Goal: Task Accomplishment & Management: Manage account settings

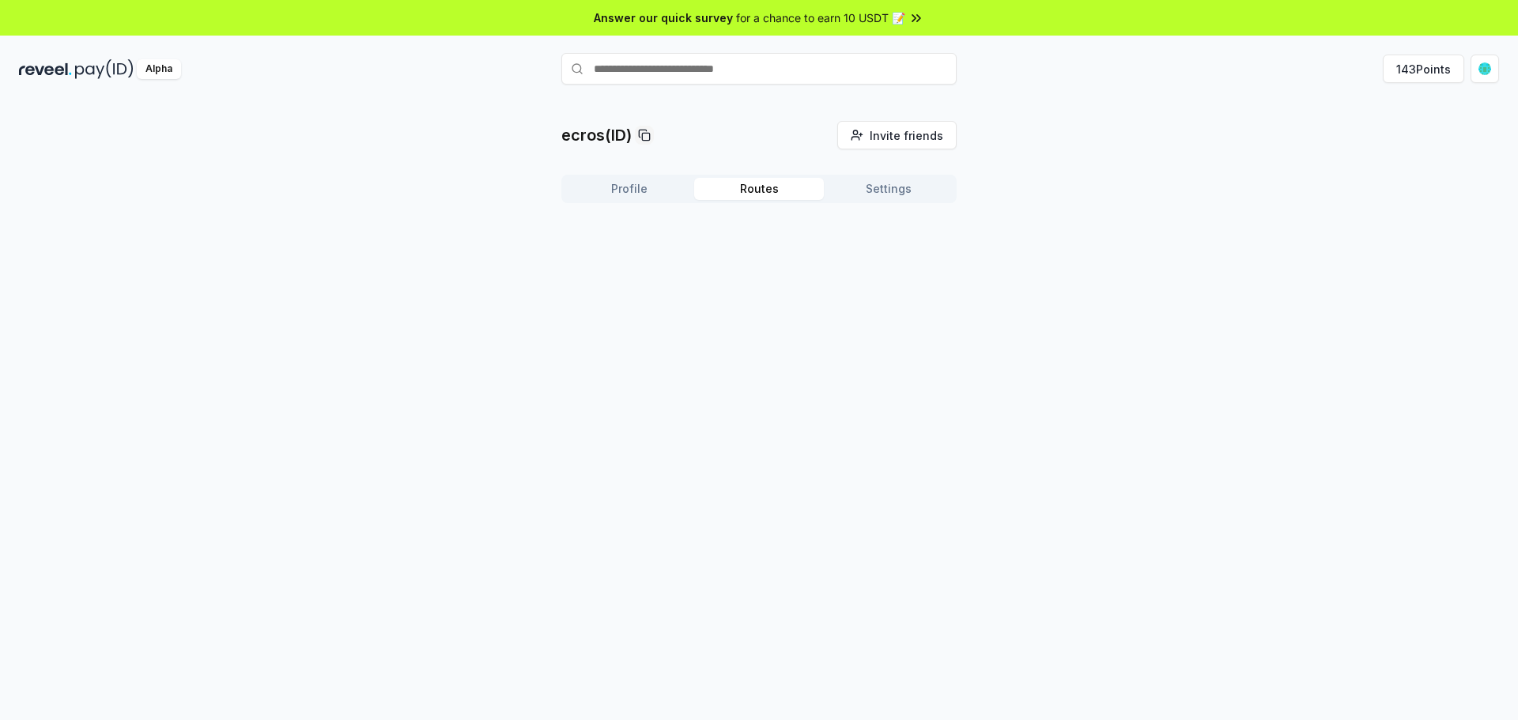
click at [771, 187] on button "Routes" at bounding box center [759, 189] width 130 height 22
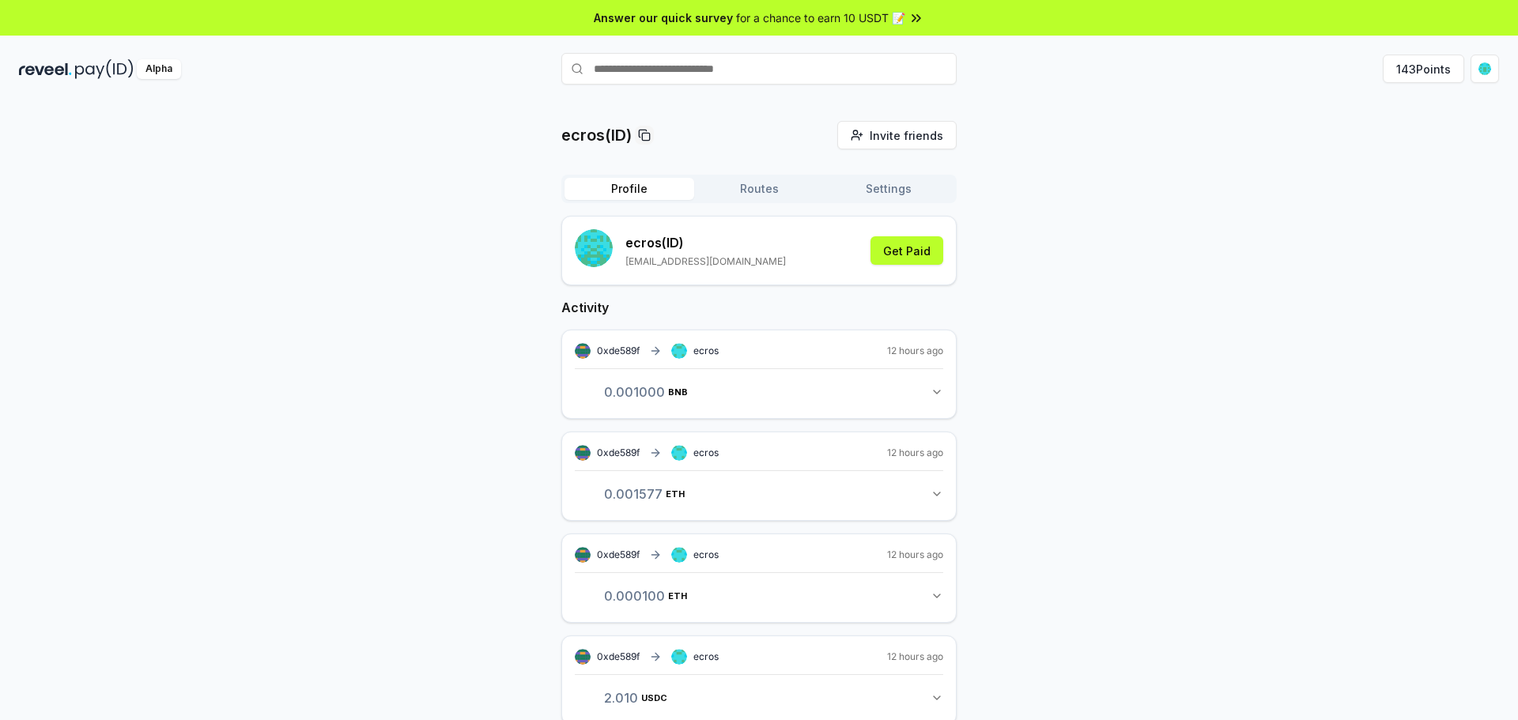
click at [625, 198] on button "Profile" at bounding box center [630, 189] width 130 height 22
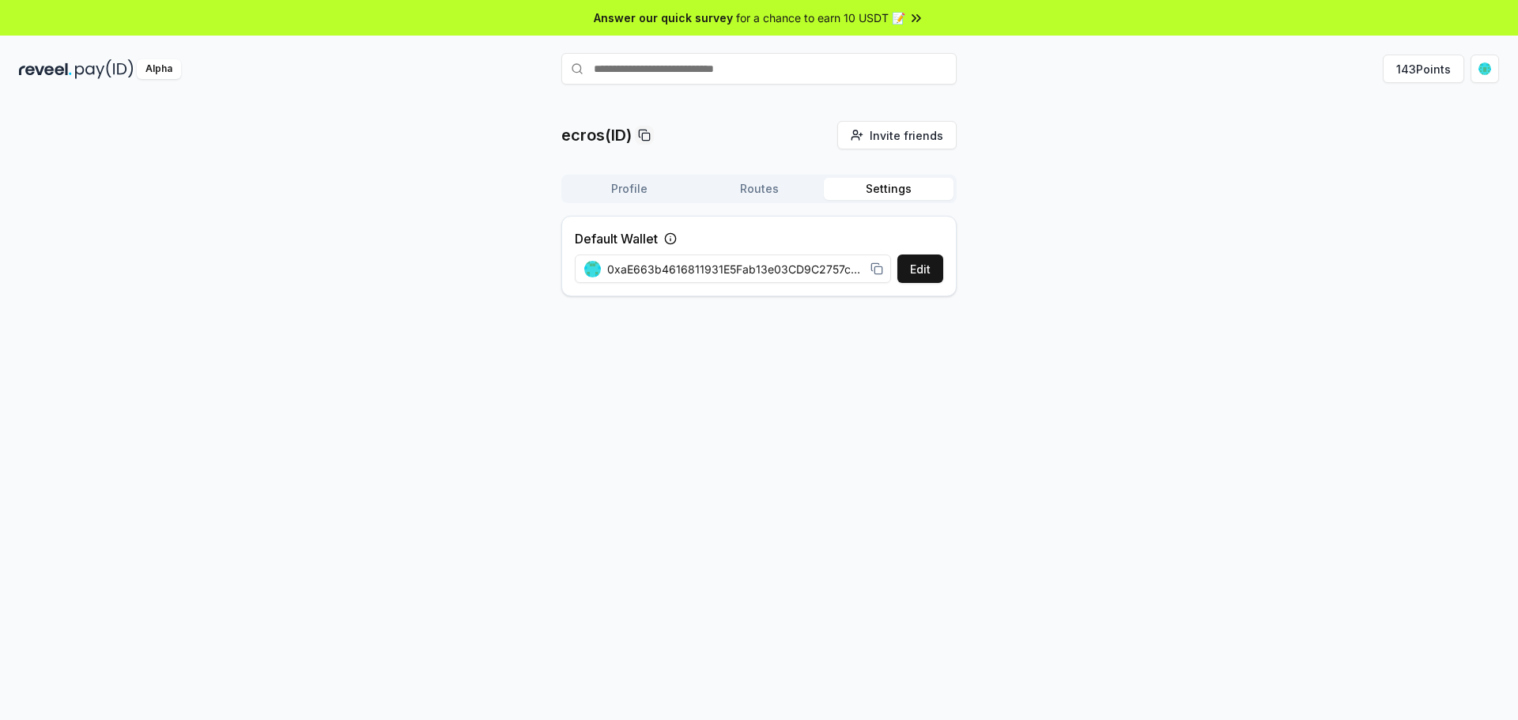
click at [669, 240] on icon at bounding box center [670, 238] width 13 height 13
click at [793, 271] on span "0xaE663b4616811931E5Fab13e03CD9C2757cceE3C" at bounding box center [735, 269] width 257 height 17
click at [875, 270] on rect at bounding box center [878, 269] width 7 height 7
click at [1494, 69] on html "Answer our quick survey for a chance to earn 10 USDT 📝 Alpha 143 Points ecros(I…" at bounding box center [759, 360] width 1518 height 720
click at [1378, 175] on div "View Profile" at bounding box center [1411, 171] width 176 height 26
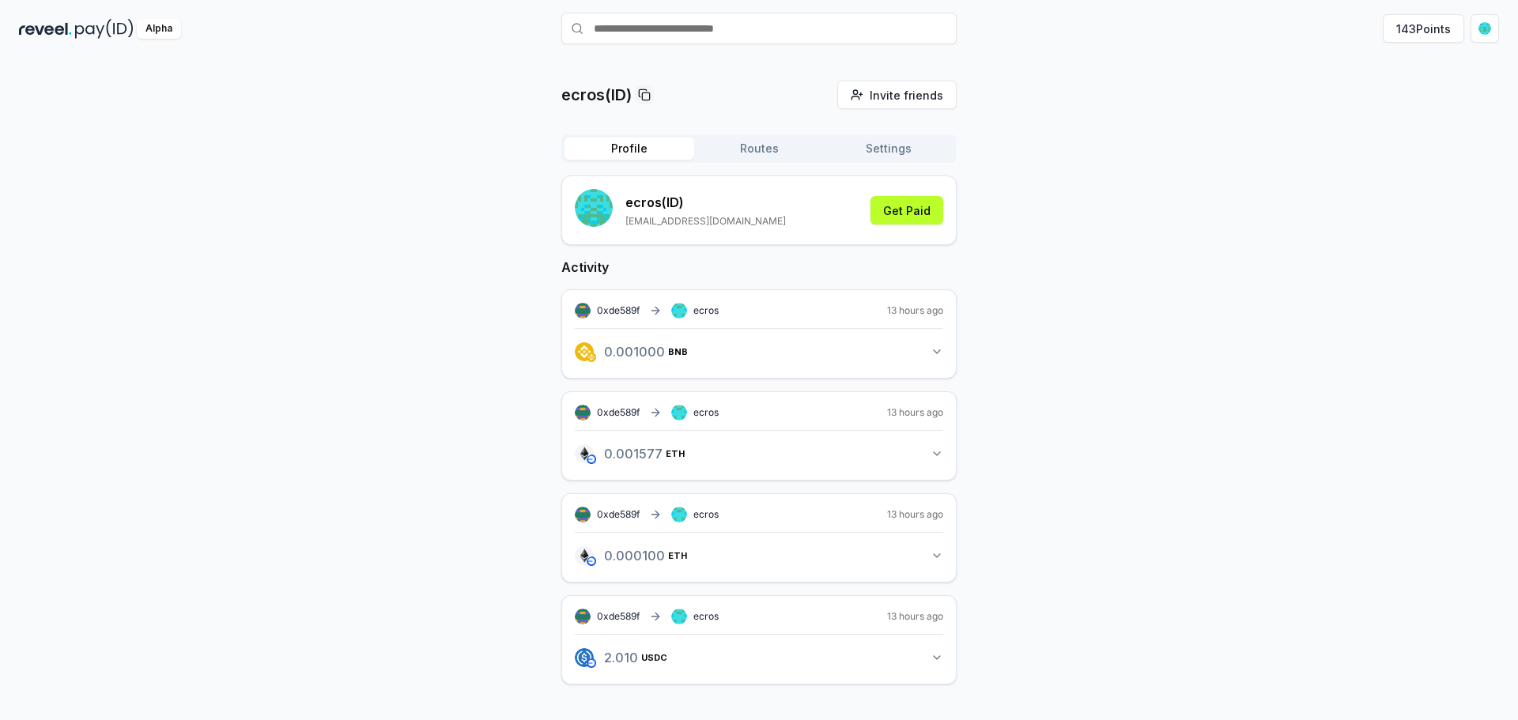
scroll to position [45, 0]
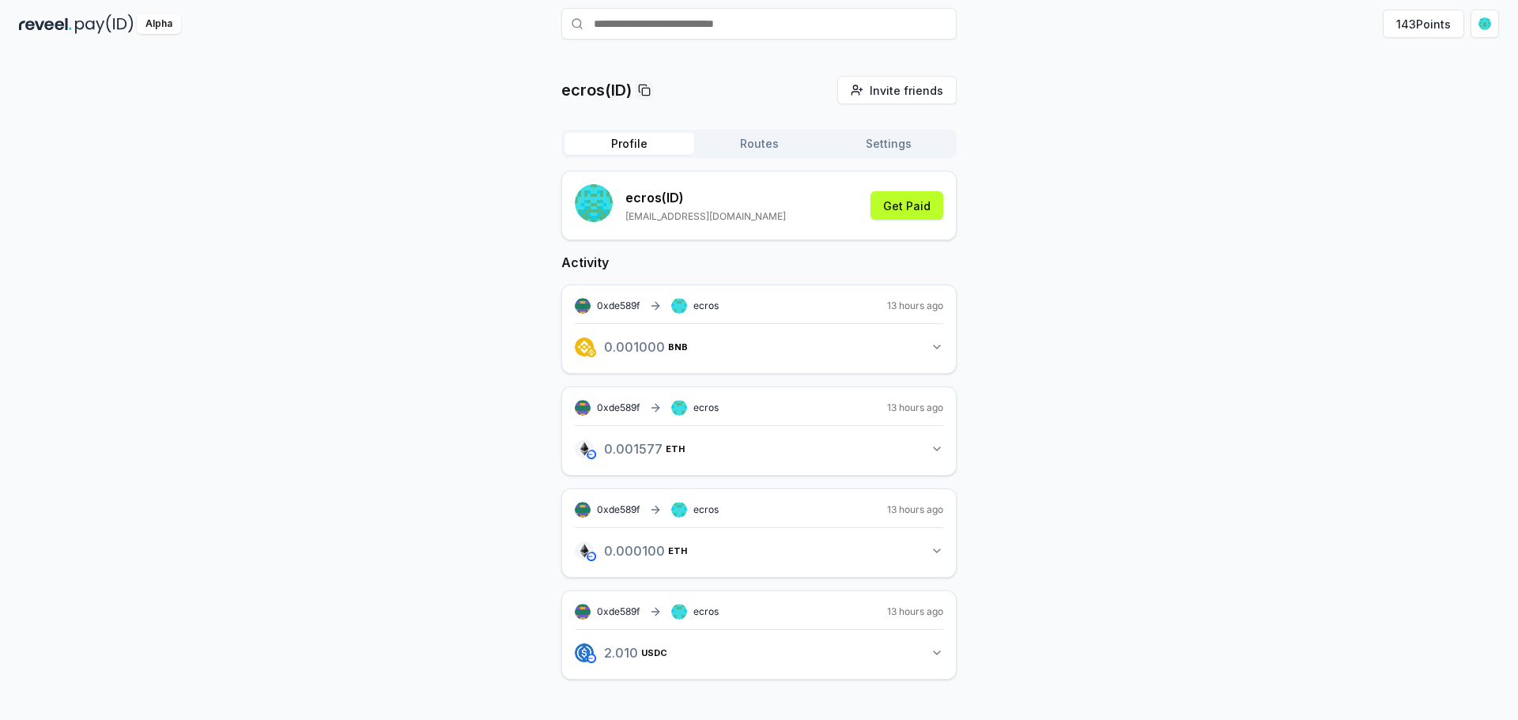
click at [755, 153] on button "Routes" at bounding box center [759, 144] width 130 height 22
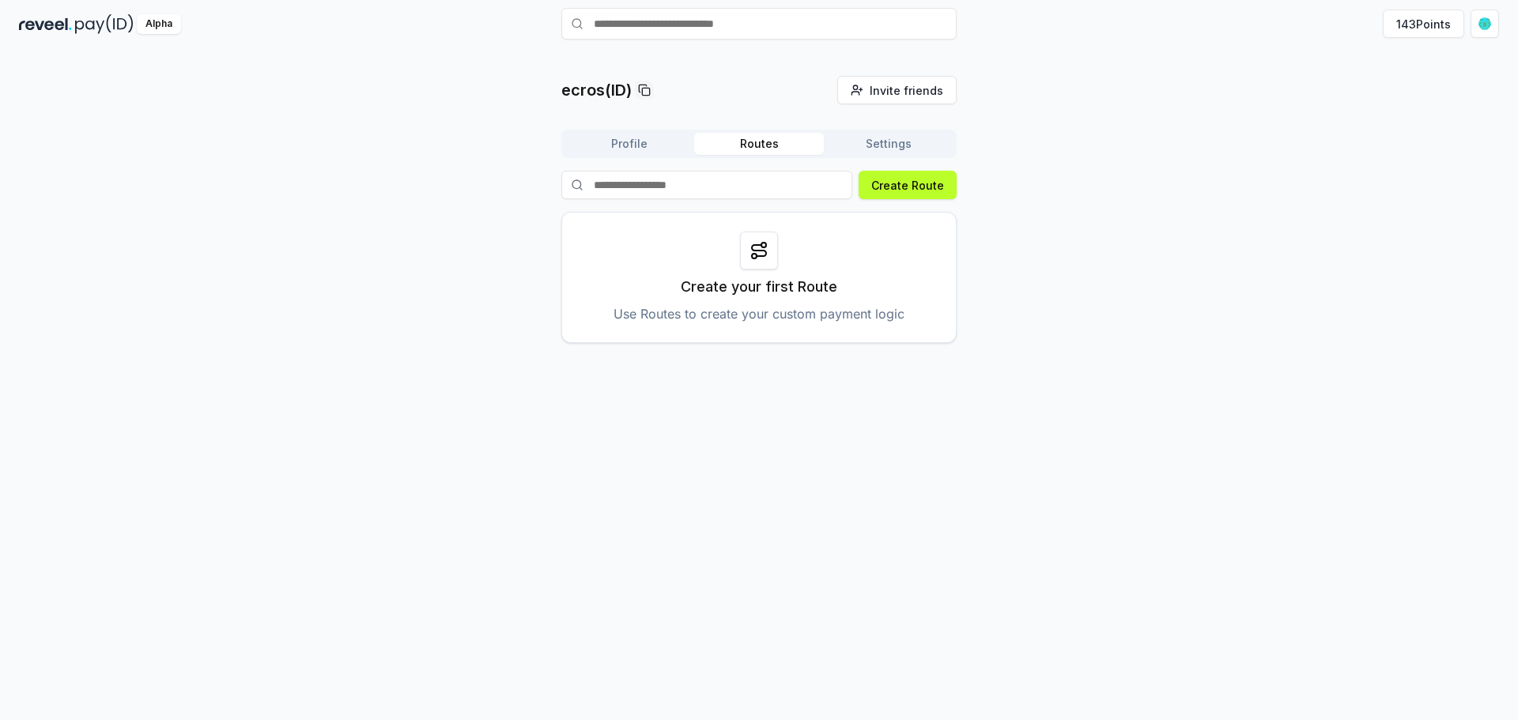
click at [763, 259] on icon at bounding box center [759, 250] width 19 height 19
click at [763, 256] on icon at bounding box center [759, 250] width 14 height 11
click at [902, 188] on button "Create Route" at bounding box center [908, 185] width 98 height 28
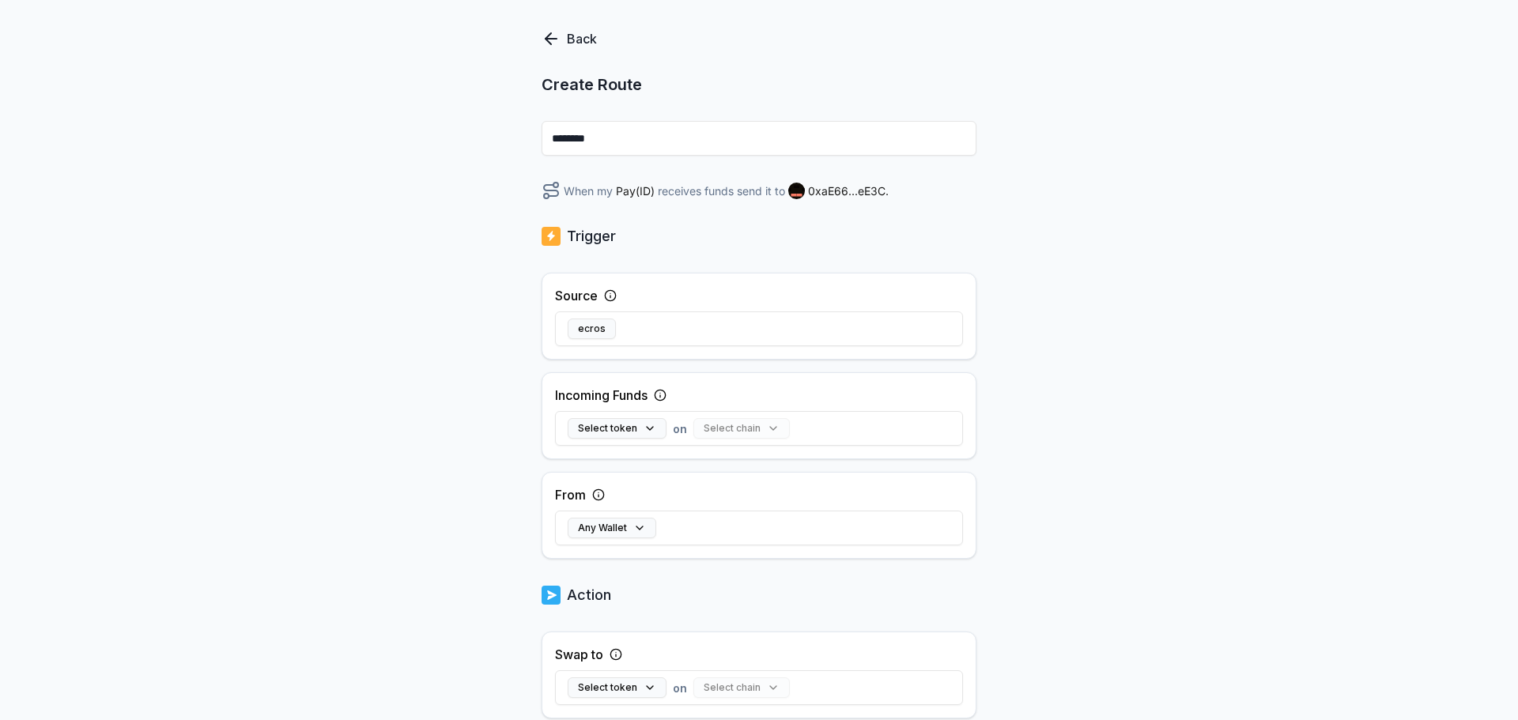
scroll to position [158, 0]
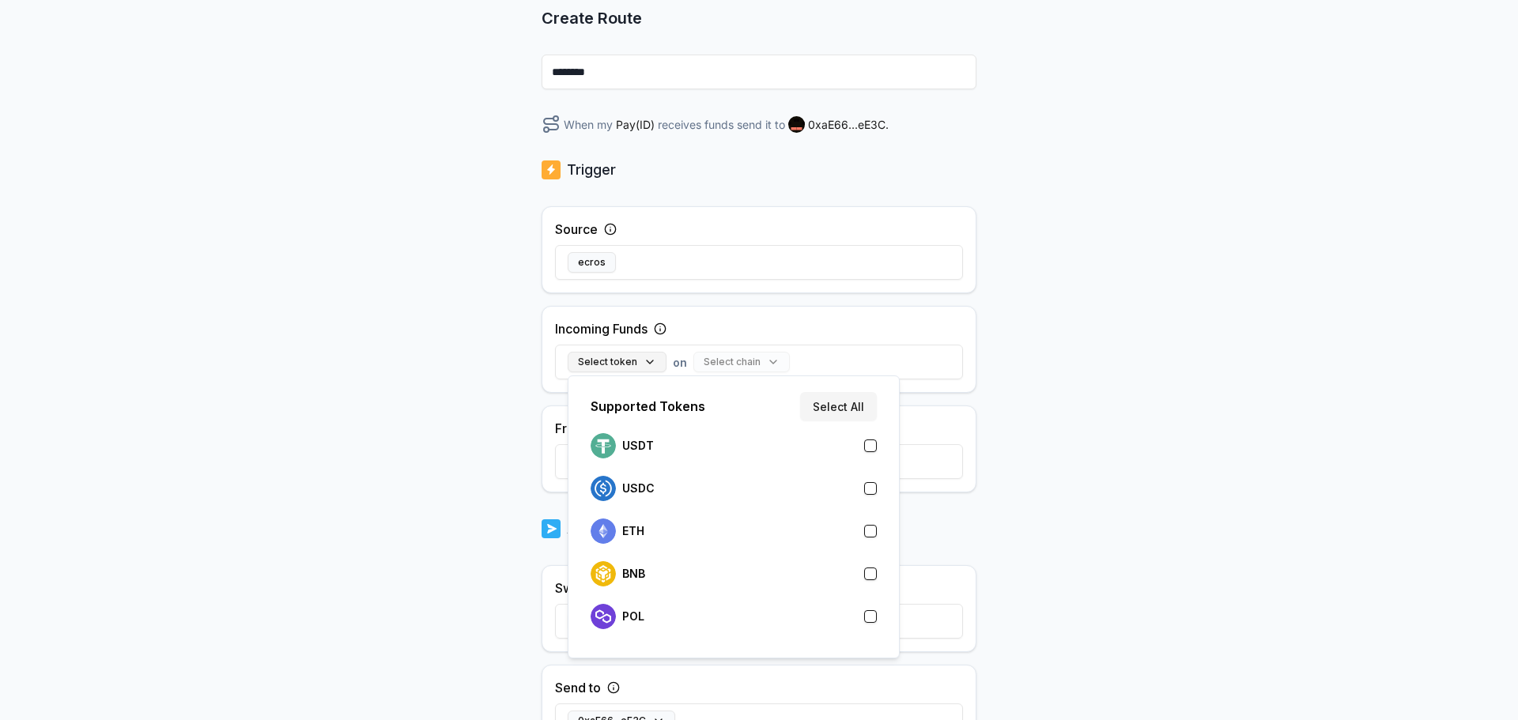
click at [634, 358] on button "Select token" at bounding box center [617, 362] width 99 height 21
click at [871, 490] on button "button" at bounding box center [870, 488] width 13 height 13
click at [1083, 450] on div "Back Create Route ******** When my Pay(ID) receives USDC on send it to 0xaE66..…" at bounding box center [759, 269] width 1518 height 676
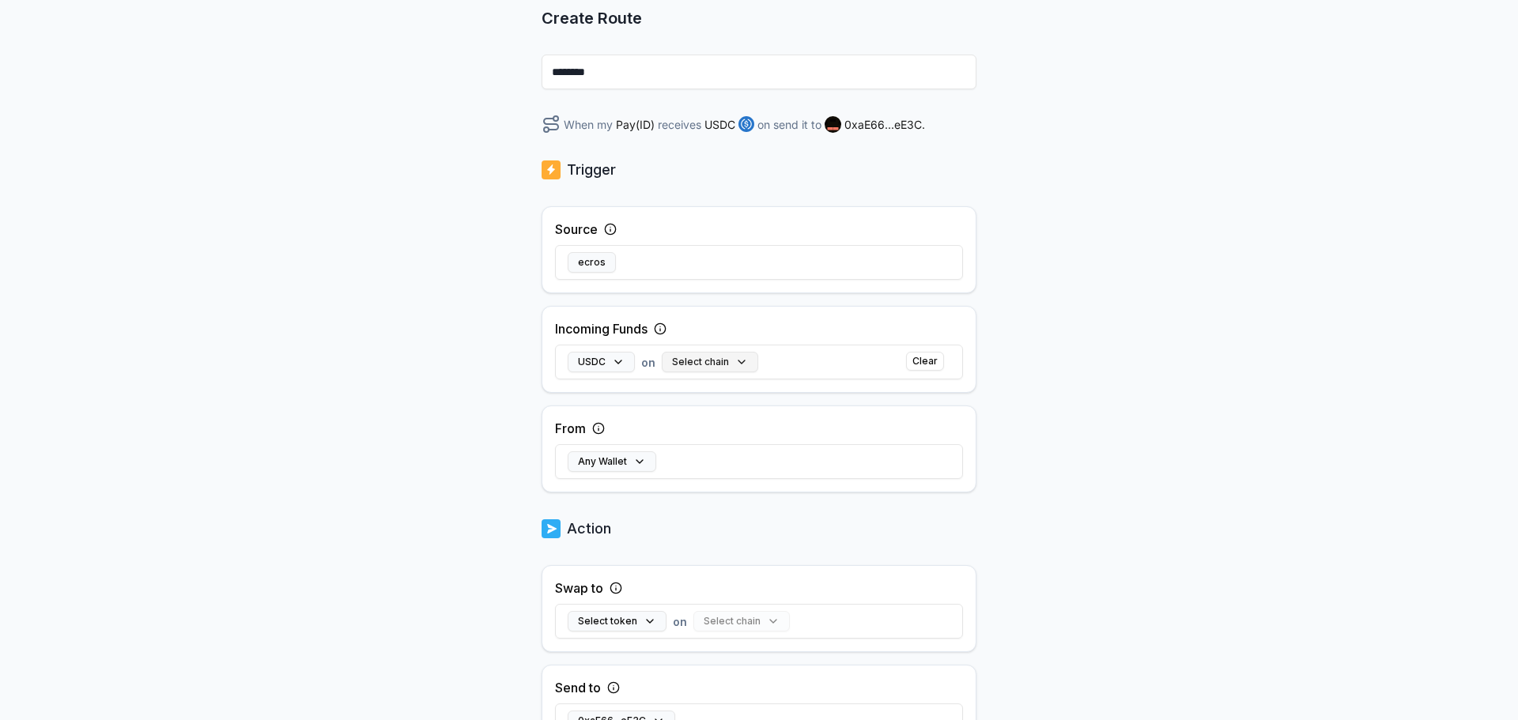
click at [703, 363] on button "Select chain" at bounding box center [710, 362] width 96 height 21
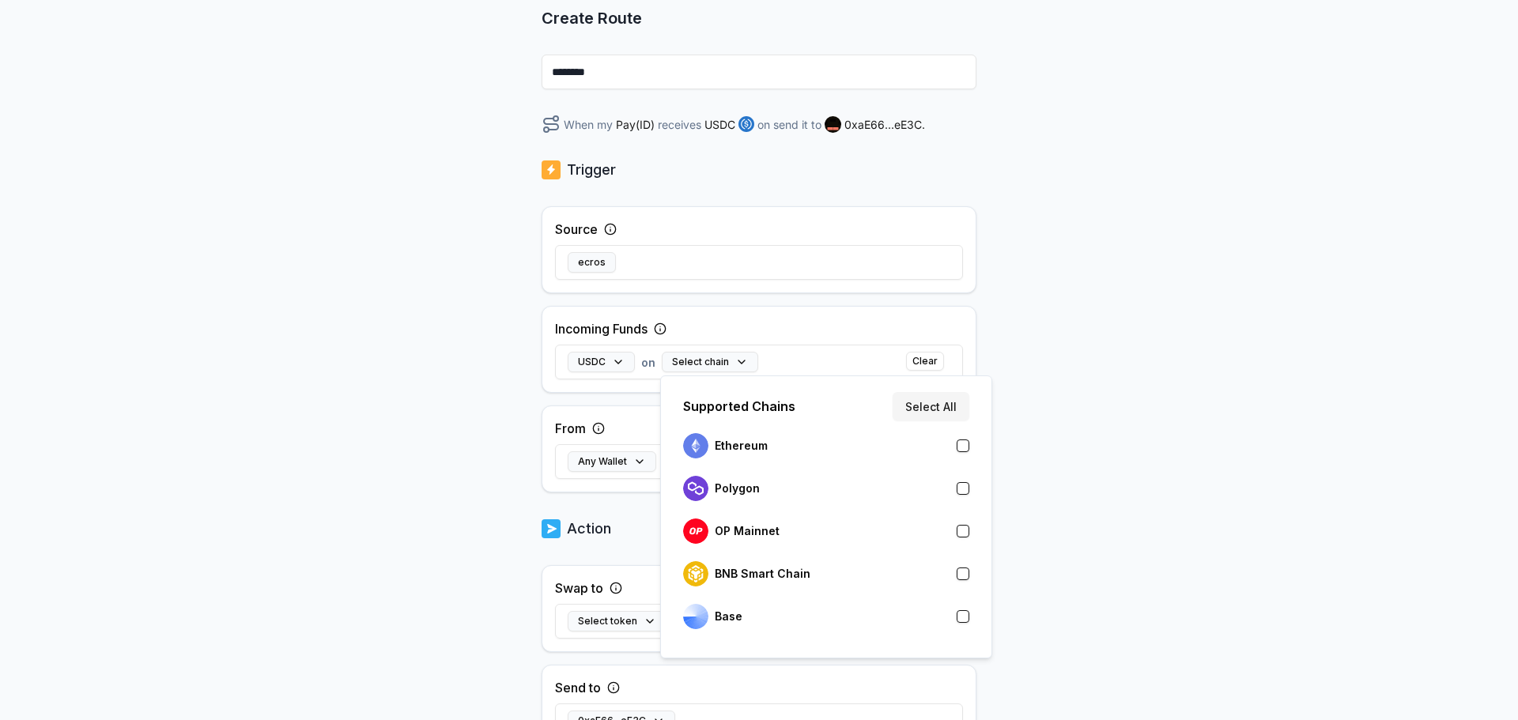
click at [962, 618] on button "button" at bounding box center [963, 616] width 13 height 13
click at [1084, 551] on div "Back Create Route ******** When my Pay(ID) receives USDC on Base send it to 0xa…" at bounding box center [759, 269] width 1518 height 676
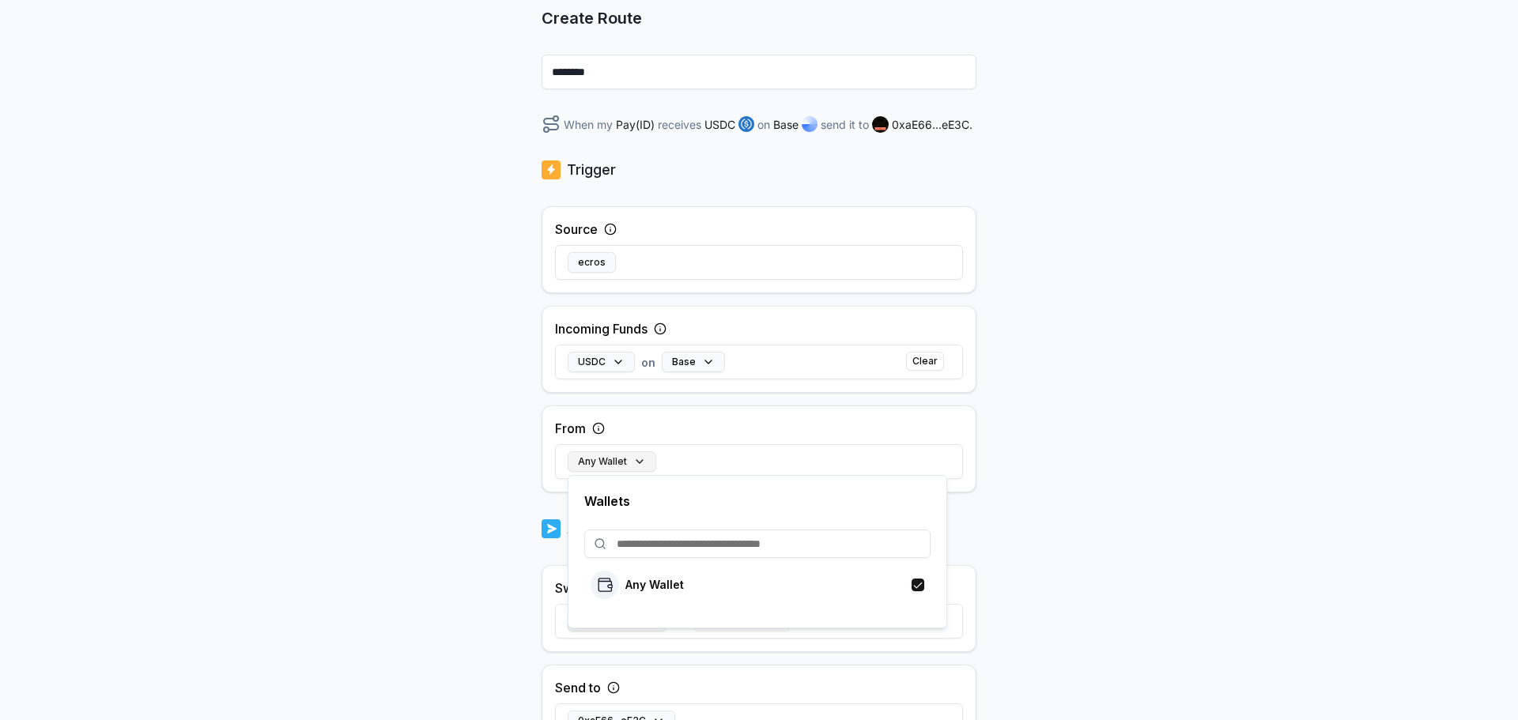
click at [619, 471] on button "Any Wallet" at bounding box center [612, 462] width 89 height 21
click at [645, 550] on input at bounding box center [757, 544] width 346 height 28
paste input "**********"
type input "**********"
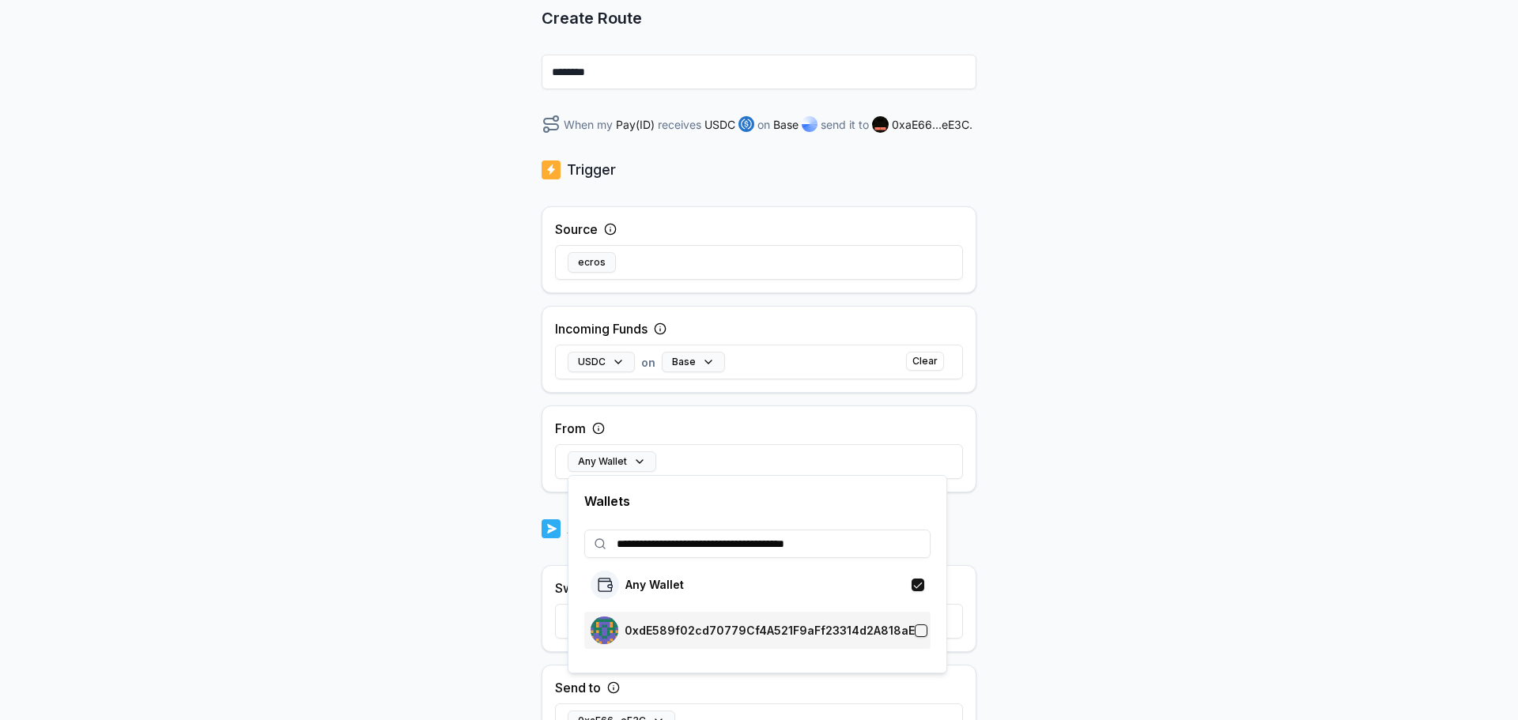
click at [921, 636] on button "button" at bounding box center [921, 631] width 13 height 13
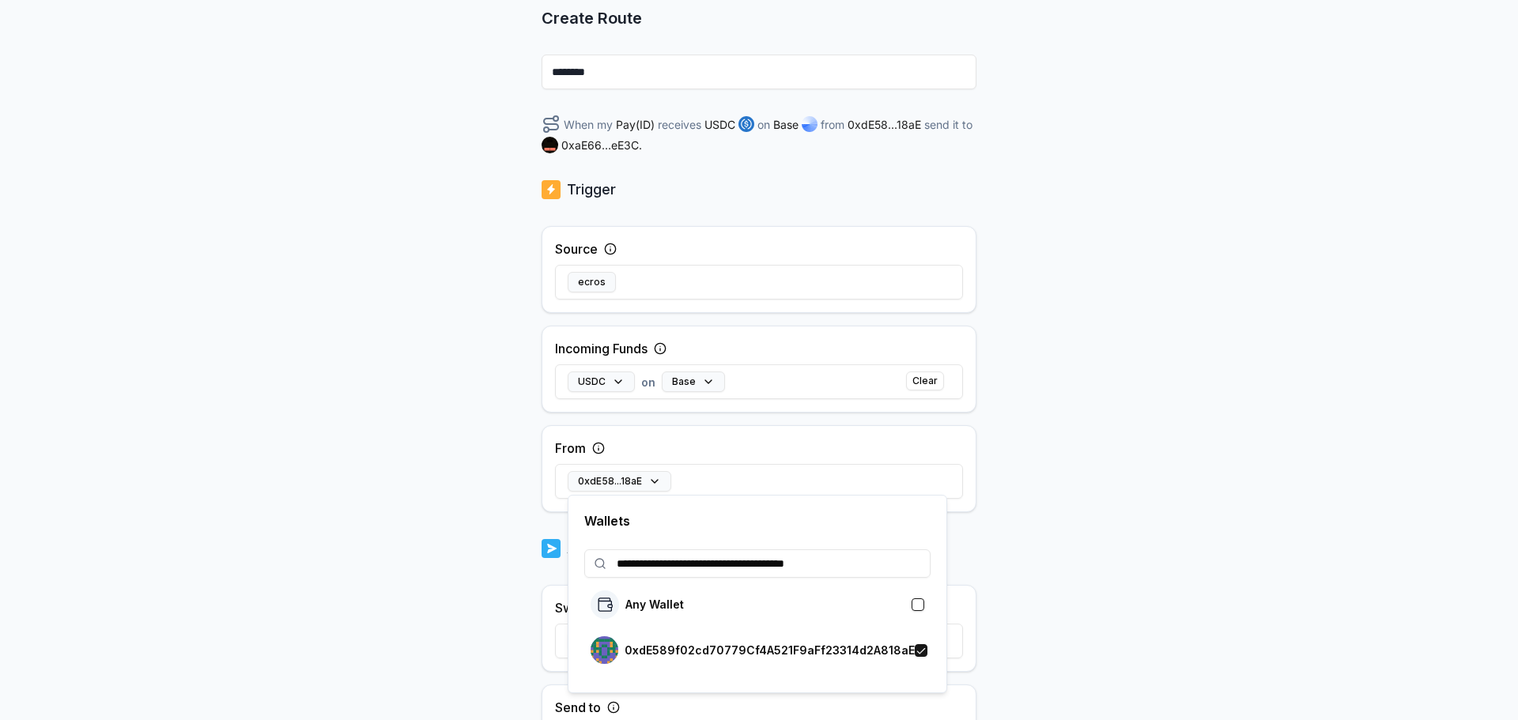
click at [1042, 594] on div "Back Create Route ******** When my Pay(ID) receives USDC on Base from 0xdE58...…" at bounding box center [759, 269] width 1518 height 676
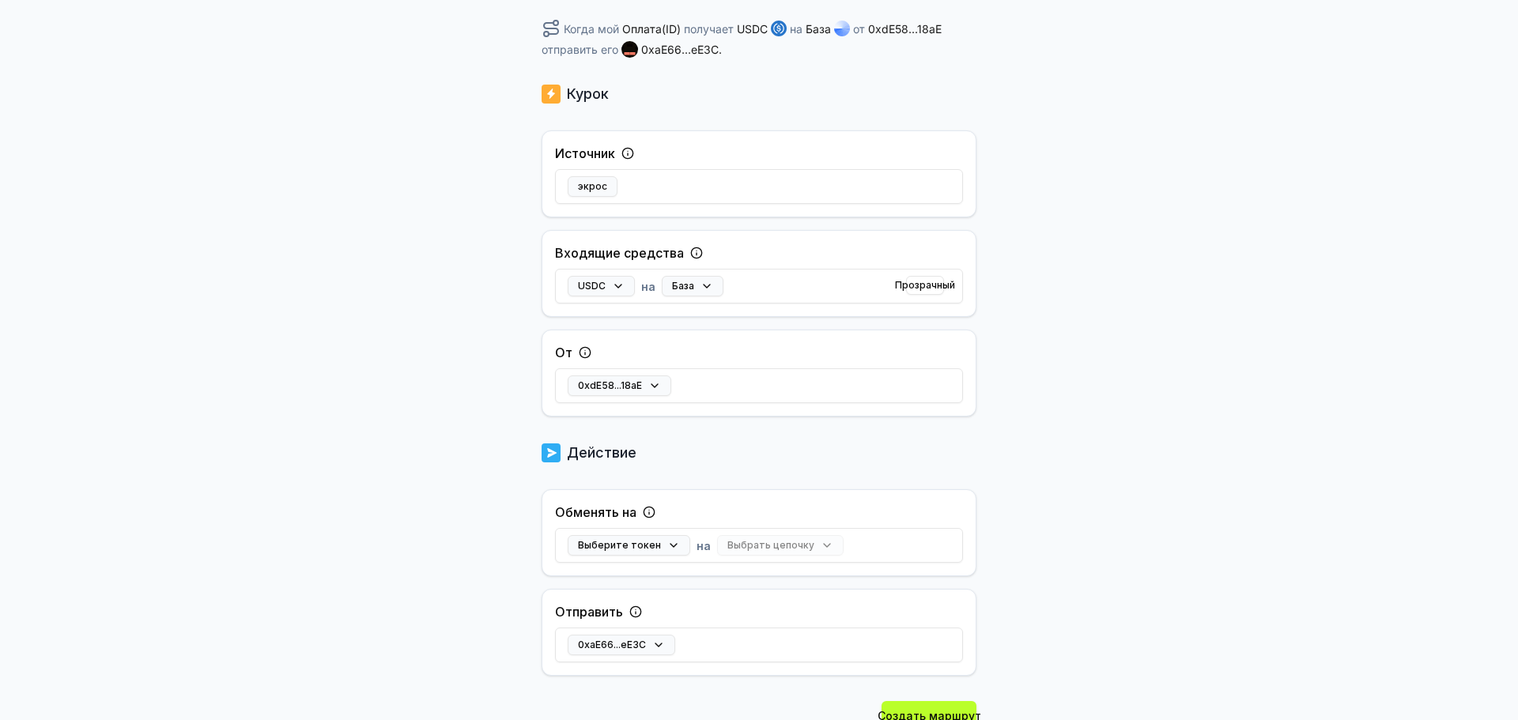
scroll to position [316, 0]
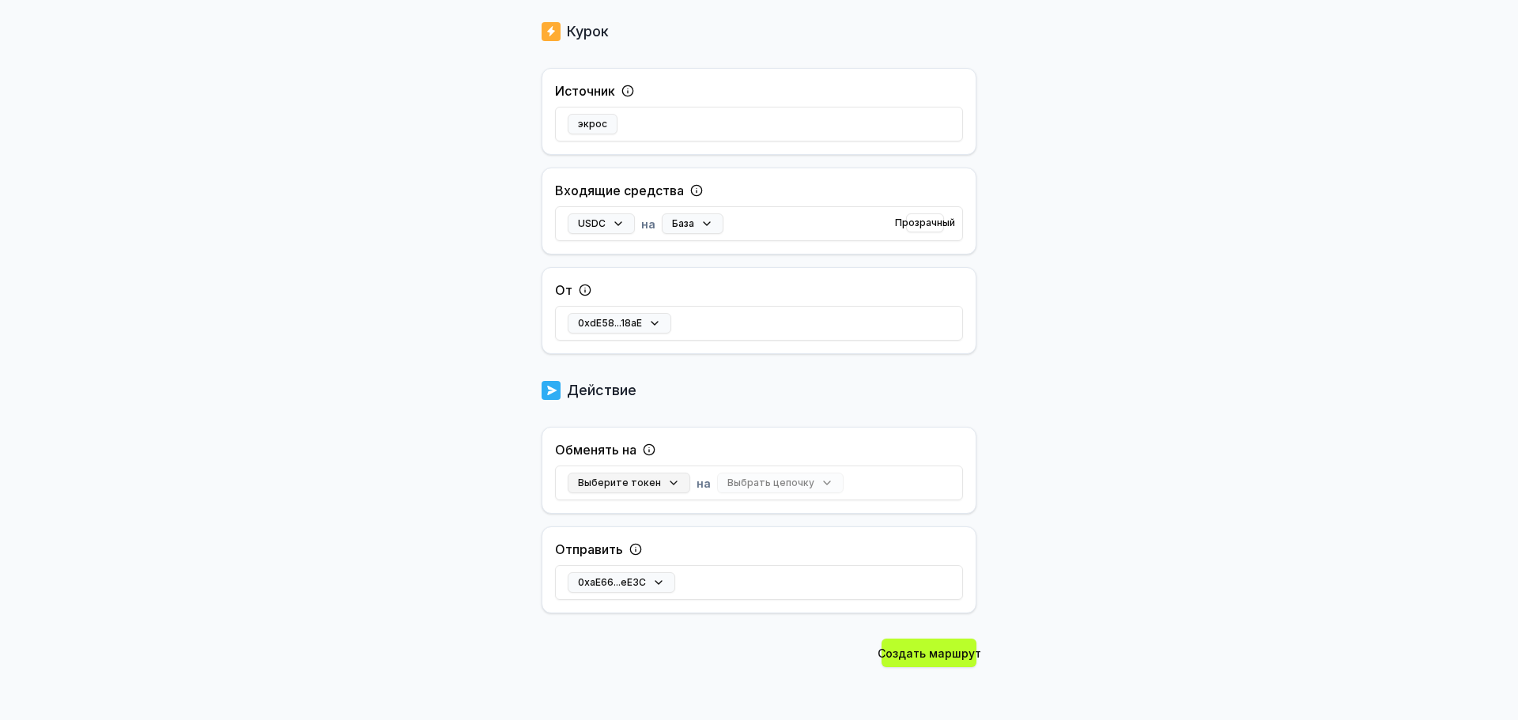
click at [664, 488] on button "Выберите токен" at bounding box center [629, 483] width 123 height 21
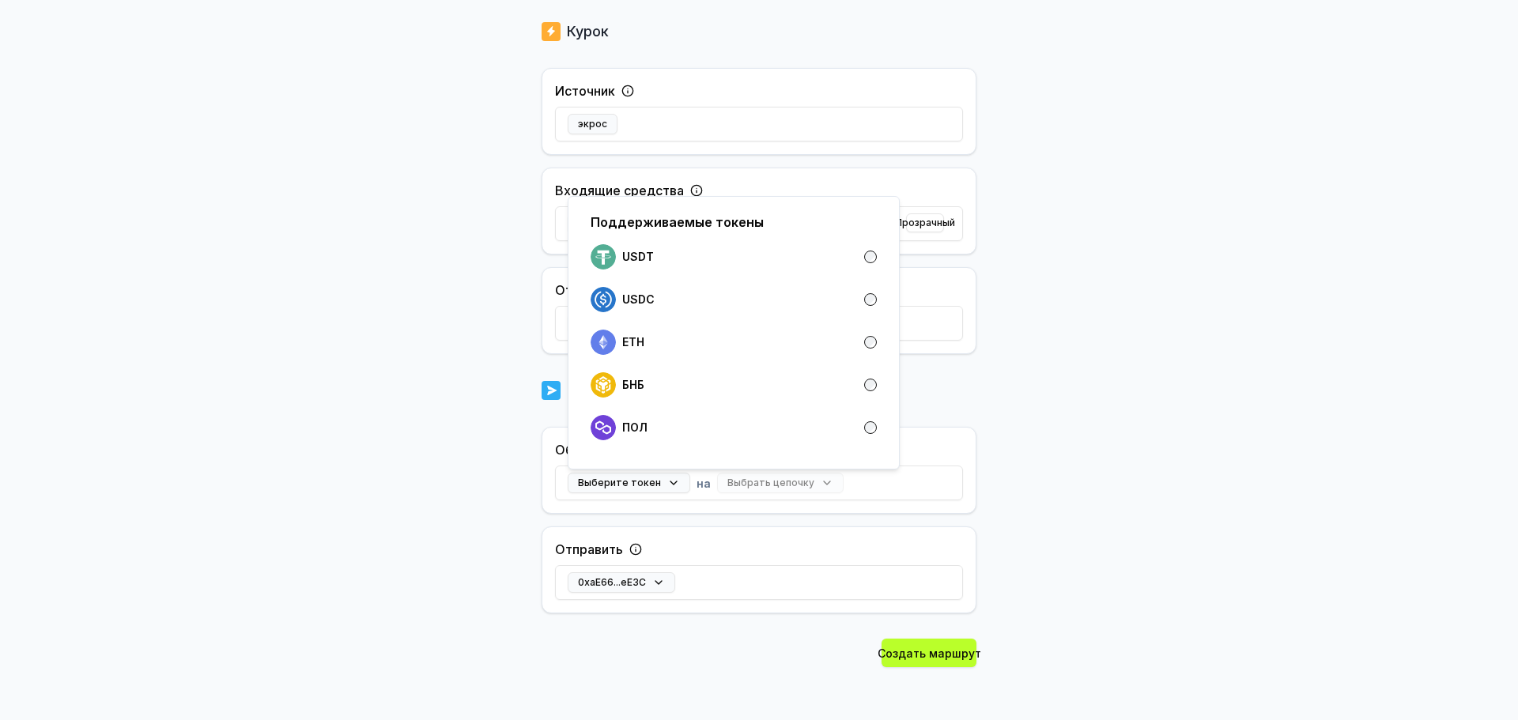
scroll to position [0, 0]
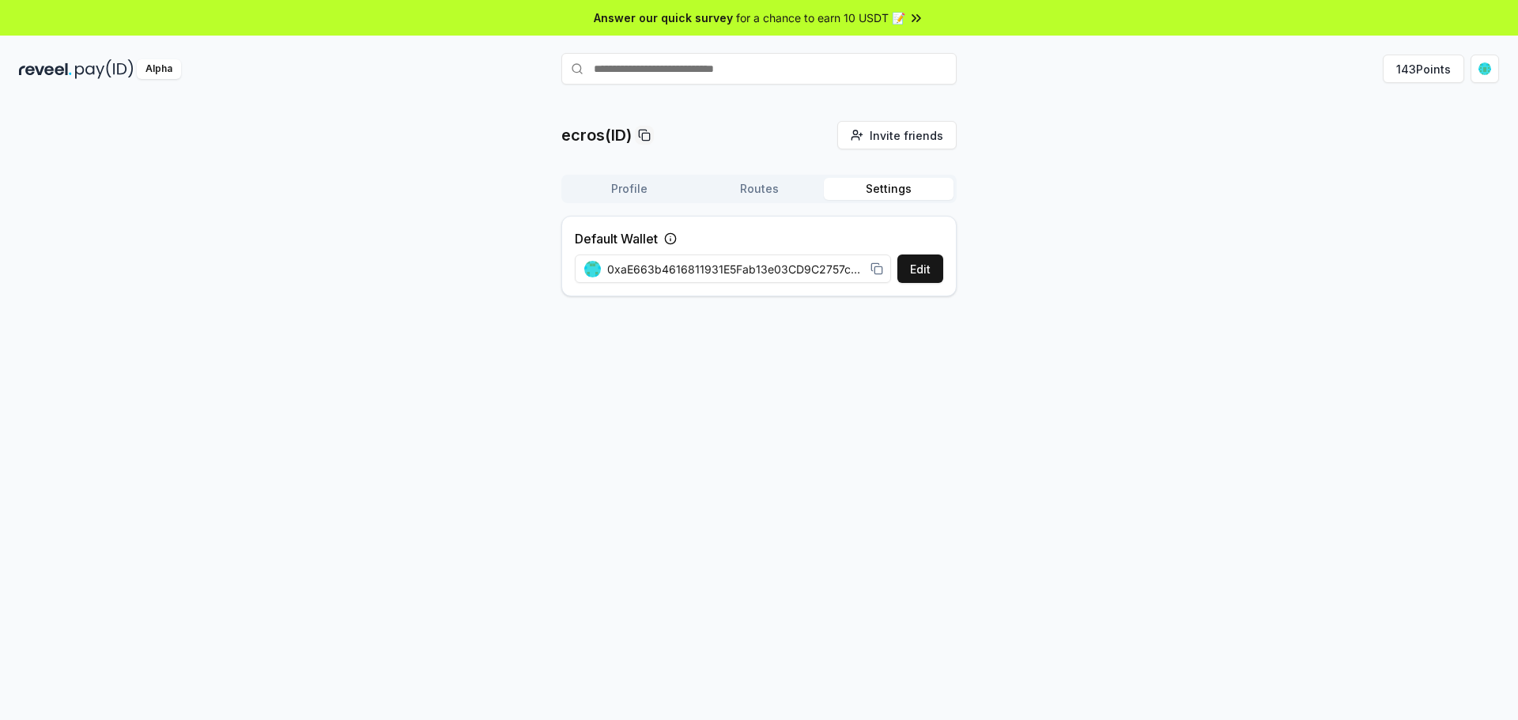
click at [898, 195] on button "Settings" at bounding box center [889, 189] width 130 height 22
click at [807, 187] on button "Routes" at bounding box center [759, 189] width 130 height 22
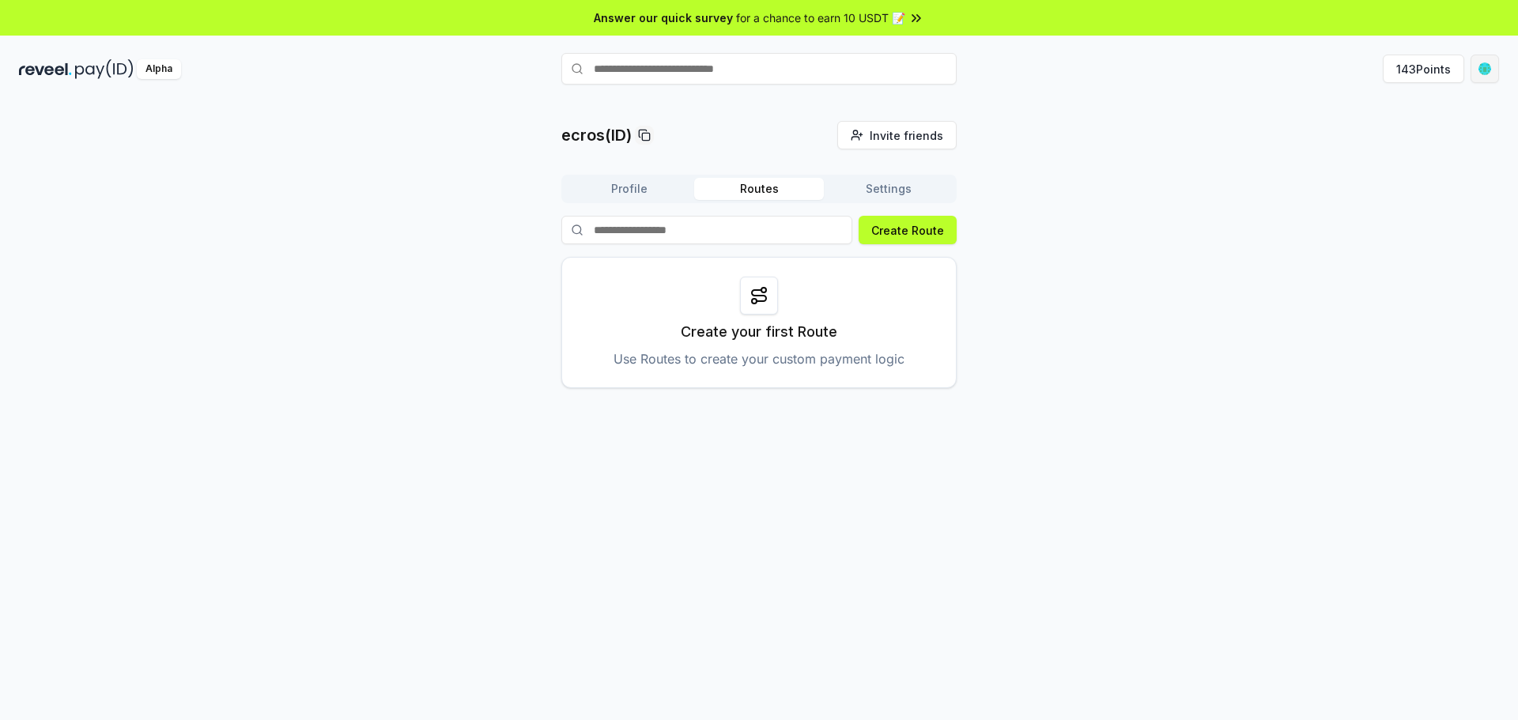
click at [1489, 76] on html "Answer our quick survey for a chance to earn 10 USDT 📝 Alpha 143 Points ecros(I…" at bounding box center [759, 360] width 1518 height 720
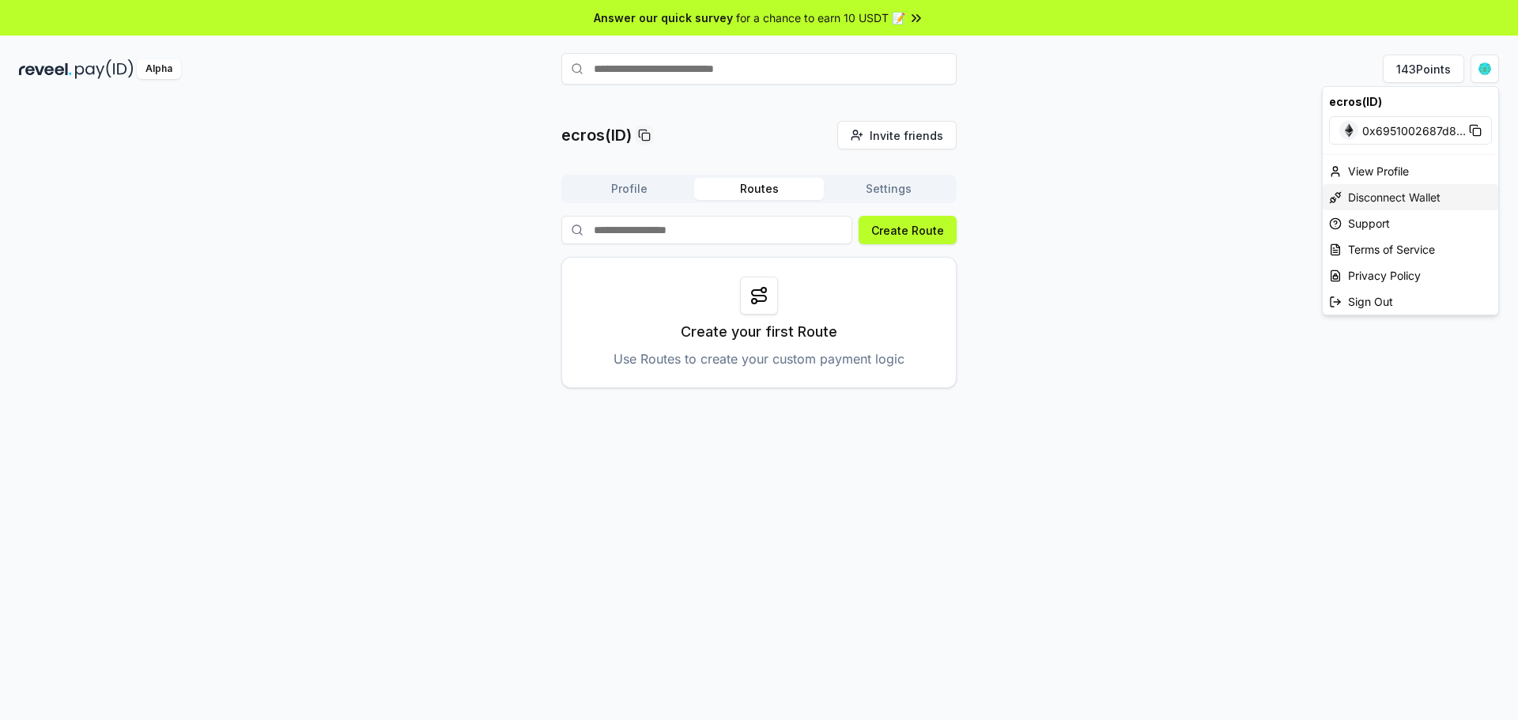
click at [1379, 198] on div "Disconnect Wallet" at bounding box center [1411, 197] width 176 height 26
click at [1493, 69] on html "Answer our quick survey for a chance to earn 10 USDT 📝 Alpha 143 Points ecros(I…" at bounding box center [759, 360] width 1518 height 720
click at [1359, 198] on div "Disconnect Wallet" at bounding box center [1411, 197] width 176 height 26
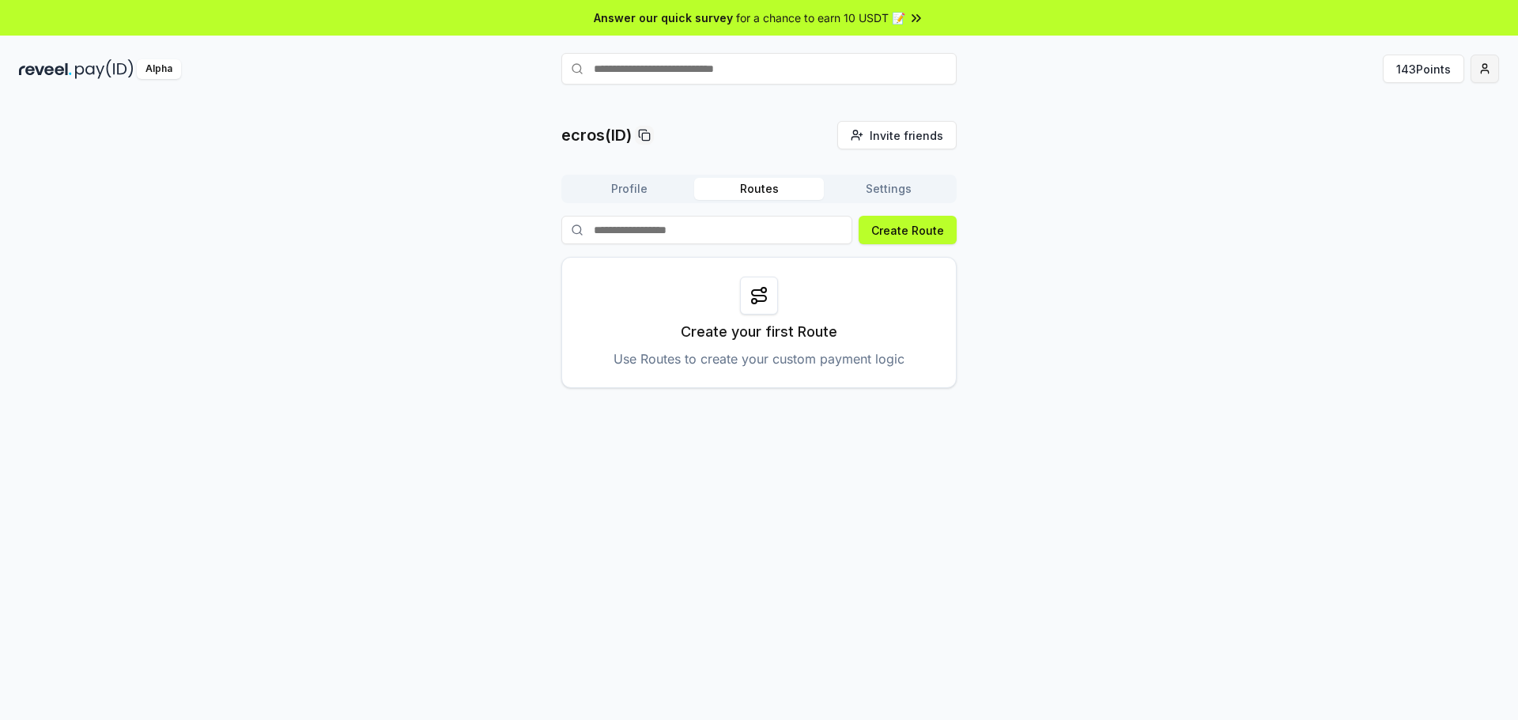
click at [1484, 71] on html "Answer our quick survey for a chance to earn 10 USDT 📝 Alpha 143 Points ecros(I…" at bounding box center [759, 360] width 1518 height 720
click at [1492, 73] on html "Answer our quick survey for a chance to earn 10 USDT 📝 Alpha 143 Points ecros(I…" at bounding box center [759, 360] width 1518 height 720
click at [1373, 134] on div "View Profile" at bounding box center [1411, 136] width 176 height 26
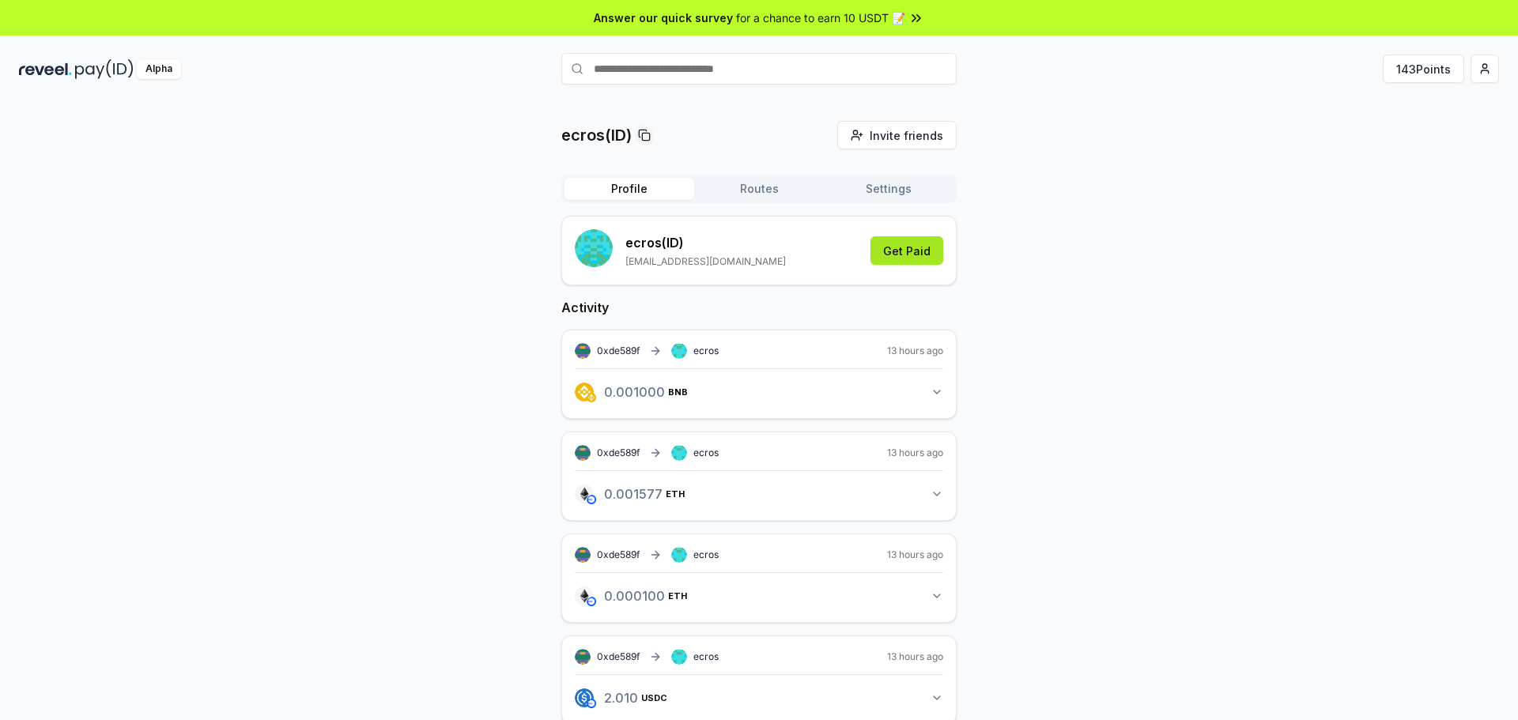
click at [908, 256] on button "Get Paid" at bounding box center [907, 250] width 73 height 28
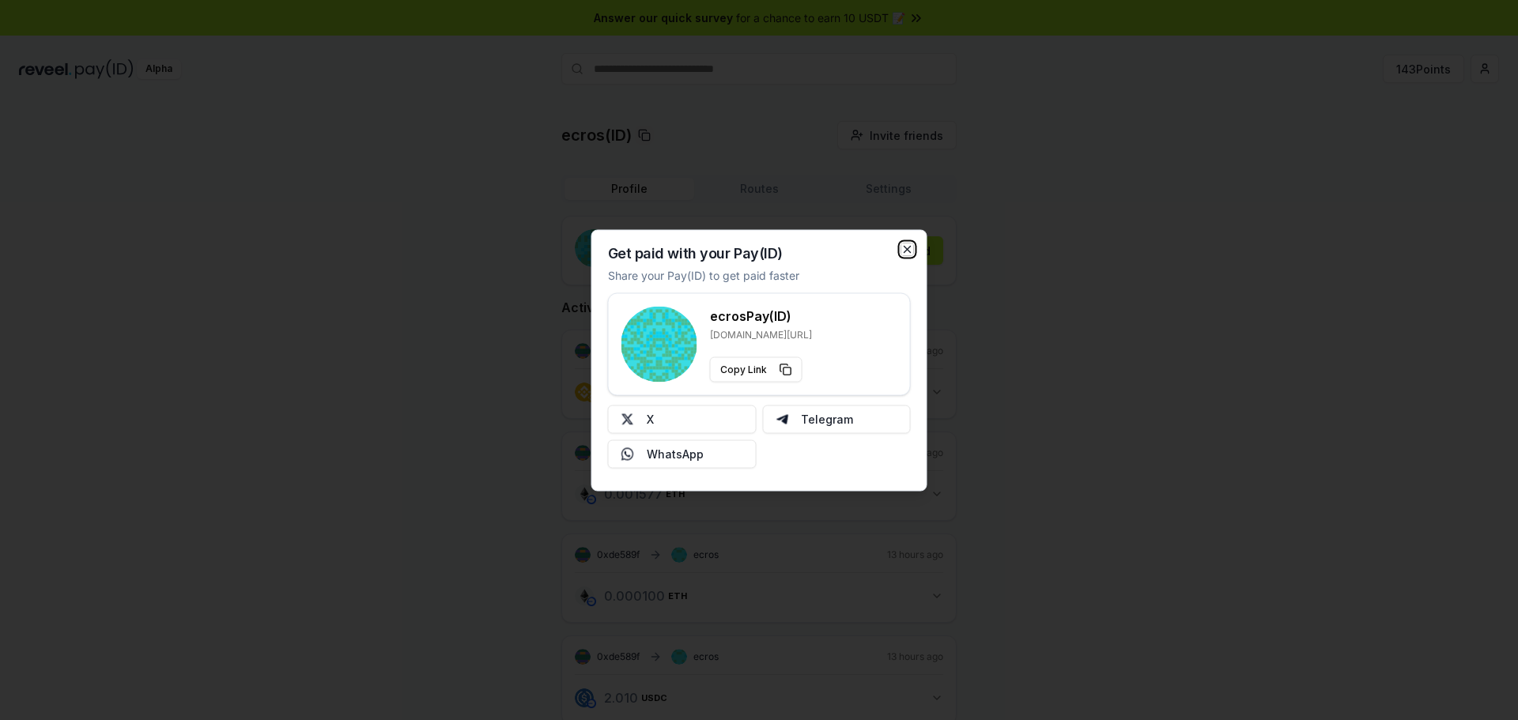
click at [907, 251] on icon "button" at bounding box center [908, 249] width 13 height 13
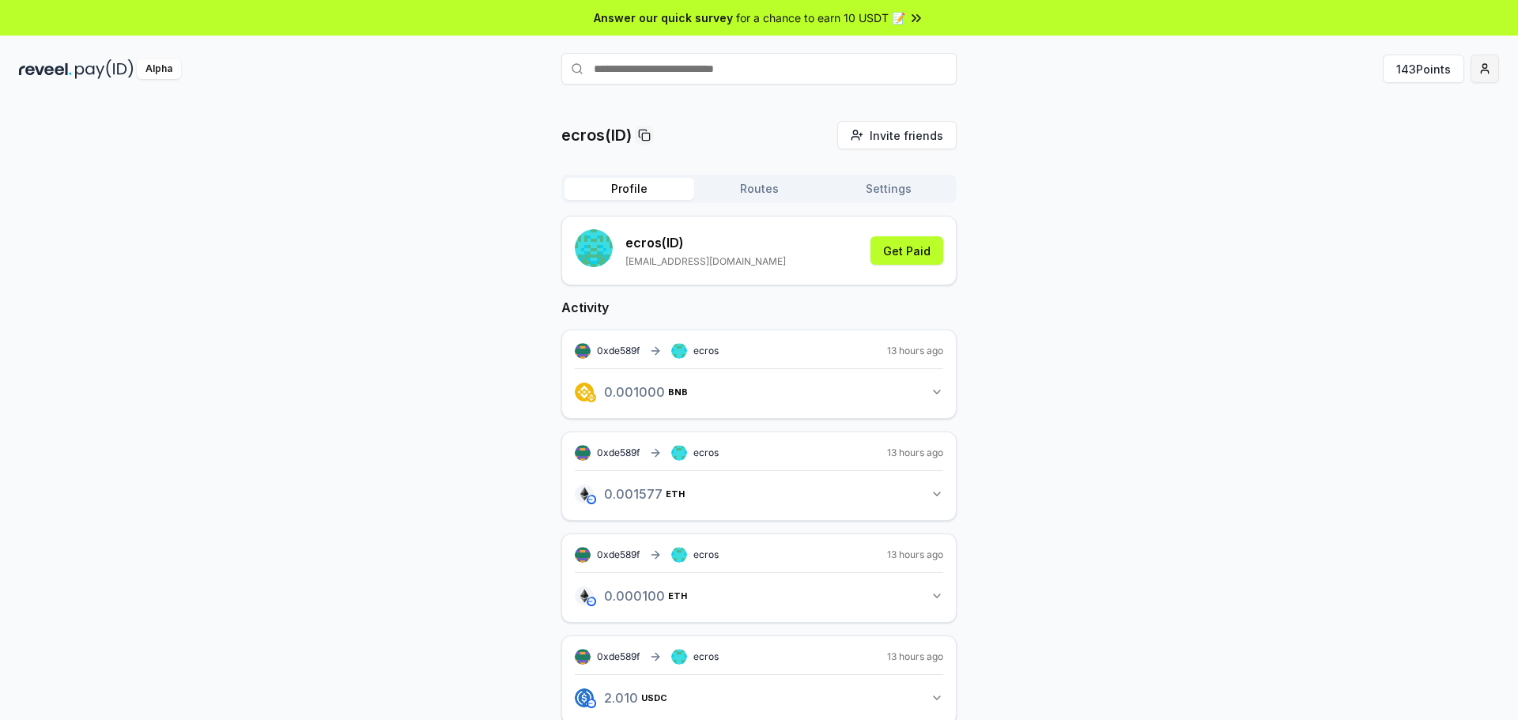
click at [1487, 72] on html "Answer our quick survey for a chance to earn 10 USDT 📝 Alpha 143 Points ecros(I…" at bounding box center [759, 360] width 1518 height 720
click at [1382, 164] on div "Connect Wallet" at bounding box center [1411, 162] width 176 height 26
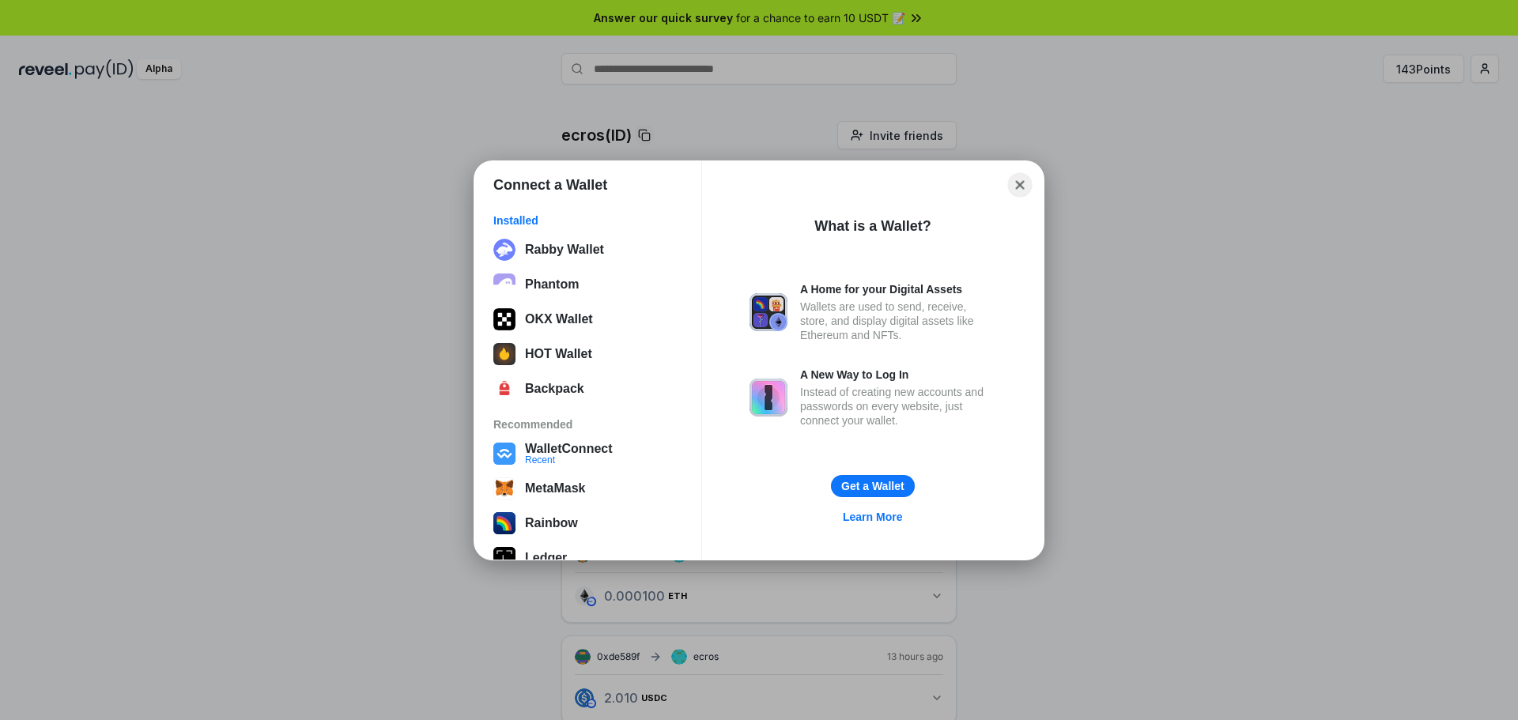
click at [1019, 183] on button "Close" at bounding box center [1020, 184] width 25 height 25
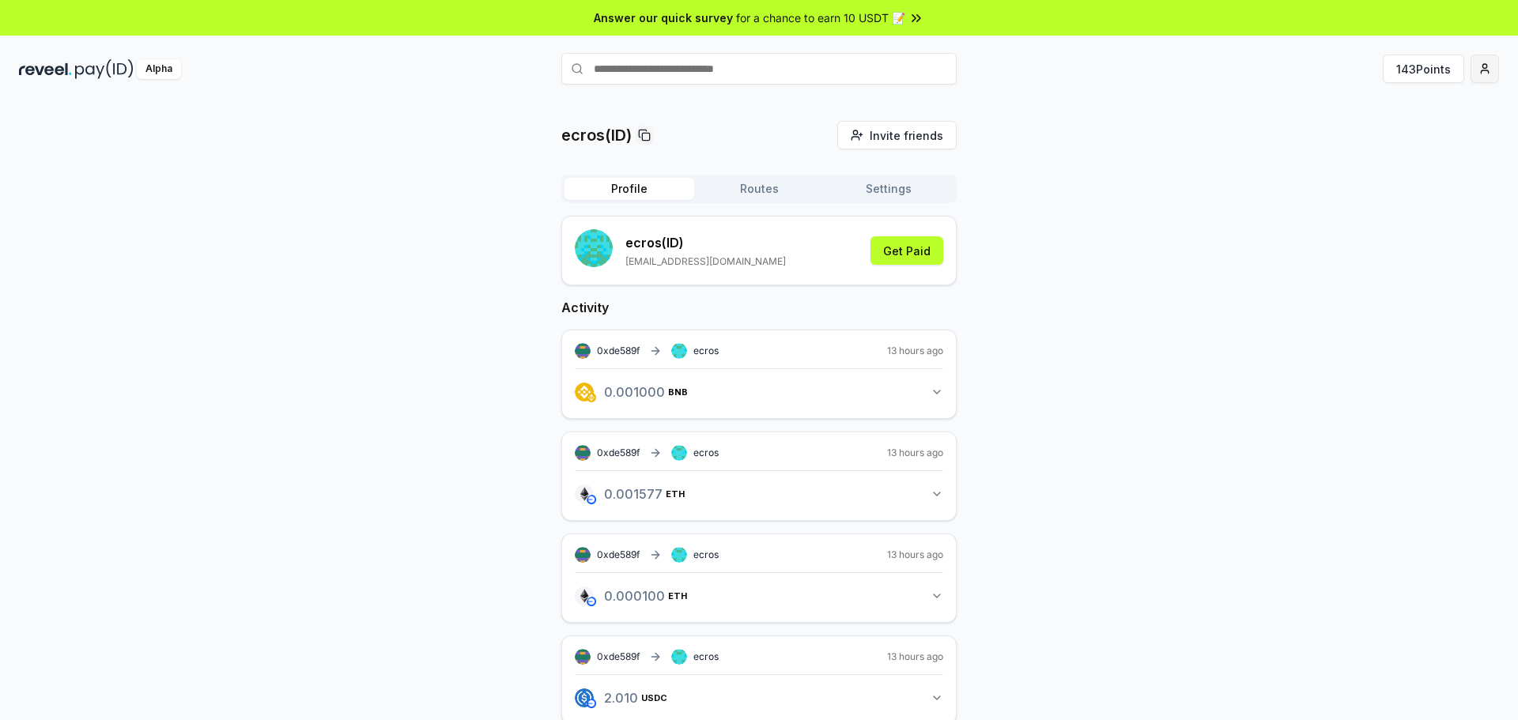
click at [1491, 68] on html "Answer our quick survey for a chance to earn 10 USDT 📝 Alpha 143 Points ecros(I…" at bounding box center [759, 360] width 1518 height 720
click at [1367, 268] on div "Sign Out" at bounding box center [1411, 267] width 176 height 26
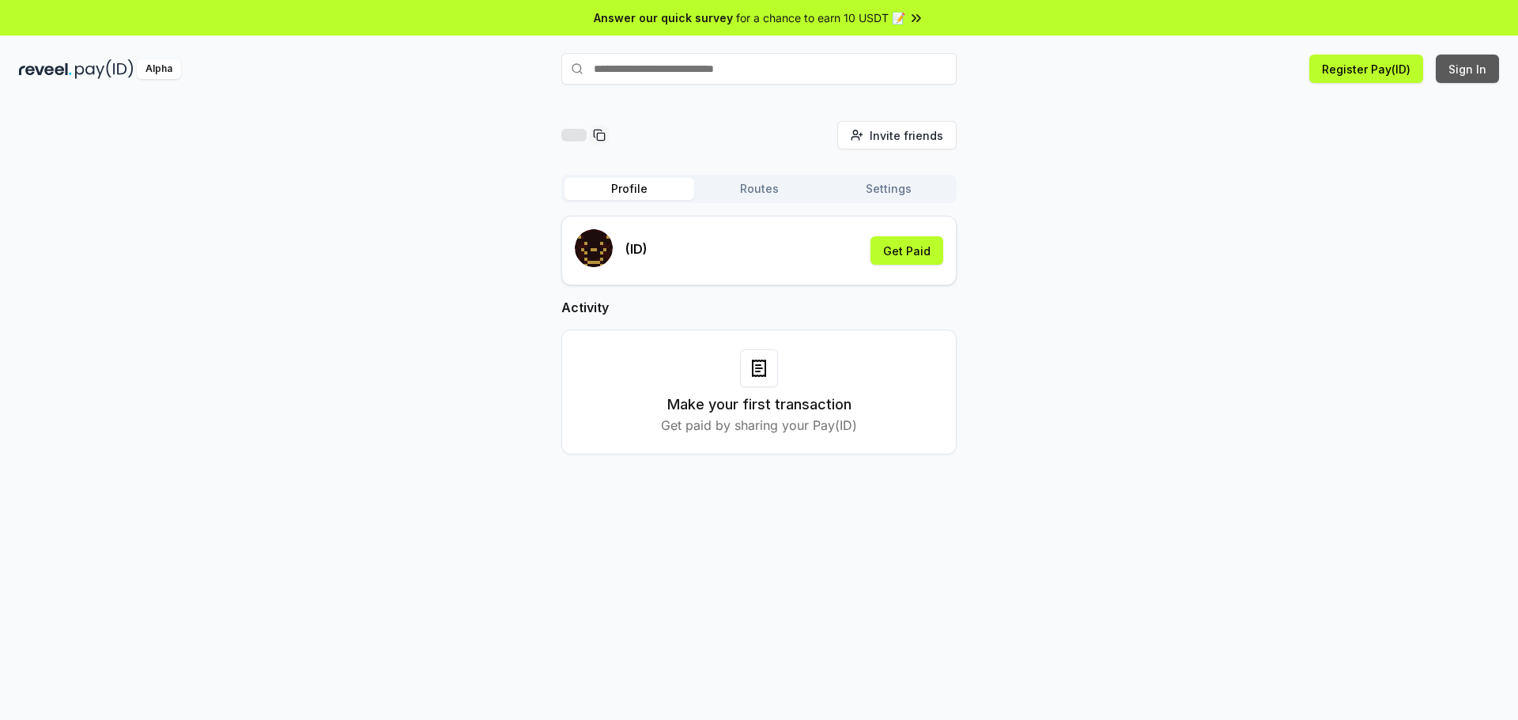
click at [1460, 72] on button "Sign In" at bounding box center [1467, 69] width 63 height 28
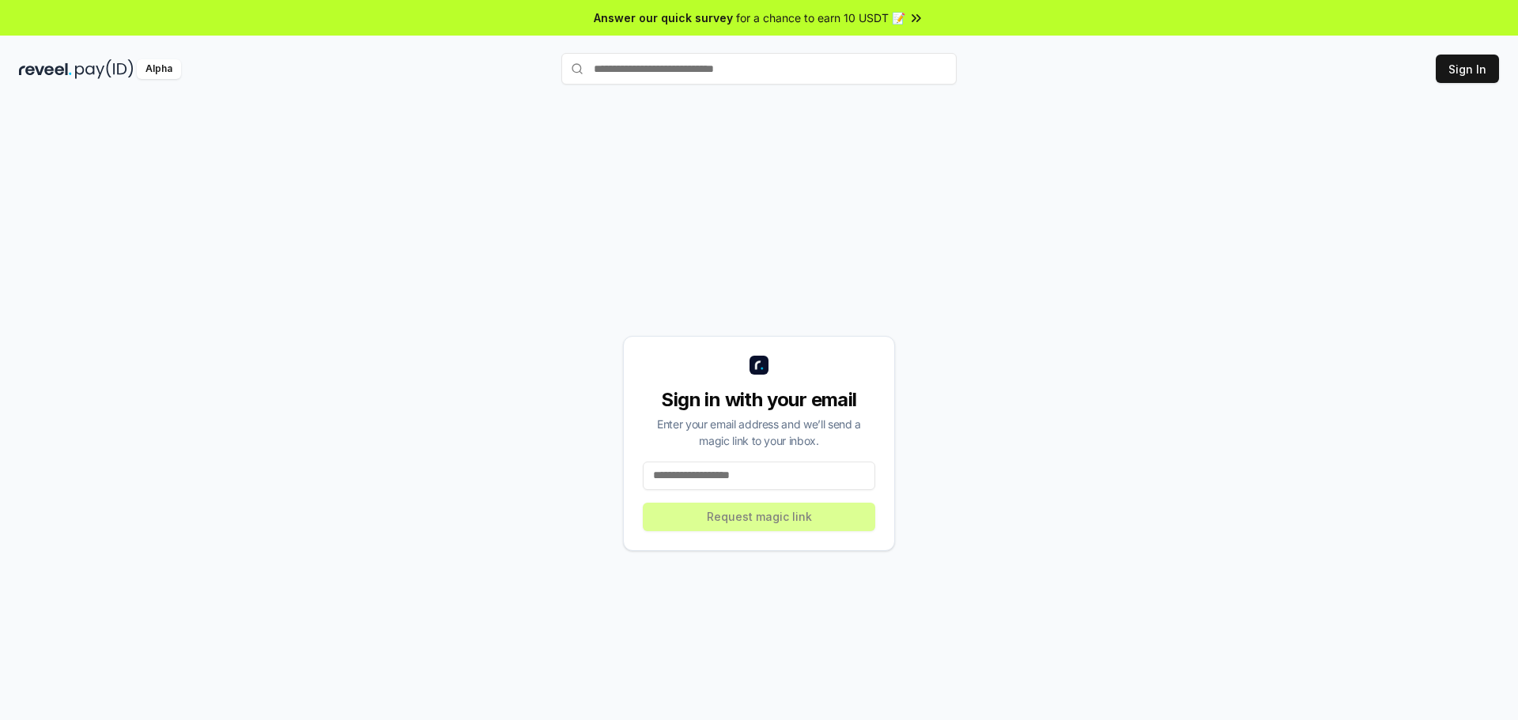
click at [768, 481] on input at bounding box center [759, 476] width 232 height 28
paste input "**********"
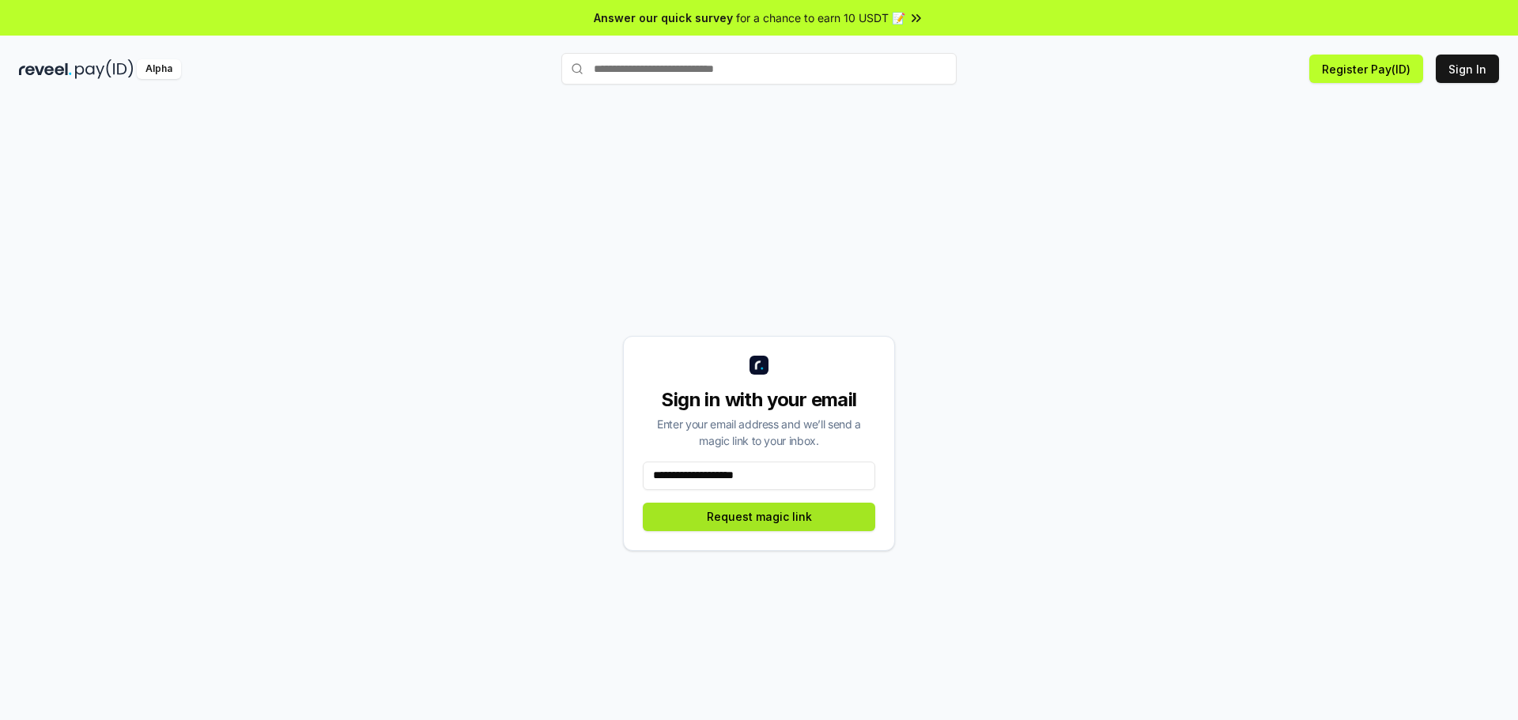
type input "**********"
click at [765, 521] on button "Request magic link" at bounding box center [759, 517] width 232 height 28
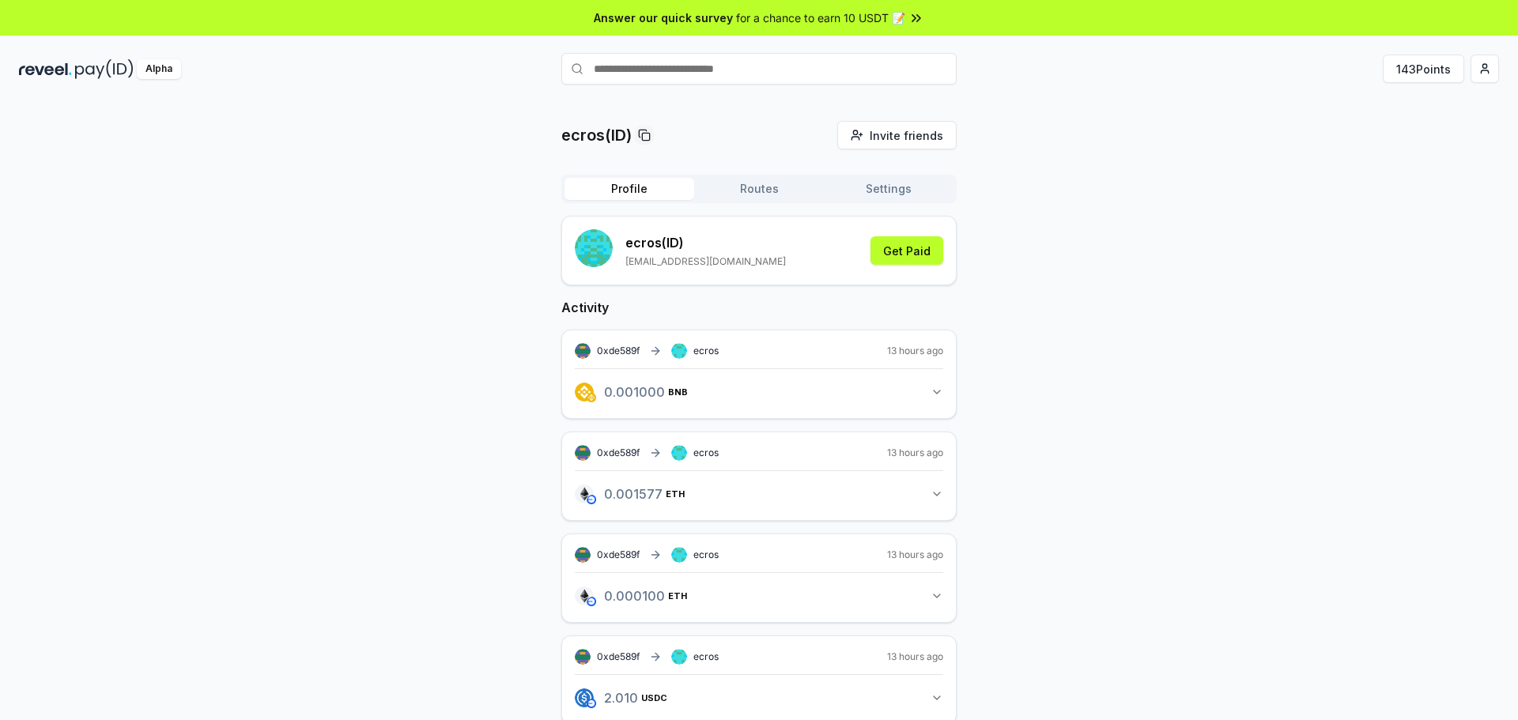
click at [778, 198] on button "Routes" at bounding box center [759, 189] width 130 height 22
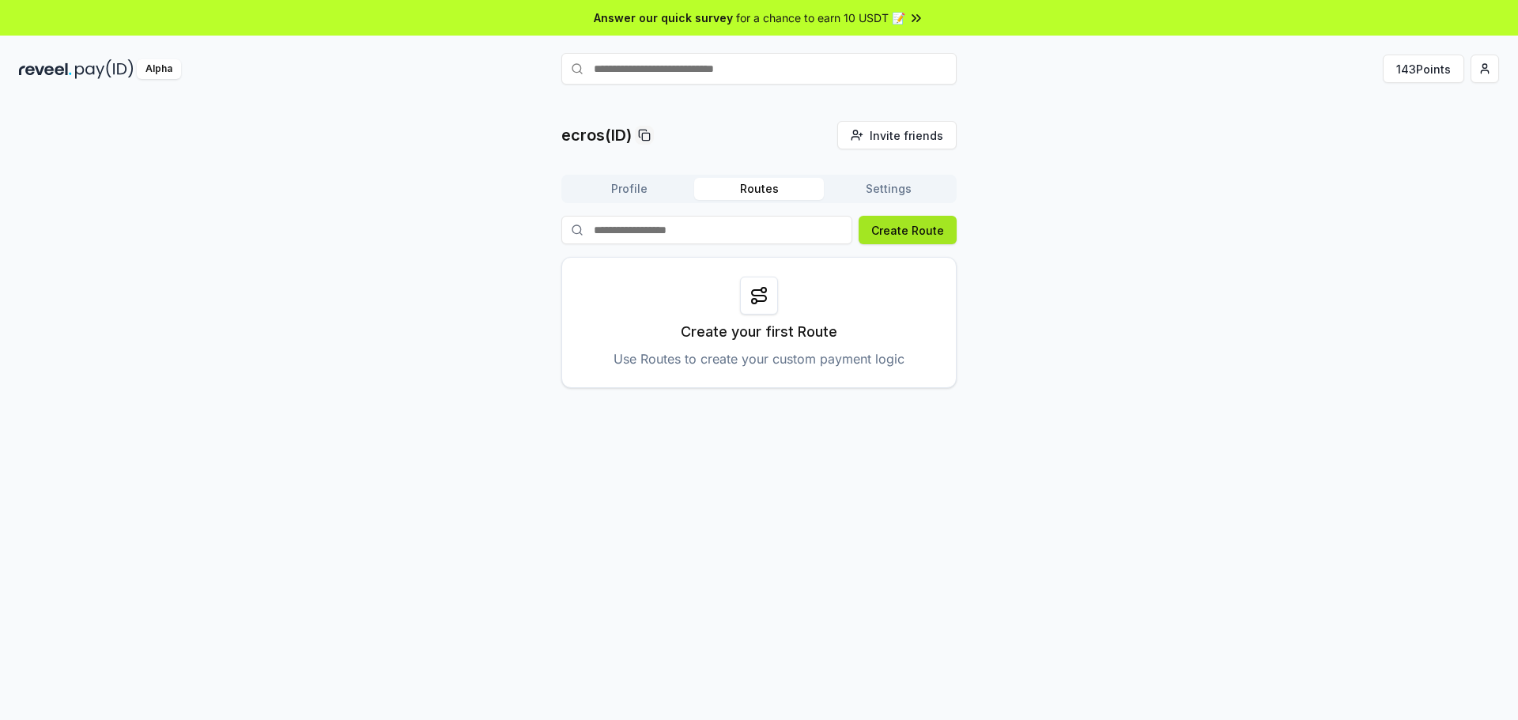
click at [903, 229] on button "Create Route" at bounding box center [908, 230] width 98 height 28
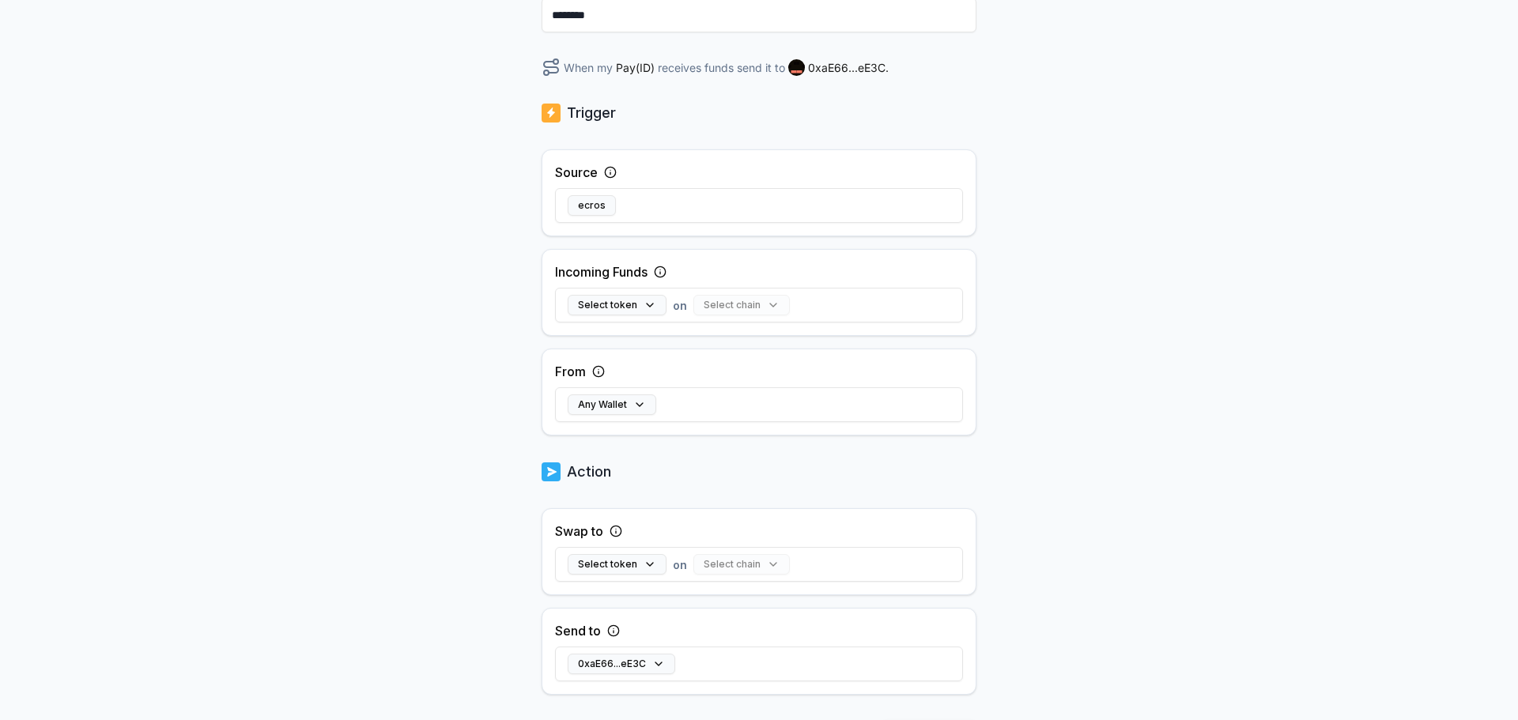
scroll to position [237, 0]
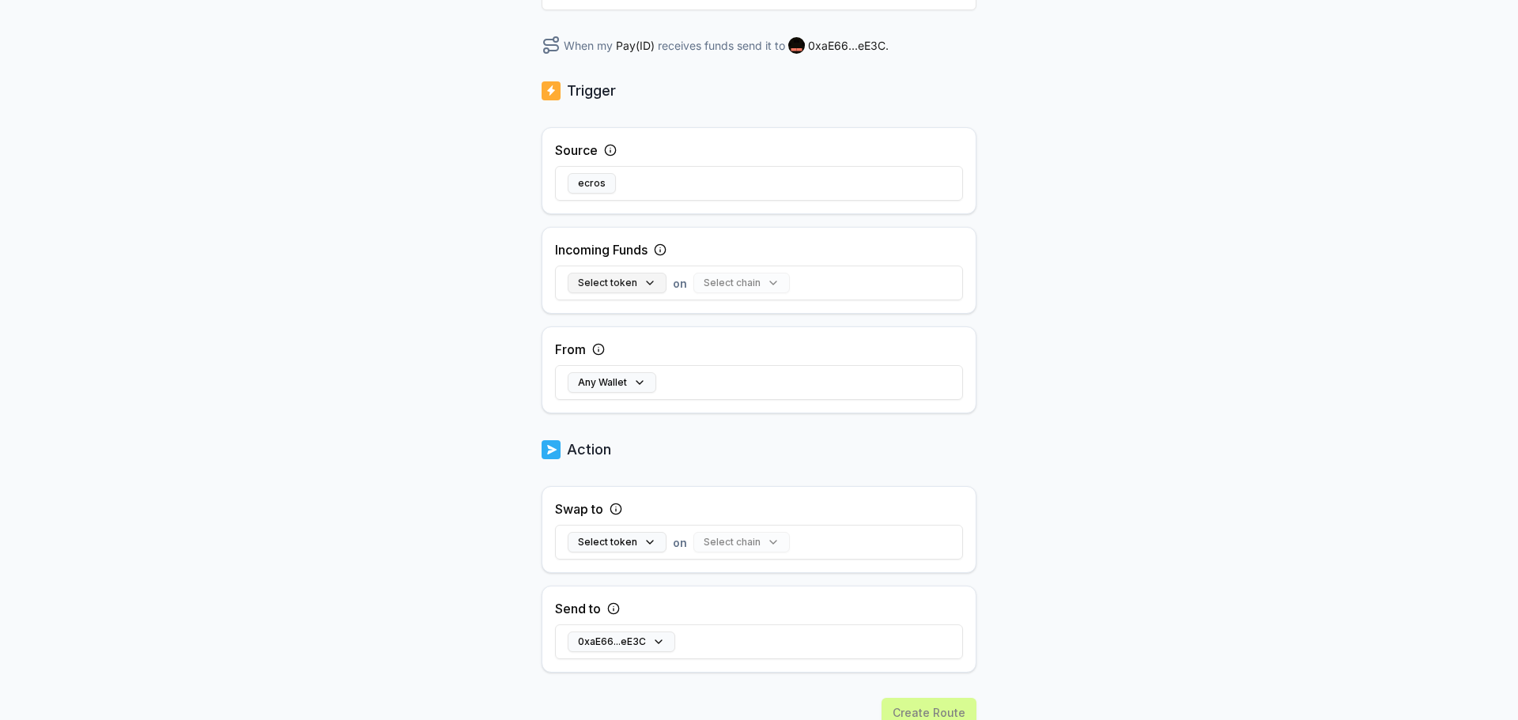
click at [633, 285] on button "Select token" at bounding box center [617, 283] width 99 height 21
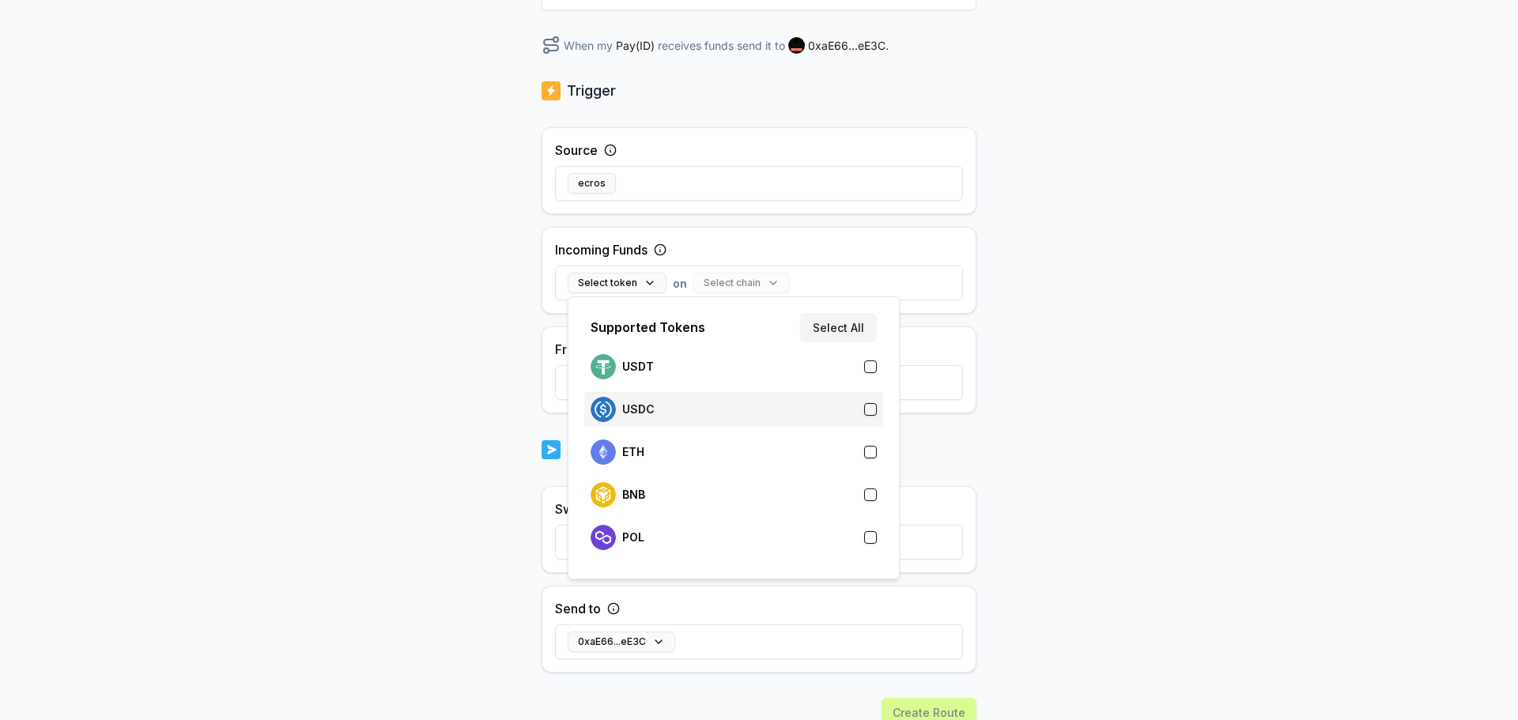
click at [647, 409] on p "USDC" at bounding box center [638, 409] width 32 height 13
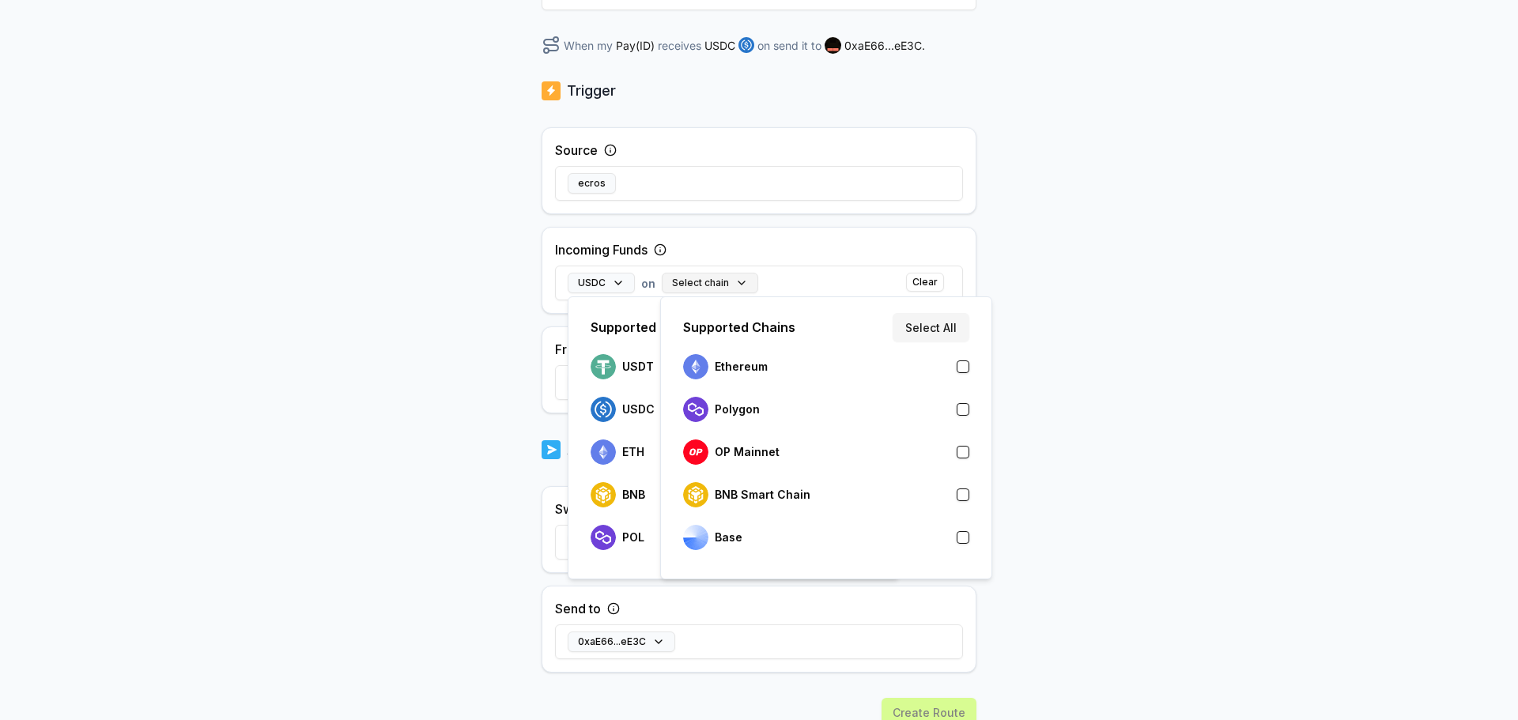
click at [731, 285] on button "Select chain" at bounding box center [710, 283] width 96 height 21
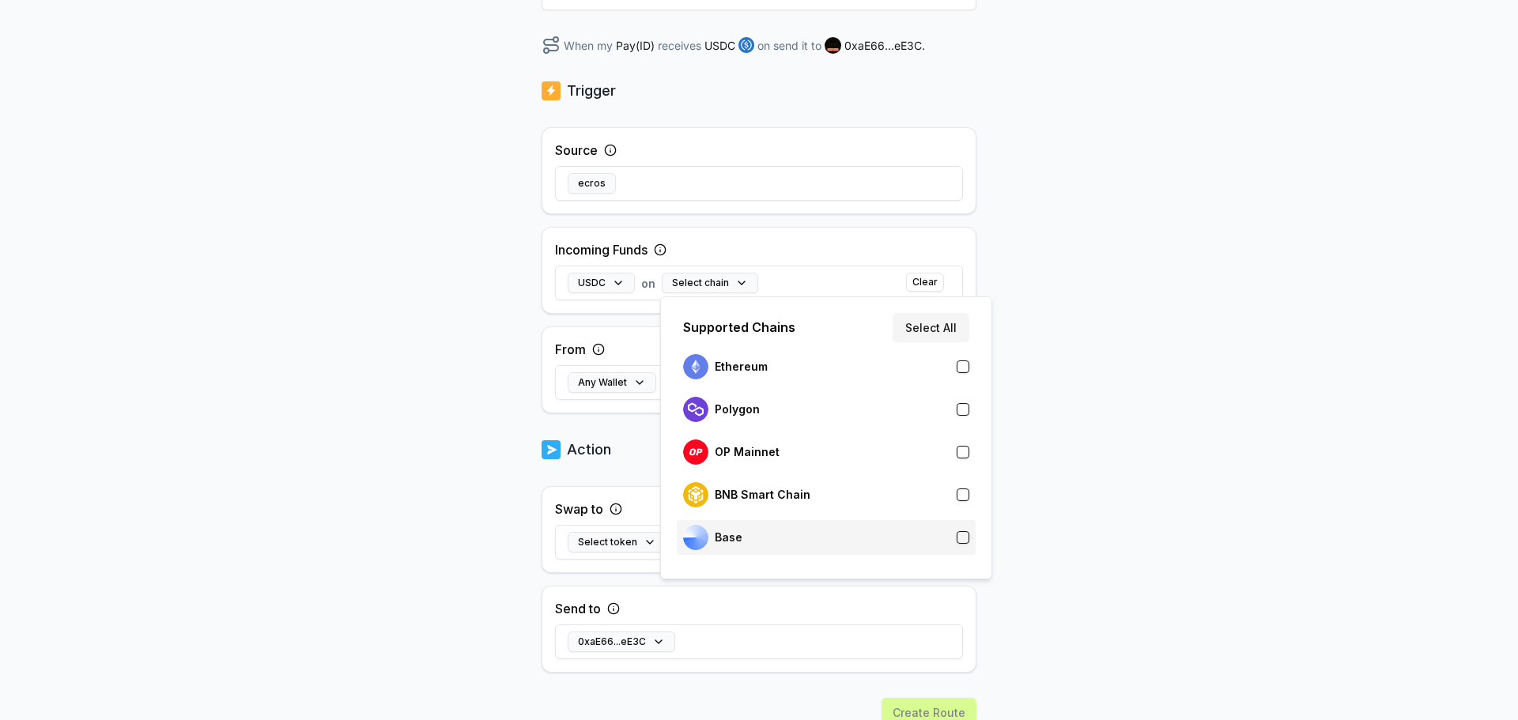
click at [729, 545] on div "Base" at bounding box center [712, 537] width 59 height 25
click at [1166, 427] on div "Back Create Route ******** When my Pay(ID) receives USDC on Base send it to 0xa…" at bounding box center [759, 190] width 1518 height 676
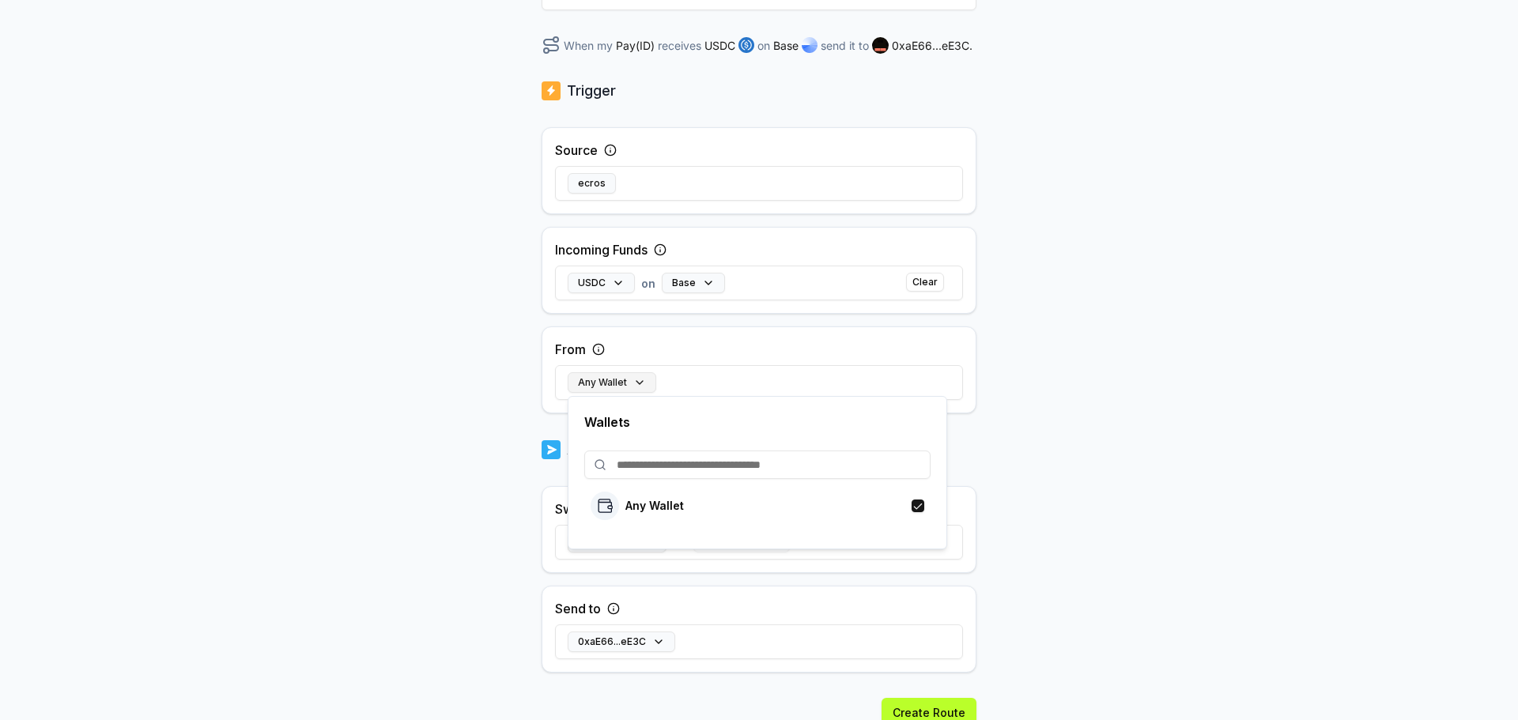
click at [634, 385] on button "Any Wallet" at bounding box center [612, 382] width 89 height 21
click at [728, 472] on input at bounding box center [757, 465] width 346 height 28
click at [661, 461] on input at bounding box center [757, 465] width 346 height 28
paste input "**********"
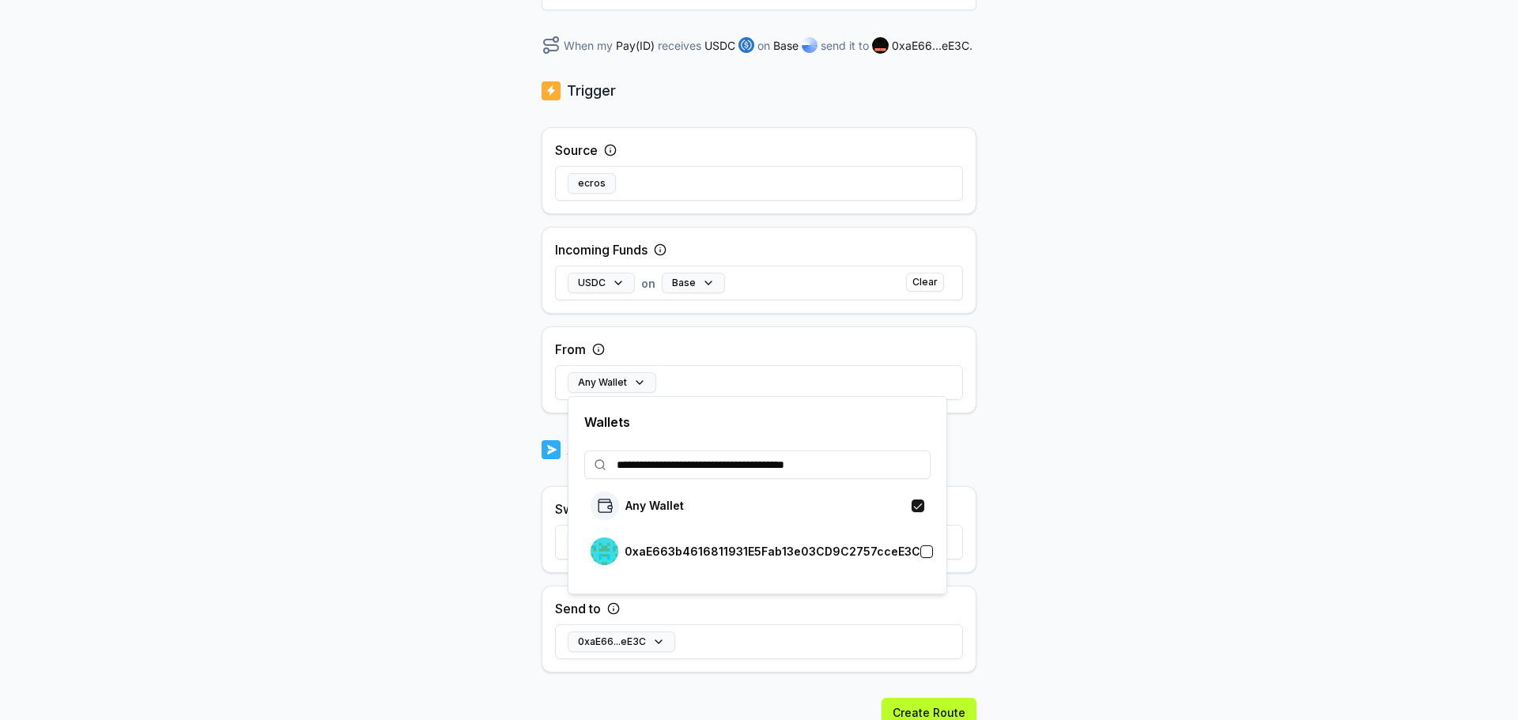
type input "**********"
click at [920, 551] on button "button" at bounding box center [926, 552] width 13 height 13
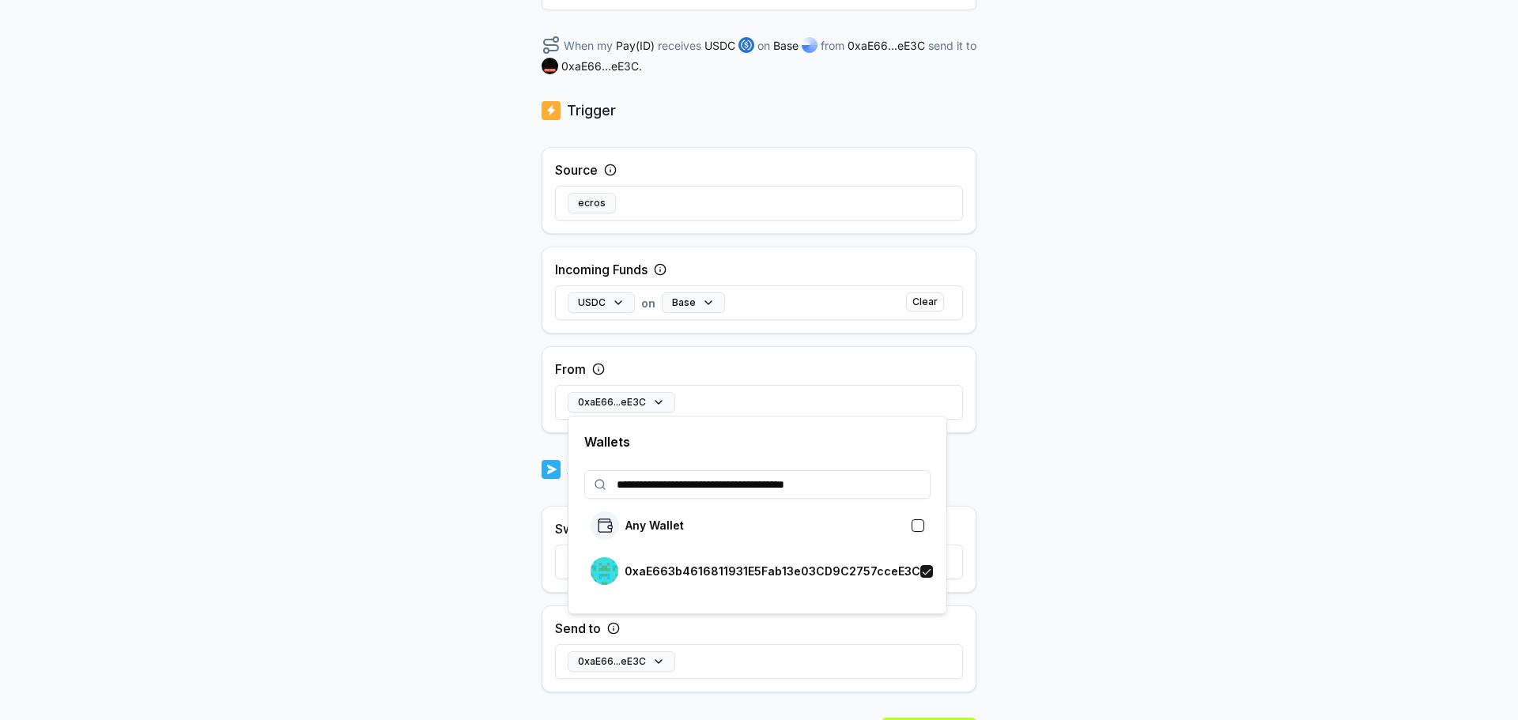
click at [1132, 503] on div "Back Create Route ******** When my Pay(ID) receives USDC on Base from 0xaE66...…" at bounding box center [759, 190] width 1518 height 676
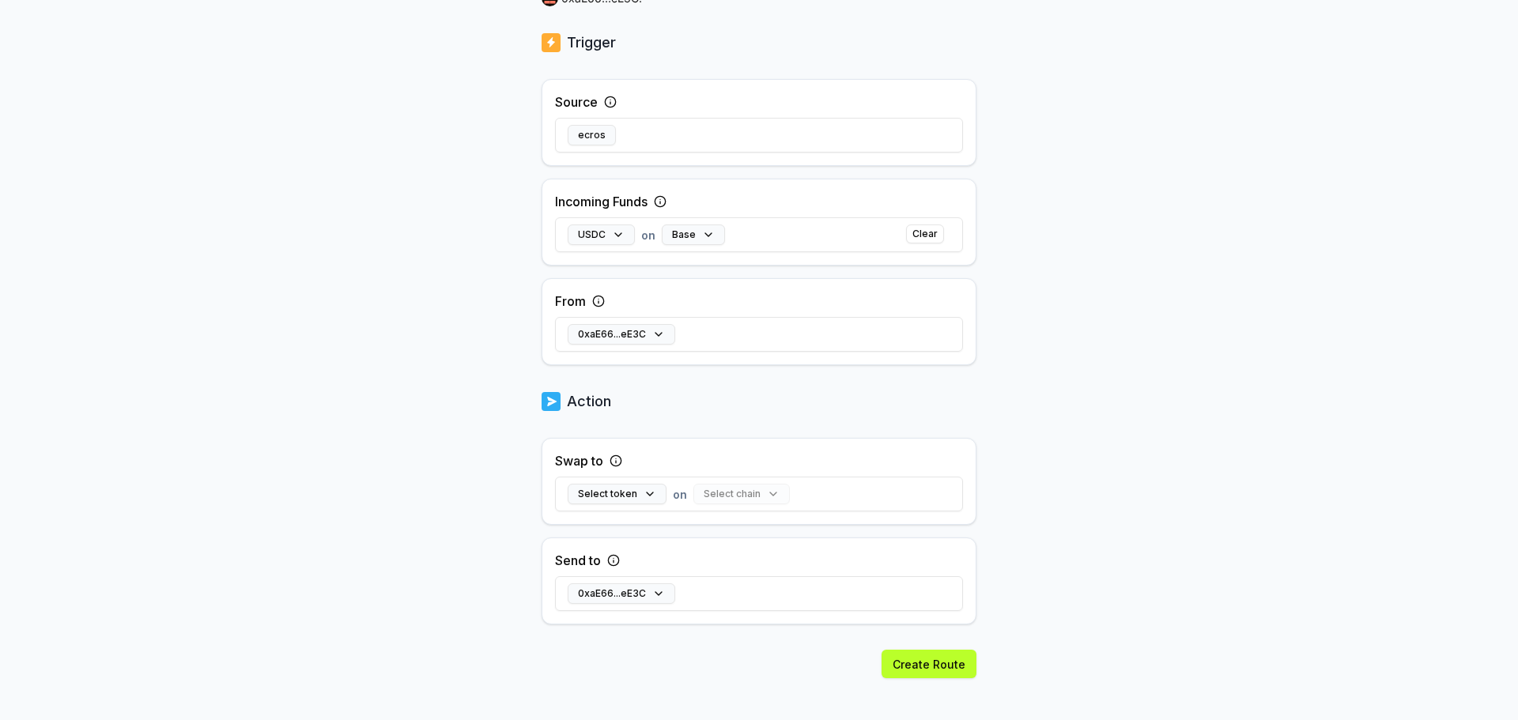
scroll to position [319, 0]
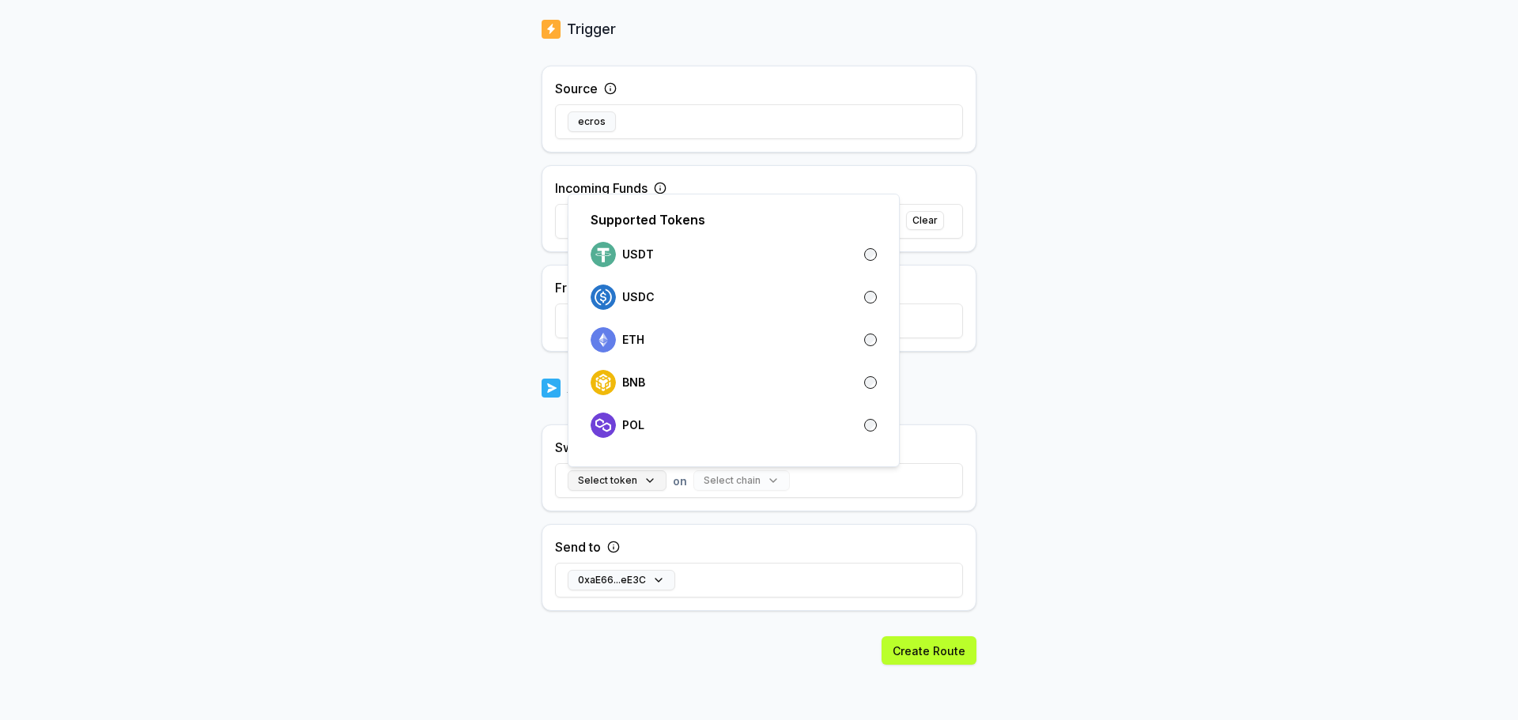
click at [608, 482] on button "Select token" at bounding box center [617, 481] width 99 height 21
click at [634, 294] on p "USDC" at bounding box center [638, 297] width 32 height 13
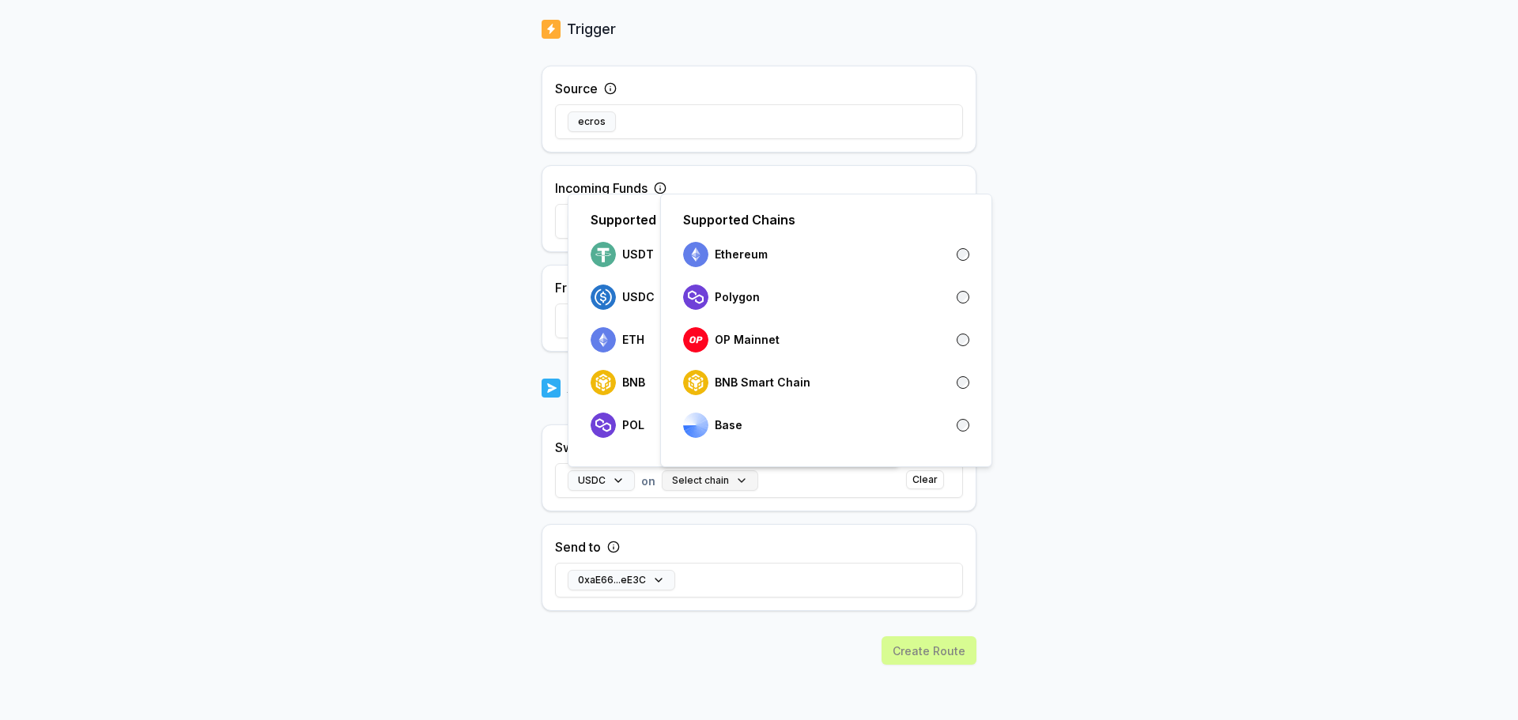
click at [703, 486] on button "Select chain" at bounding box center [710, 481] width 96 height 21
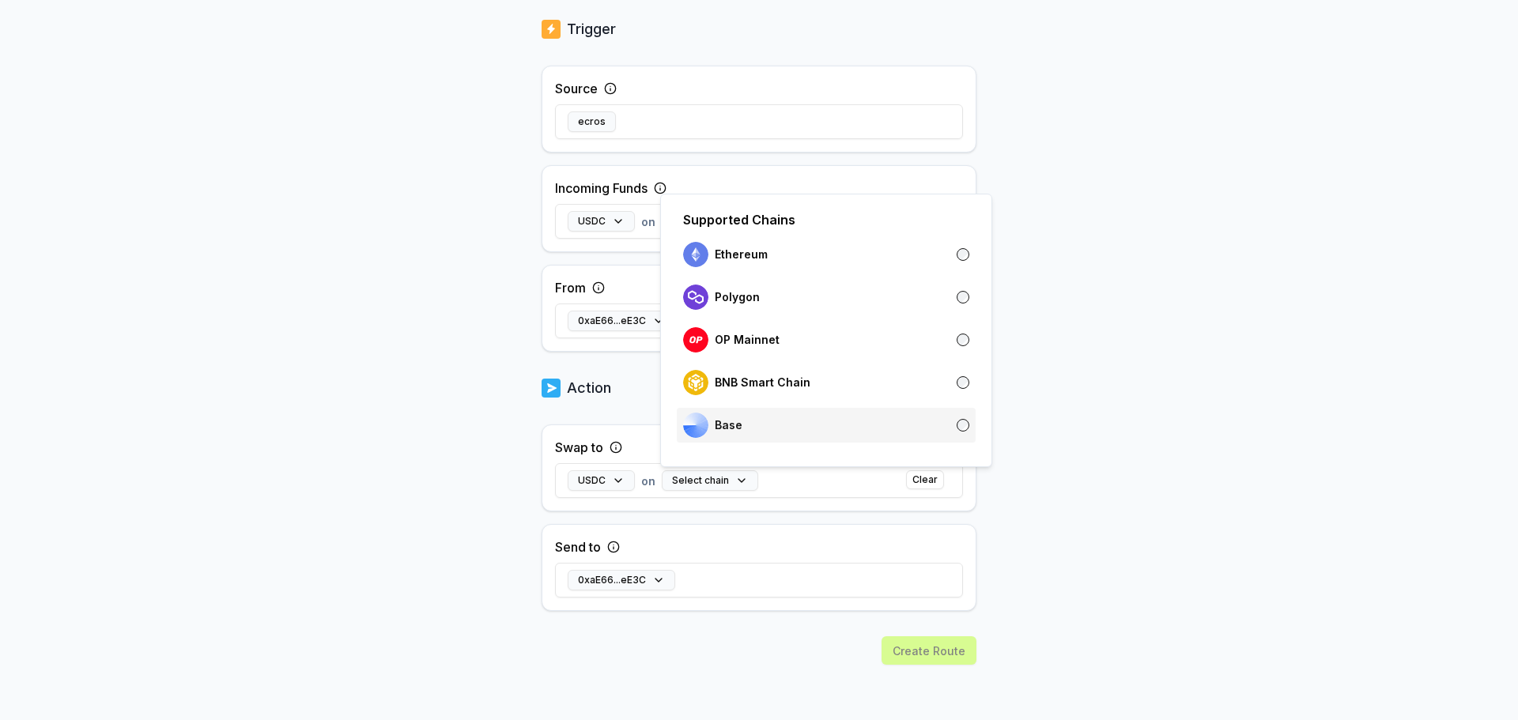
click at [716, 428] on p "Base" at bounding box center [729, 425] width 28 height 13
click at [1148, 534] on body "Answer our quick survey for a chance to earn 10 USDT 📝 Alpha 143 Points Back Cr…" at bounding box center [759, 360] width 1518 height 720
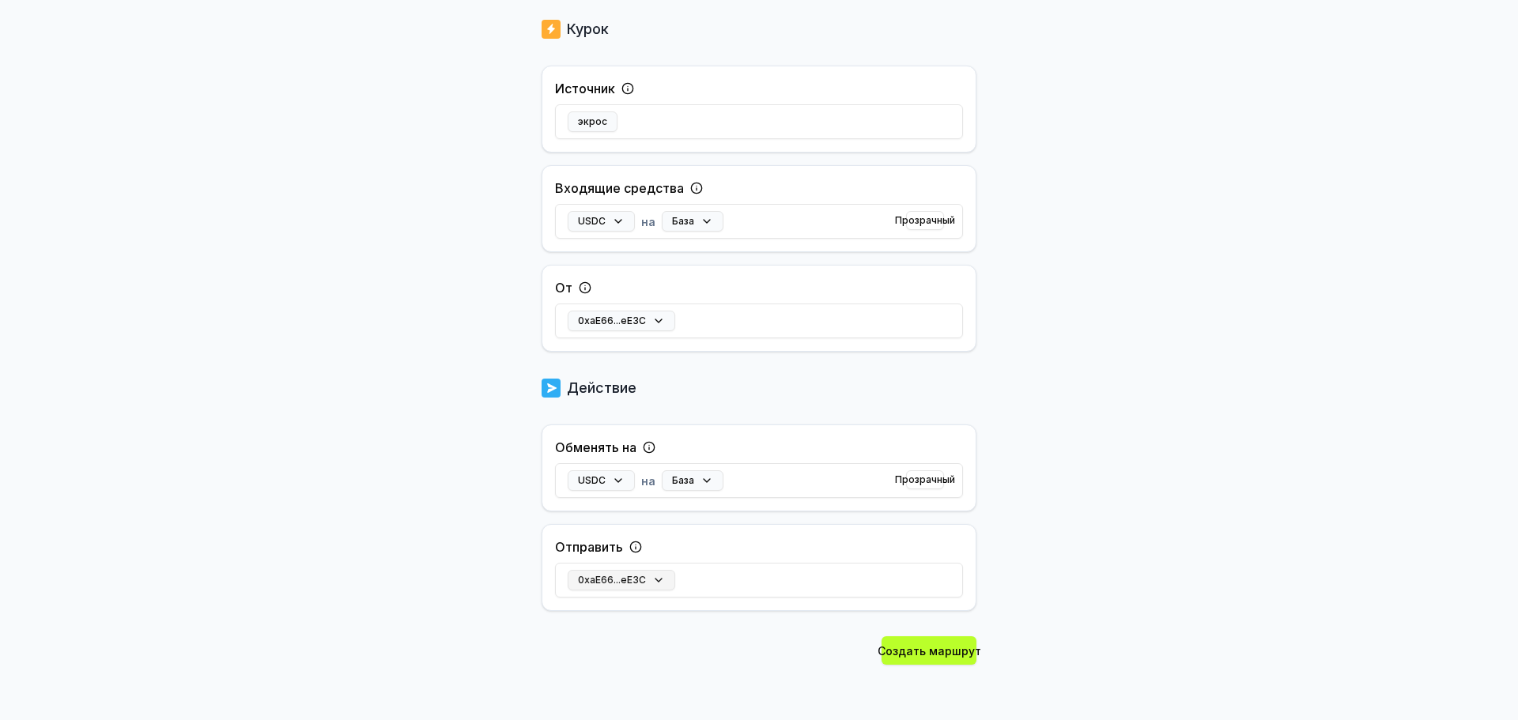
click at [626, 585] on font "0xaE66...eE3C" at bounding box center [612, 580] width 68 height 12
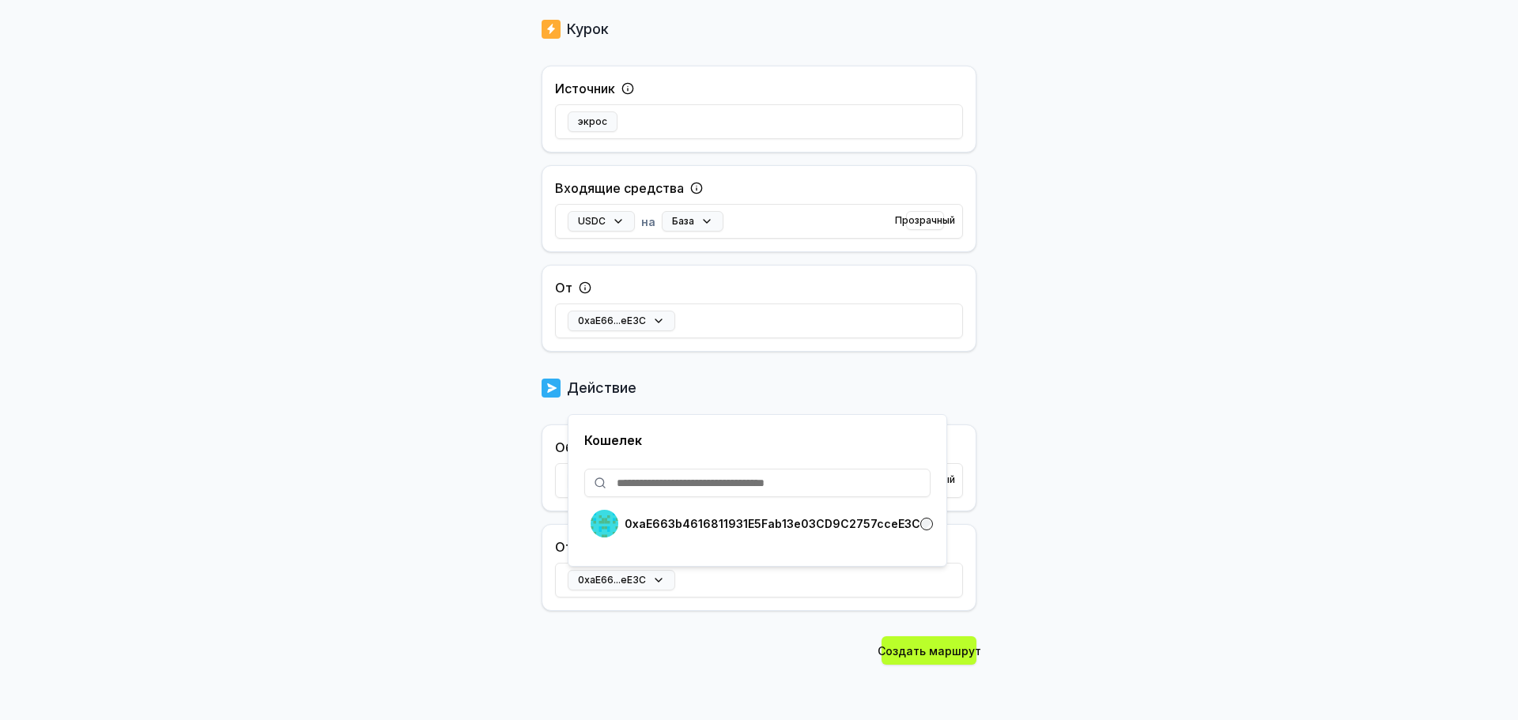
click at [670, 491] on input at bounding box center [757, 483] width 346 height 28
paste input "**********"
type input "**********"
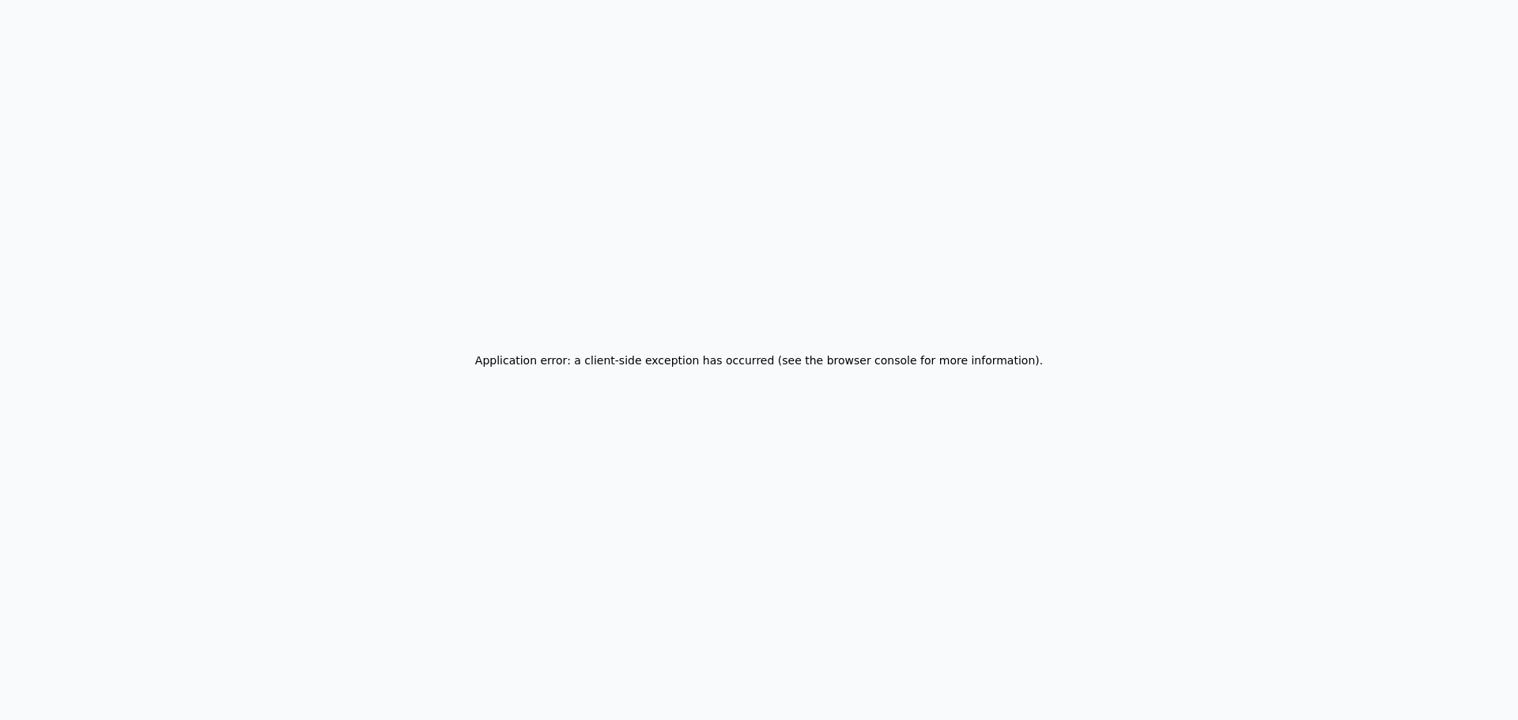
scroll to position [0, 0]
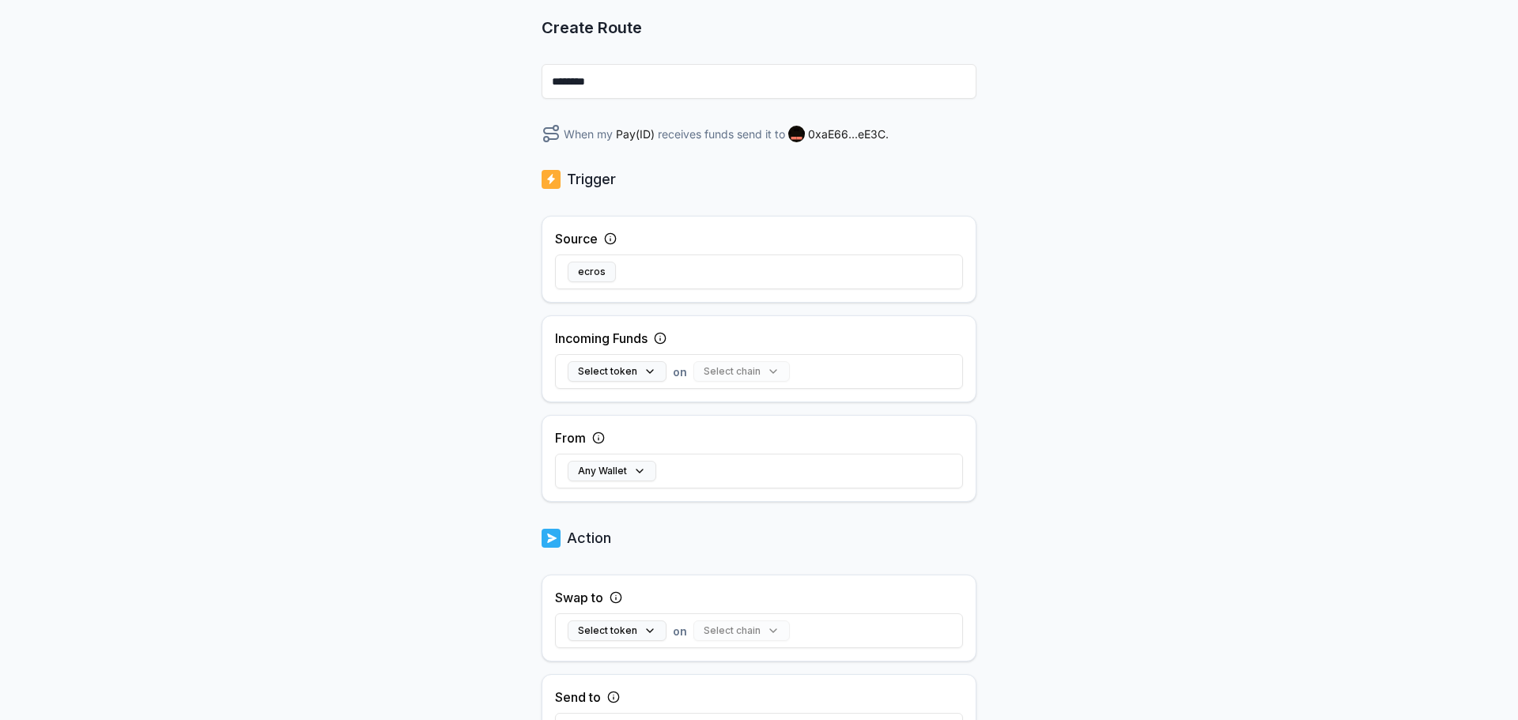
scroll to position [158, 0]
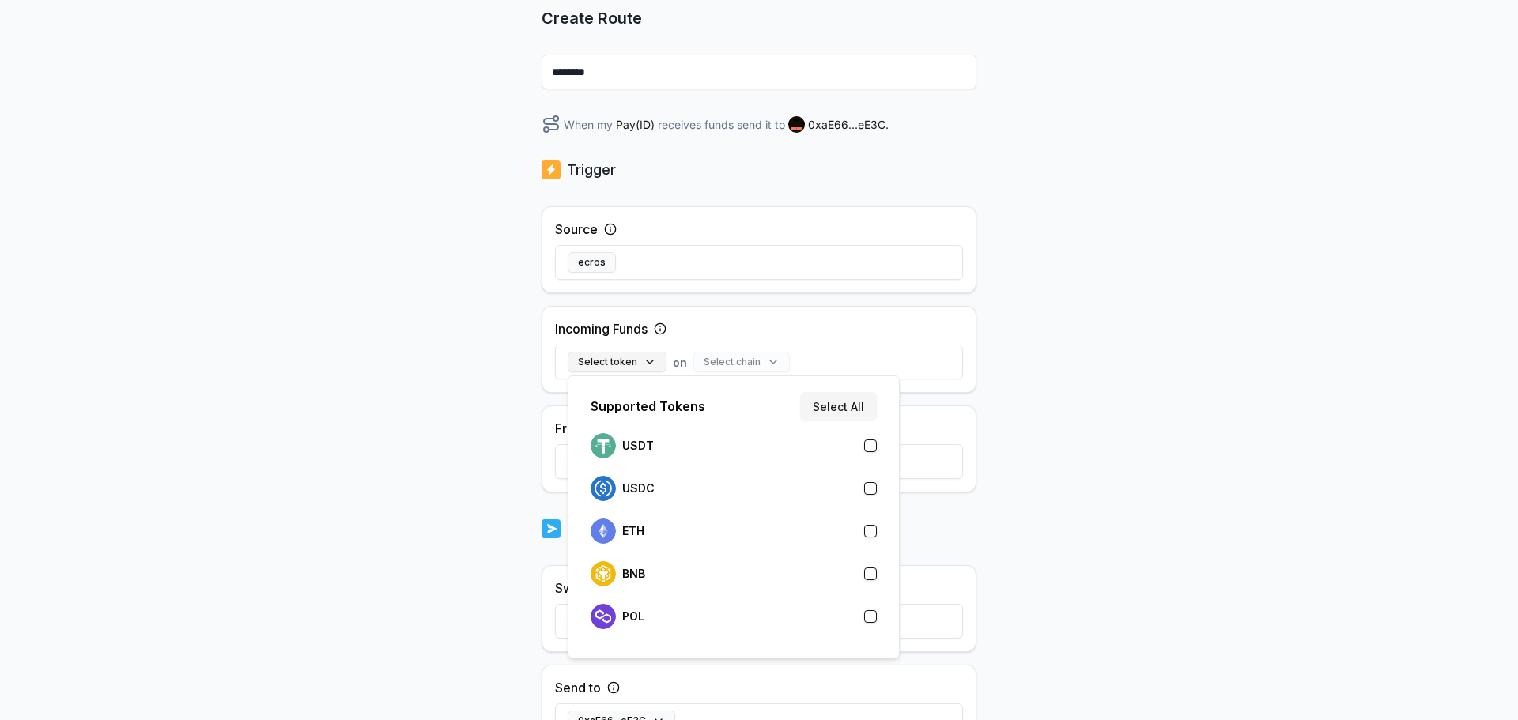
click at [640, 369] on button "Select token" at bounding box center [617, 362] width 99 height 21
click at [667, 487] on div "USDC" at bounding box center [734, 488] width 286 height 25
click at [714, 354] on button "Select chain" at bounding box center [710, 362] width 96 height 21
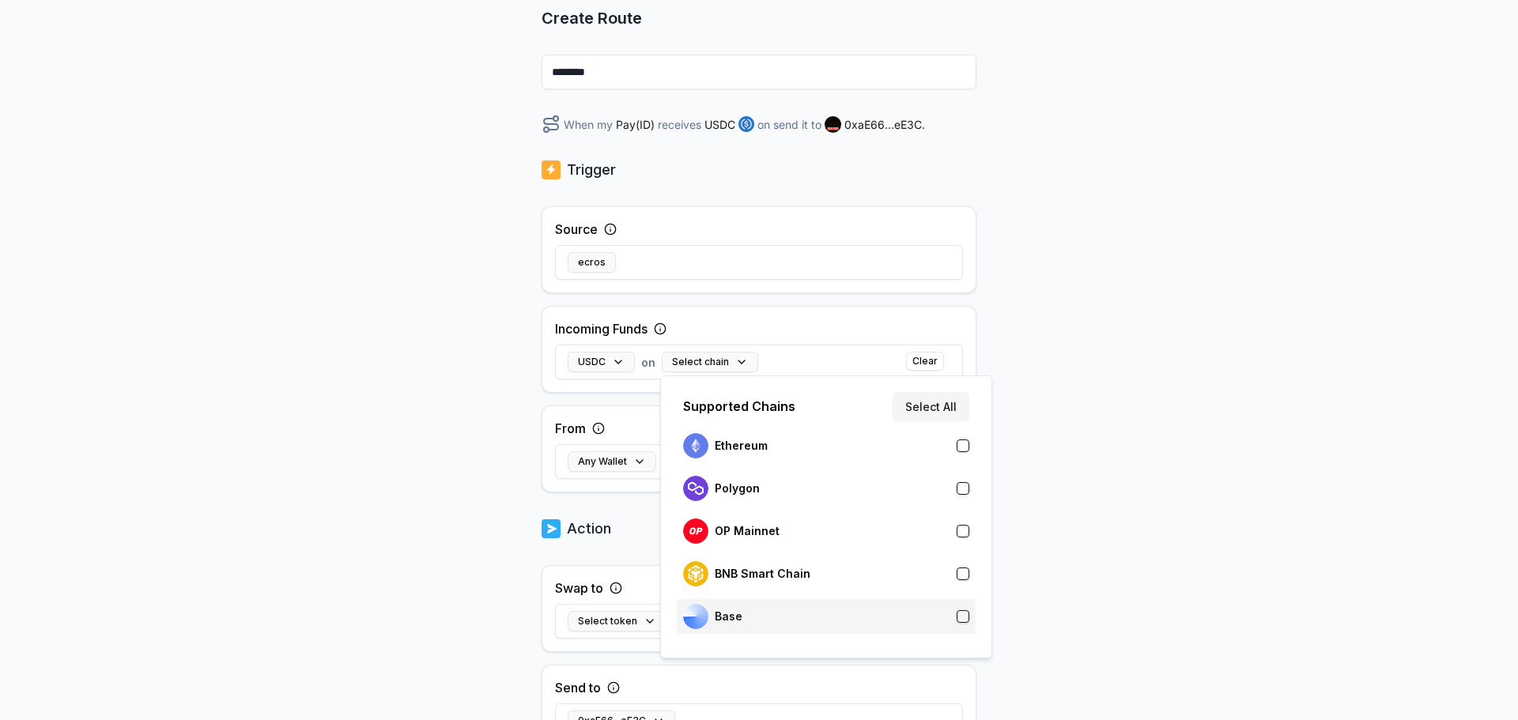
click at [710, 622] on div "Base" at bounding box center [712, 616] width 59 height 25
click at [1163, 388] on div "Back Create Route ******** When my Pay(ID) receives USDC on Base send it to 0xa…" at bounding box center [759, 269] width 1518 height 676
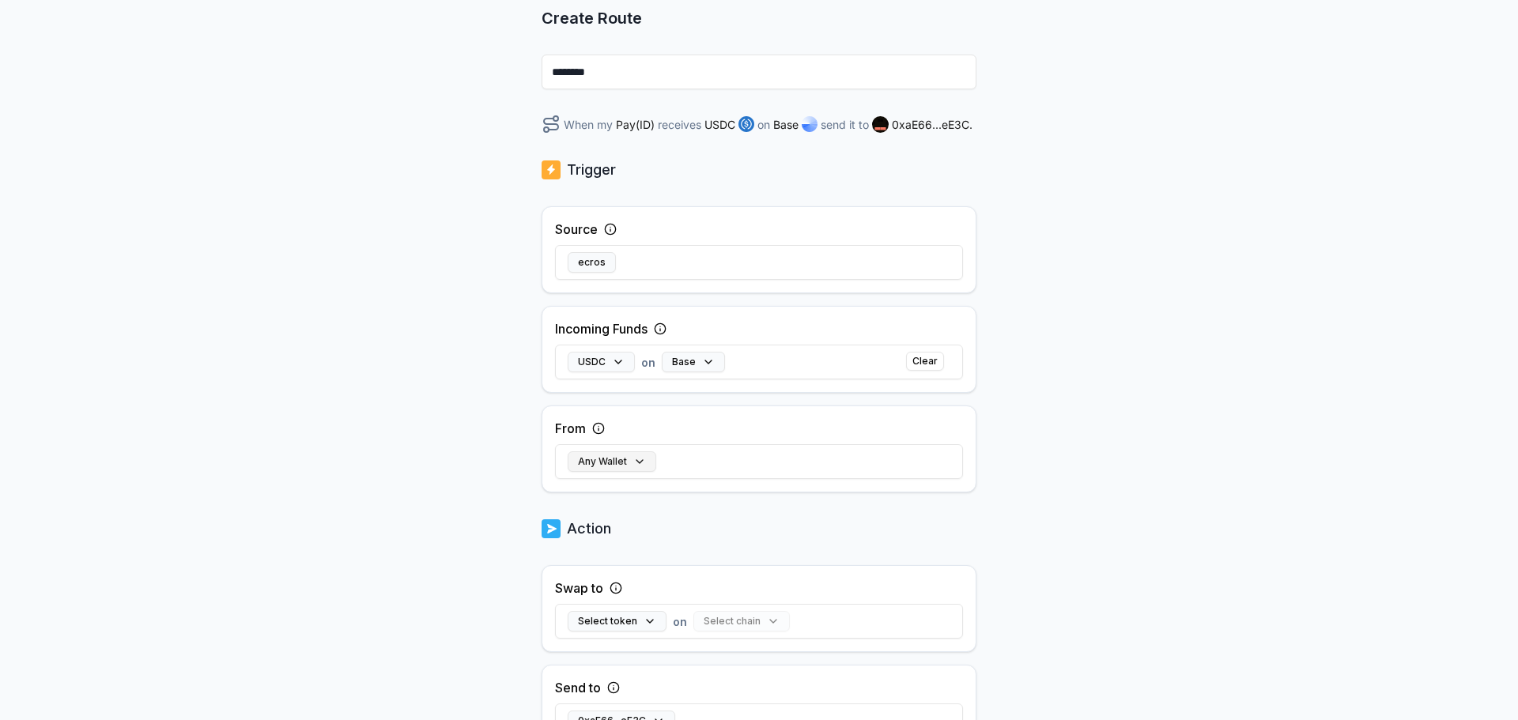
click at [610, 463] on button "Any Wallet" at bounding box center [612, 462] width 89 height 21
click at [679, 542] on input at bounding box center [757, 544] width 346 height 28
click at [649, 547] on input at bounding box center [757, 544] width 346 height 28
paste input "**********"
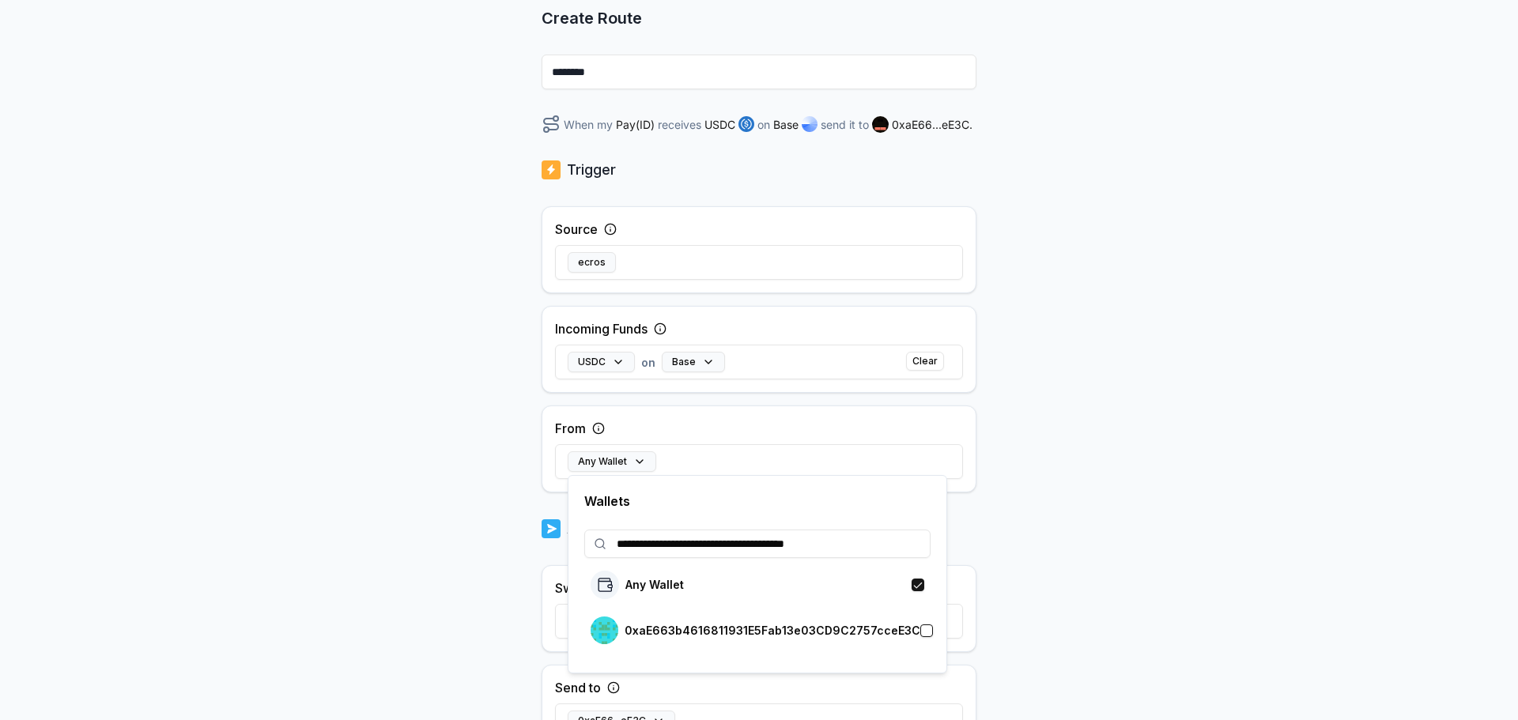
type input "**********"
click at [920, 633] on button "button" at bounding box center [926, 631] width 13 height 13
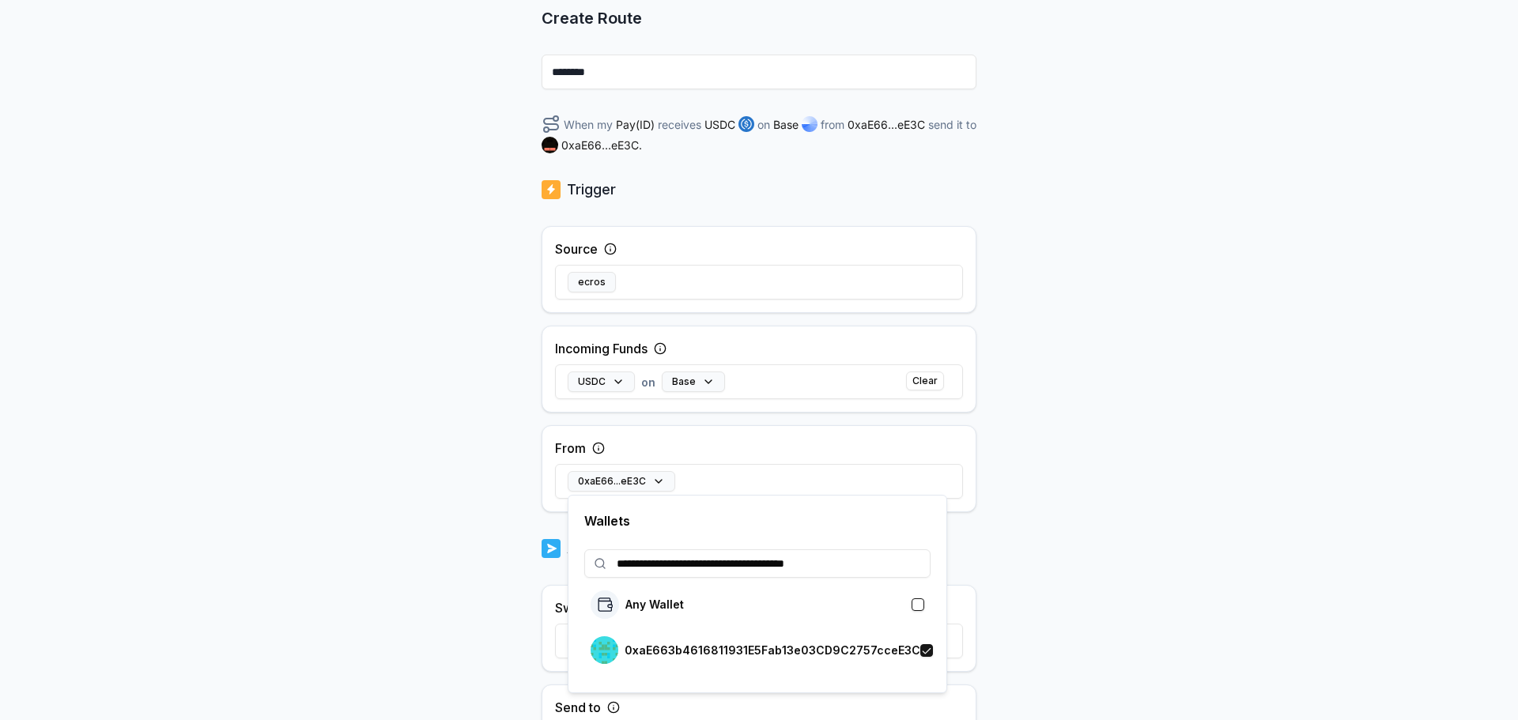
click at [1069, 589] on div "Back Create Route ******** When my Pay(ID) receives USDC on Base from 0xaE66...…" at bounding box center [759, 269] width 1518 height 676
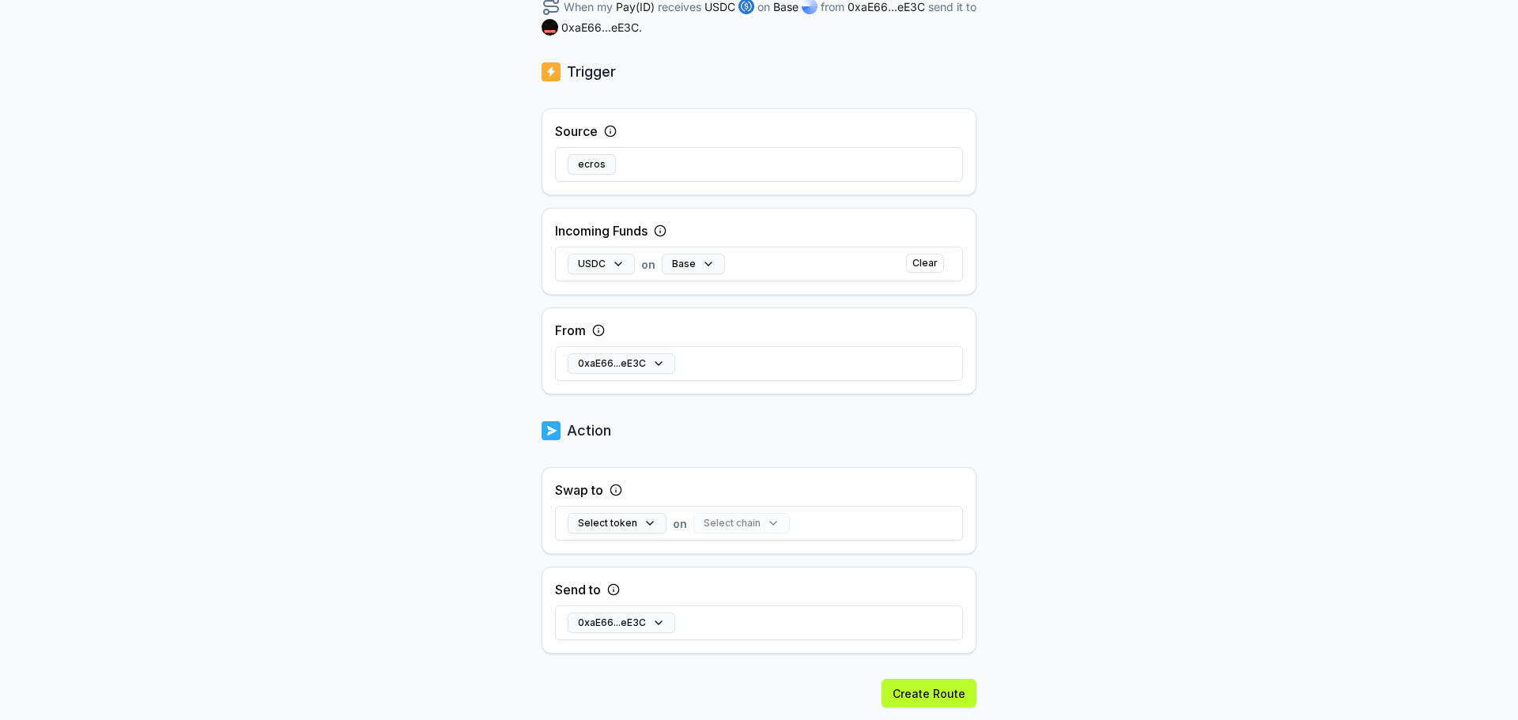
scroll to position [319, 0]
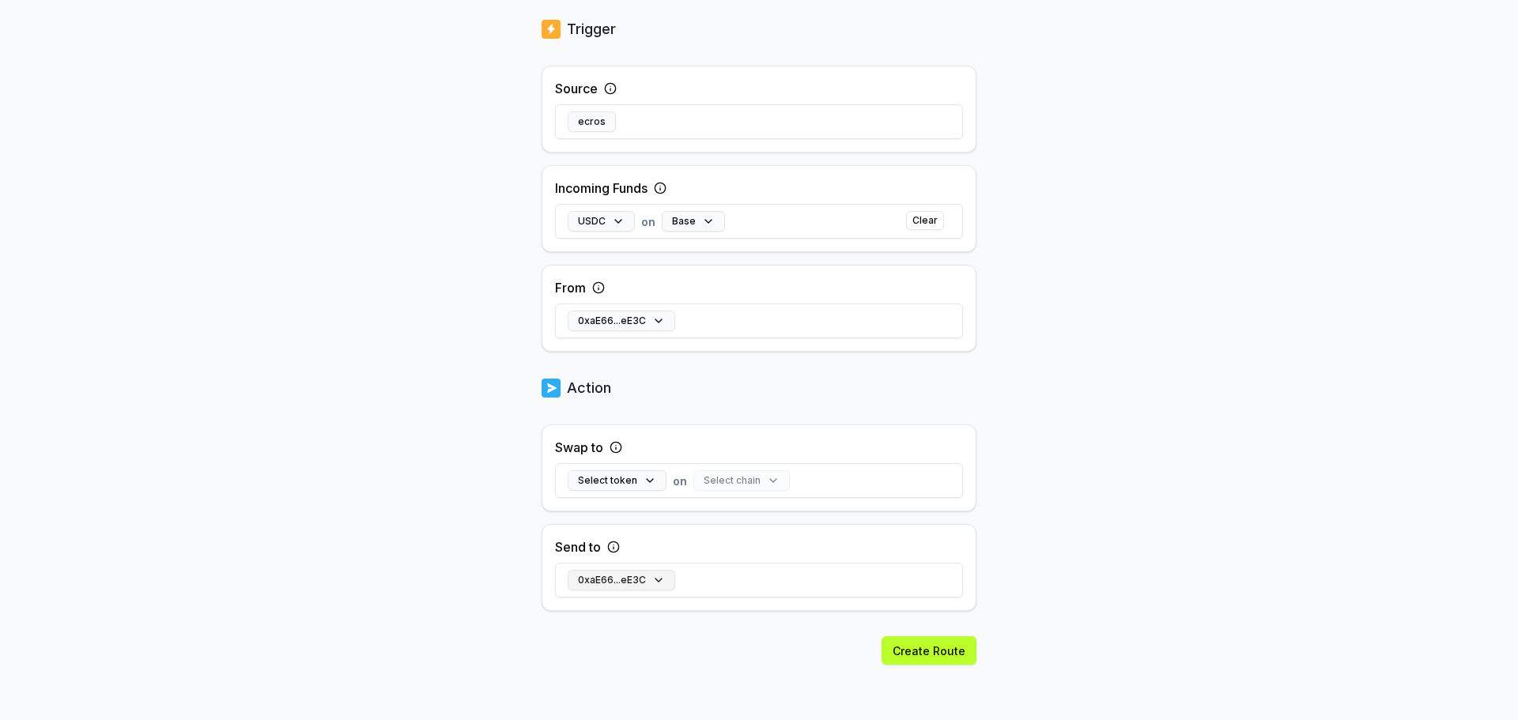
click at [651, 586] on button "0xaE66...eE3C" at bounding box center [622, 580] width 108 height 21
click at [663, 478] on input at bounding box center [757, 483] width 346 height 28
paste input "**********"
type input "**********"
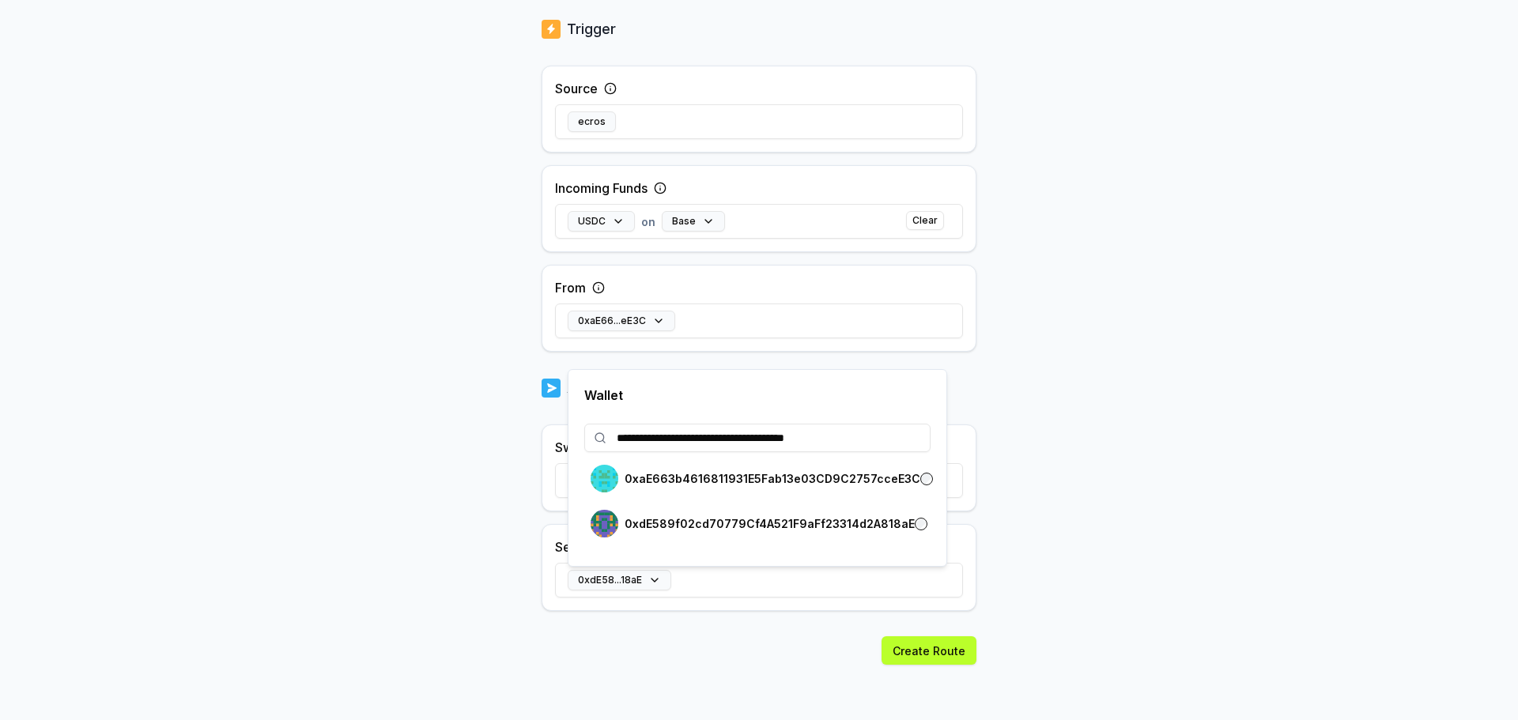
click at [1119, 506] on body "**********" at bounding box center [759, 360] width 1518 height 720
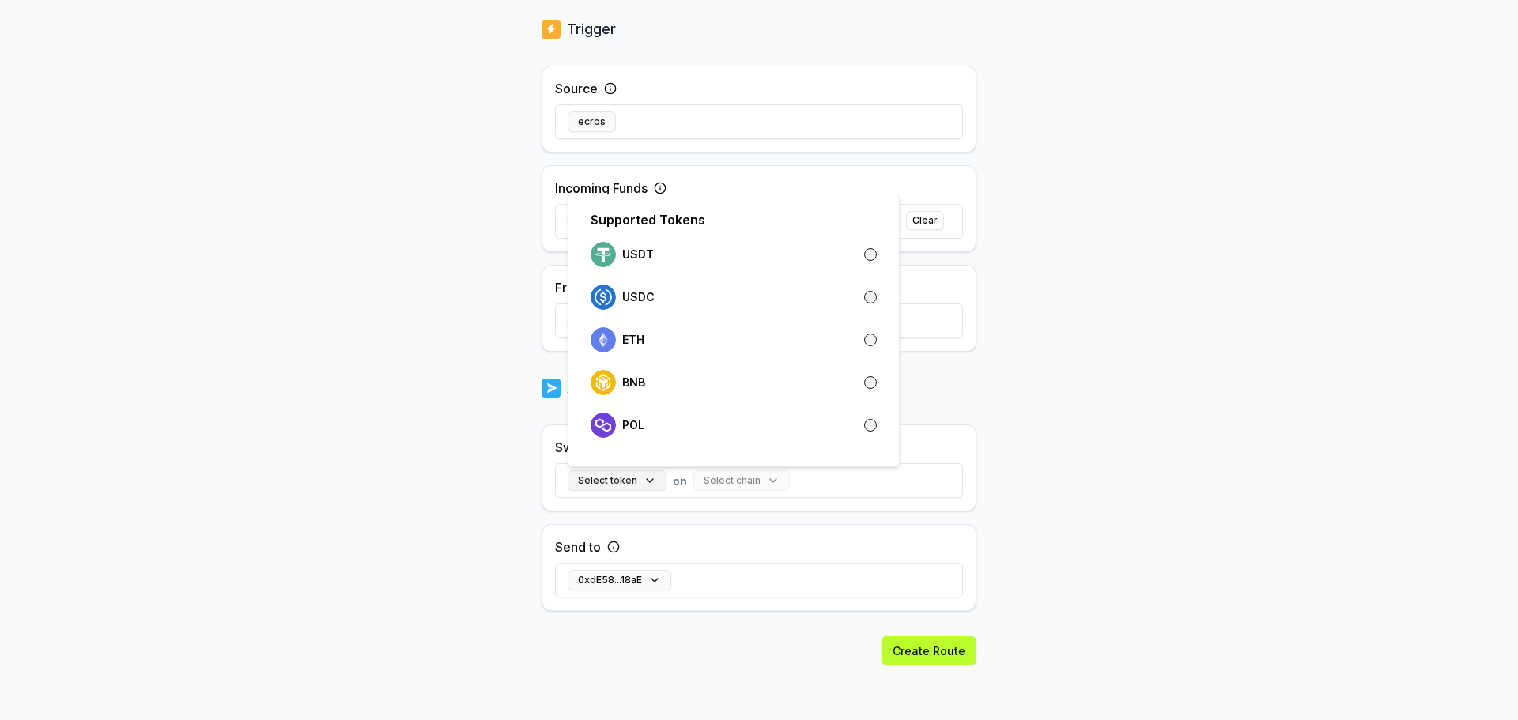
click at [626, 485] on button "Select token" at bounding box center [617, 481] width 99 height 21
click at [634, 297] on p "USDC" at bounding box center [638, 297] width 32 height 13
click at [826, 493] on div "USDC on Select chain Clear" at bounding box center [759, 481] width 408 height 46
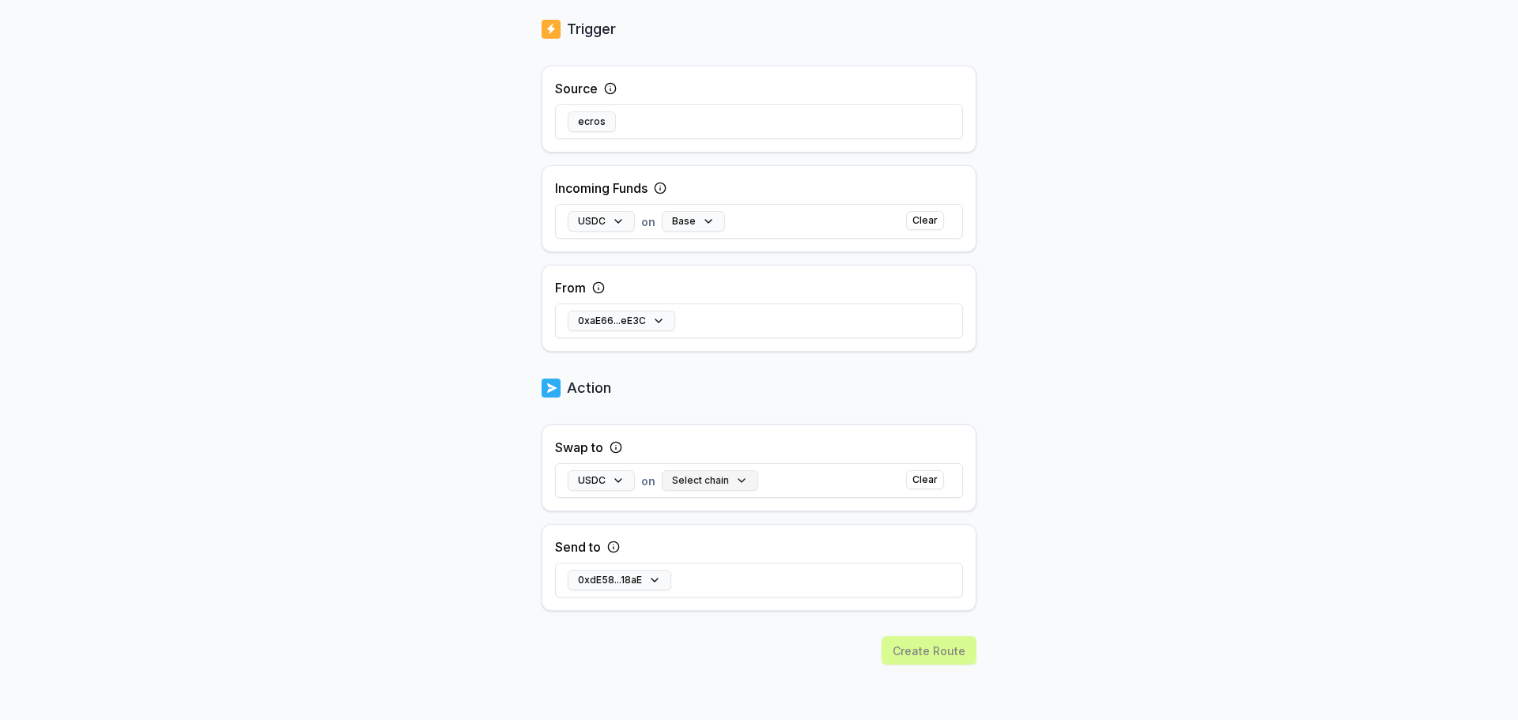
click at [705, 484] on button "Select chain" at bounding box center [710, 481] width 96 height 21
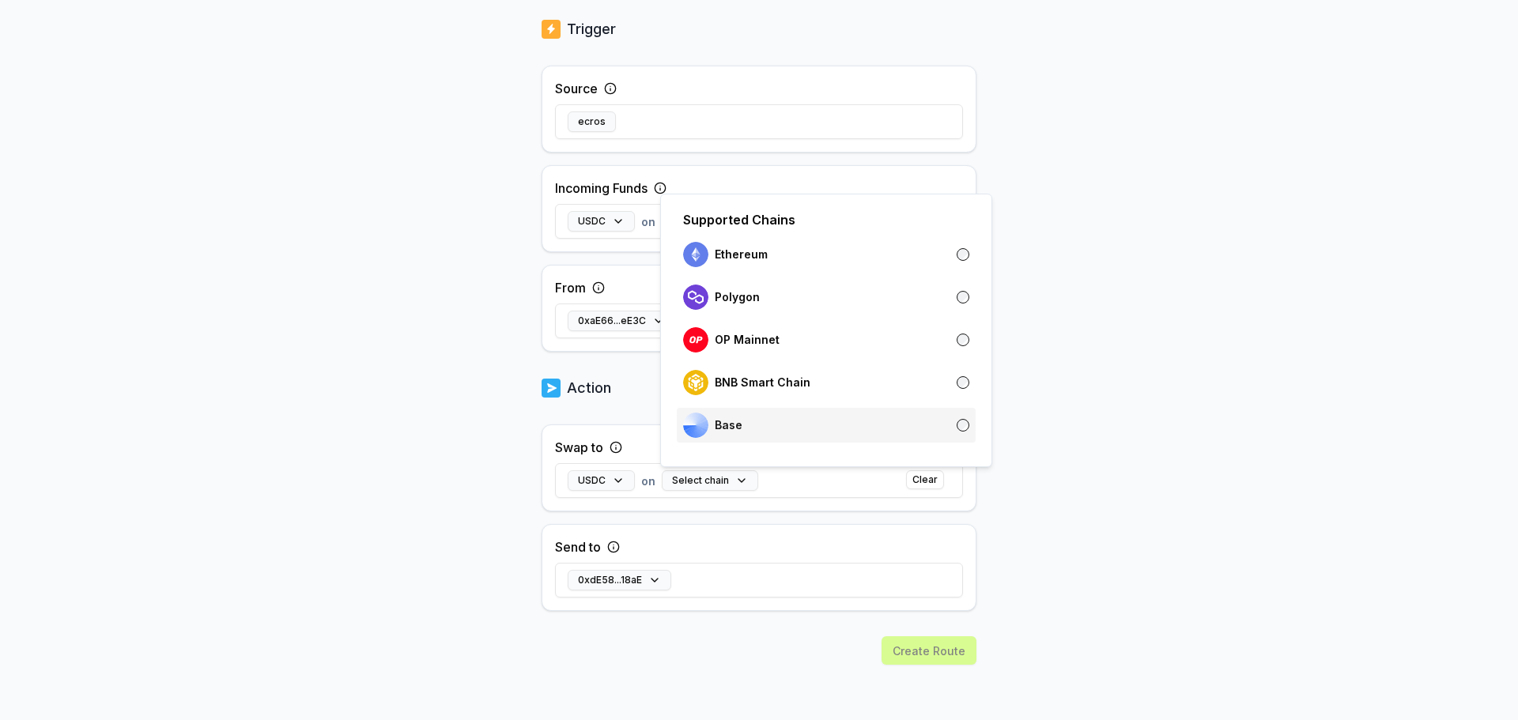
click at [705, 439] on div "Base" at bounding box center [826, 425] width 299 height 35
click at [1057, 639] on body "Answer our quick survey for a chance to earn 10 USDT 📝 Alpha 143 Points Back Cr…" at bounding box center [759, 360] width 1518 height 720
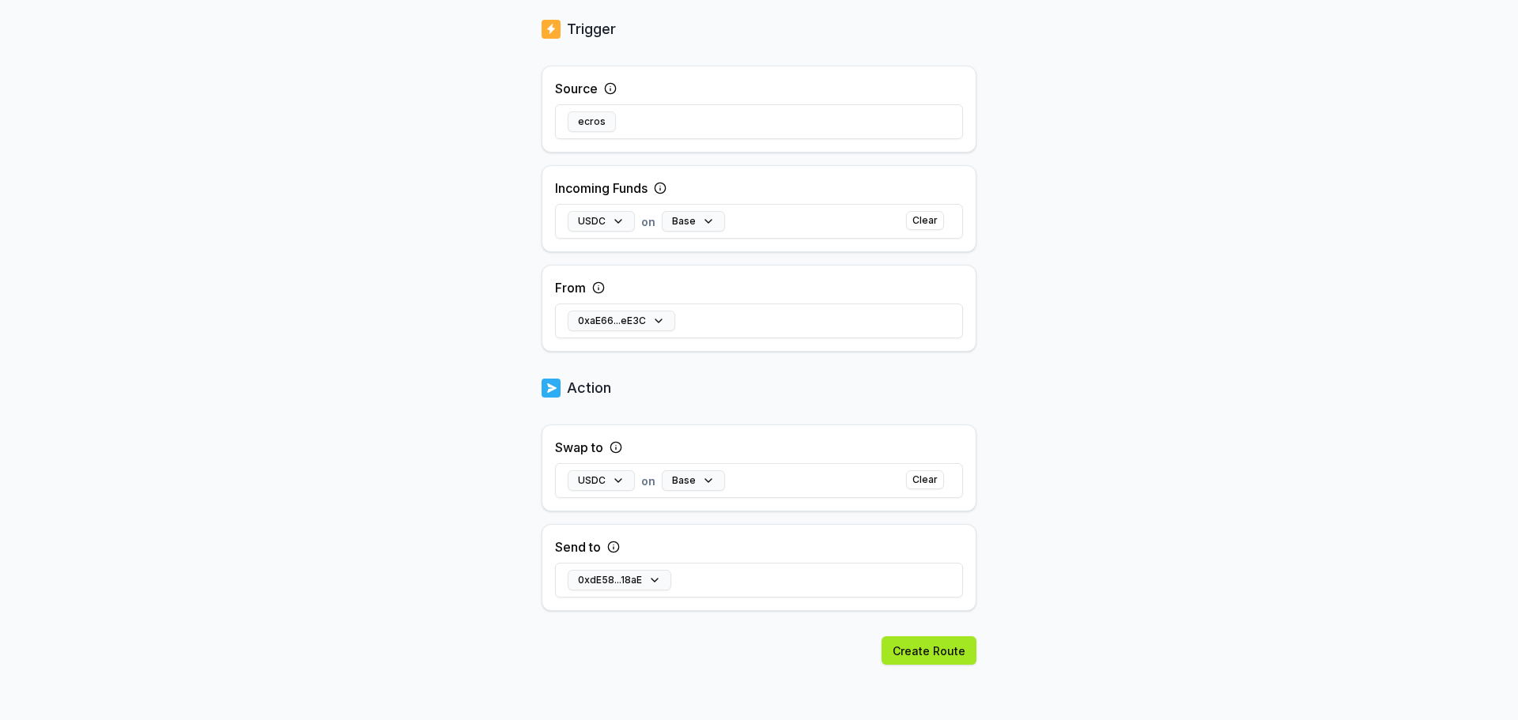
click at [930, 655] on button "Create Route" at bounding box center [929, 651] width 95 height 28
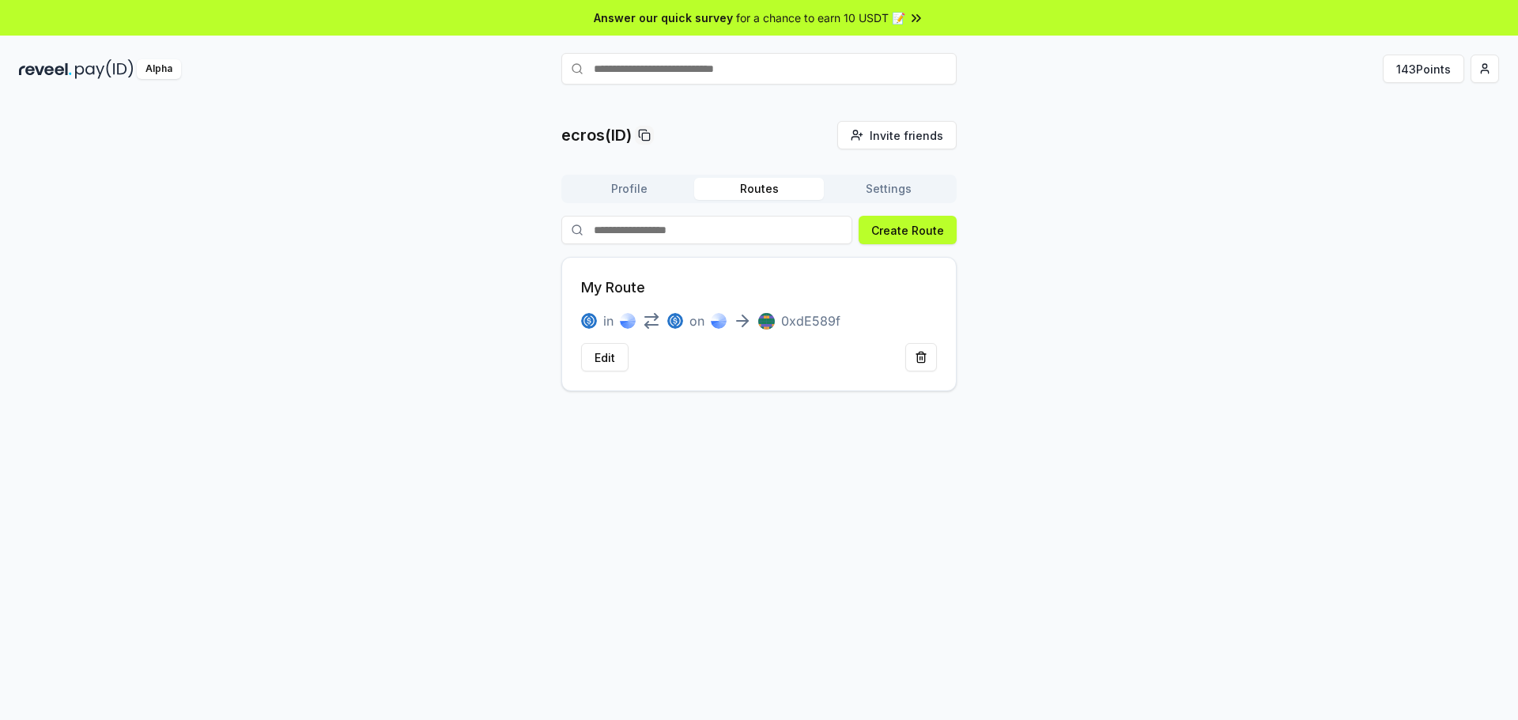
click at [713, 268] on div "My Route in on 0xdE589f Edit" at bounding box center [758, 324] width 395 height 134
click at [690, 294] on div "My Route in on 0xdE589f Edit" at bounding box center [758, 324] width 395 height 134
click at [675, 373] on div "My Route in on 0xdE589f Edit" at bounding box center [758, 324] width 395 height 134
click at [677, 374] on div "My Route in on 0xdE589f Edit" at bounding box center [758, 324] width 395 height 134
click at [595, 361] on button "Edit" at bounding box center [604, 357] width 47 height 28
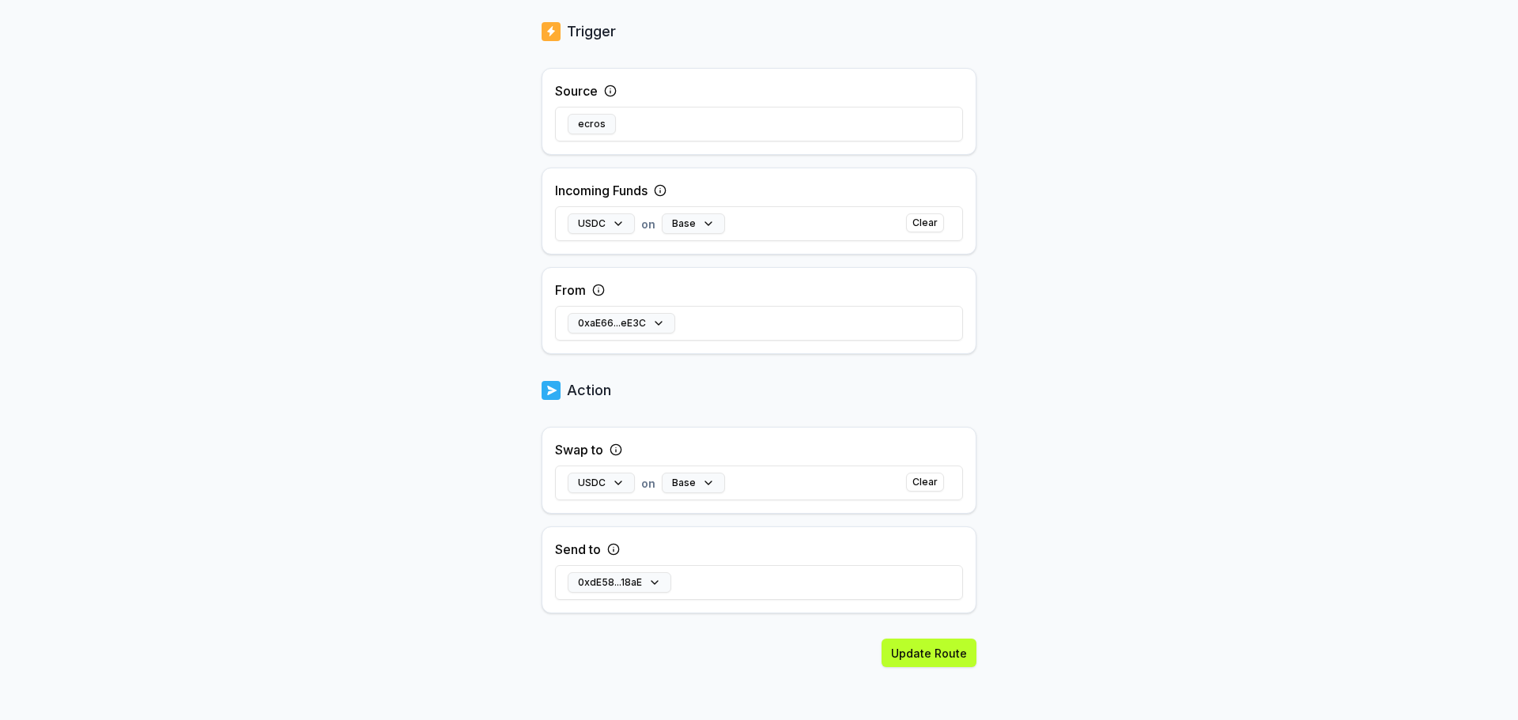
scroll to position [319, 0]
click at [606, 482] on button "USDC" at bounding box center [601, 481] width 67 height 21
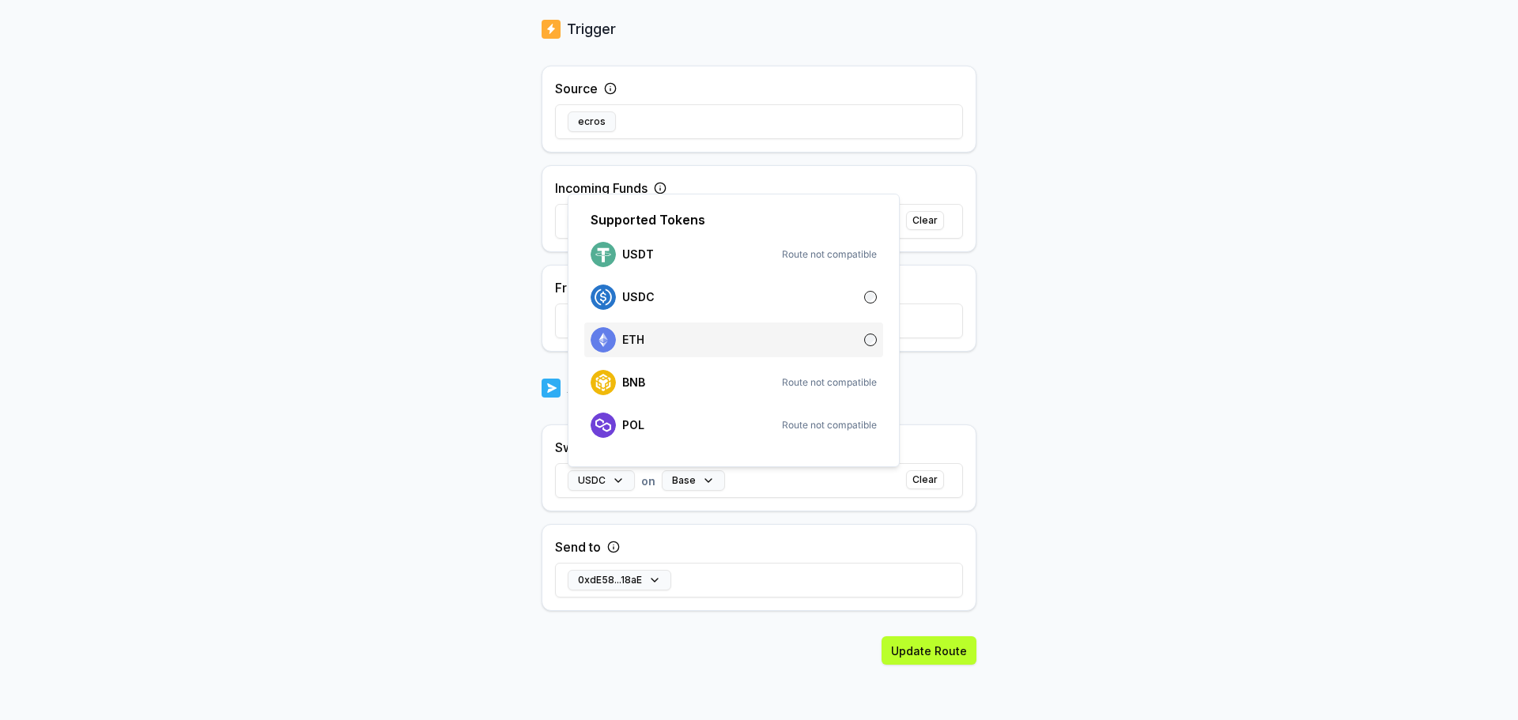
click at [657, 340] on div "ETH" at bounding box center [734, 339] width 286 height 25
click at [1178, 350] on div "Back Edit Route ******** When my Pay(ID) receives USDC on Base from 0xaE66...eE…" at bounding box center [759, 109] width 1518 height 676
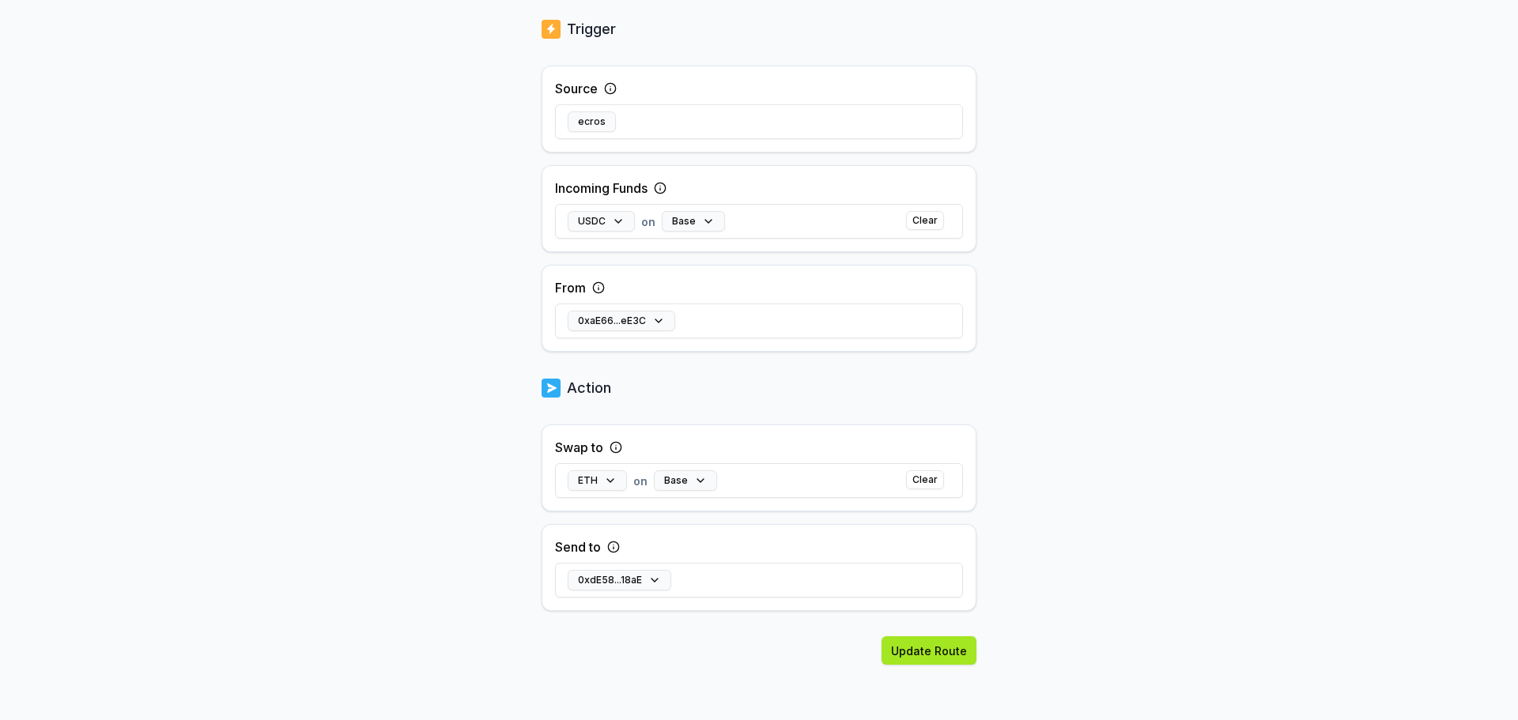
click at [940, 650] on button "Update Route" at bounding box center [929, 651] width 95 height 28
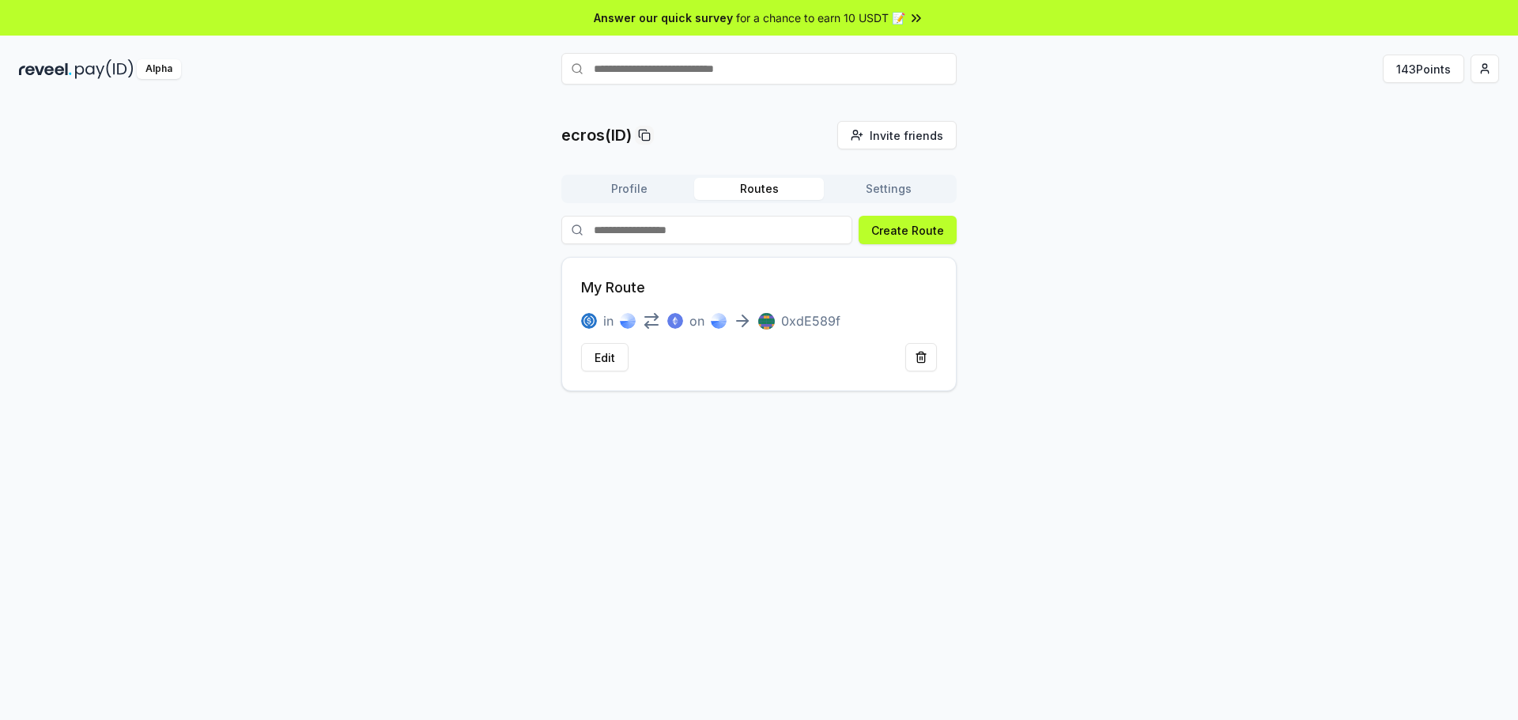
click at [897, 186] on button "Settings" at bounding box center [889, 189] width 130 height 22
click at [753, 192] on button "Routes" at bounding box center [759, 189] width 130 height 22
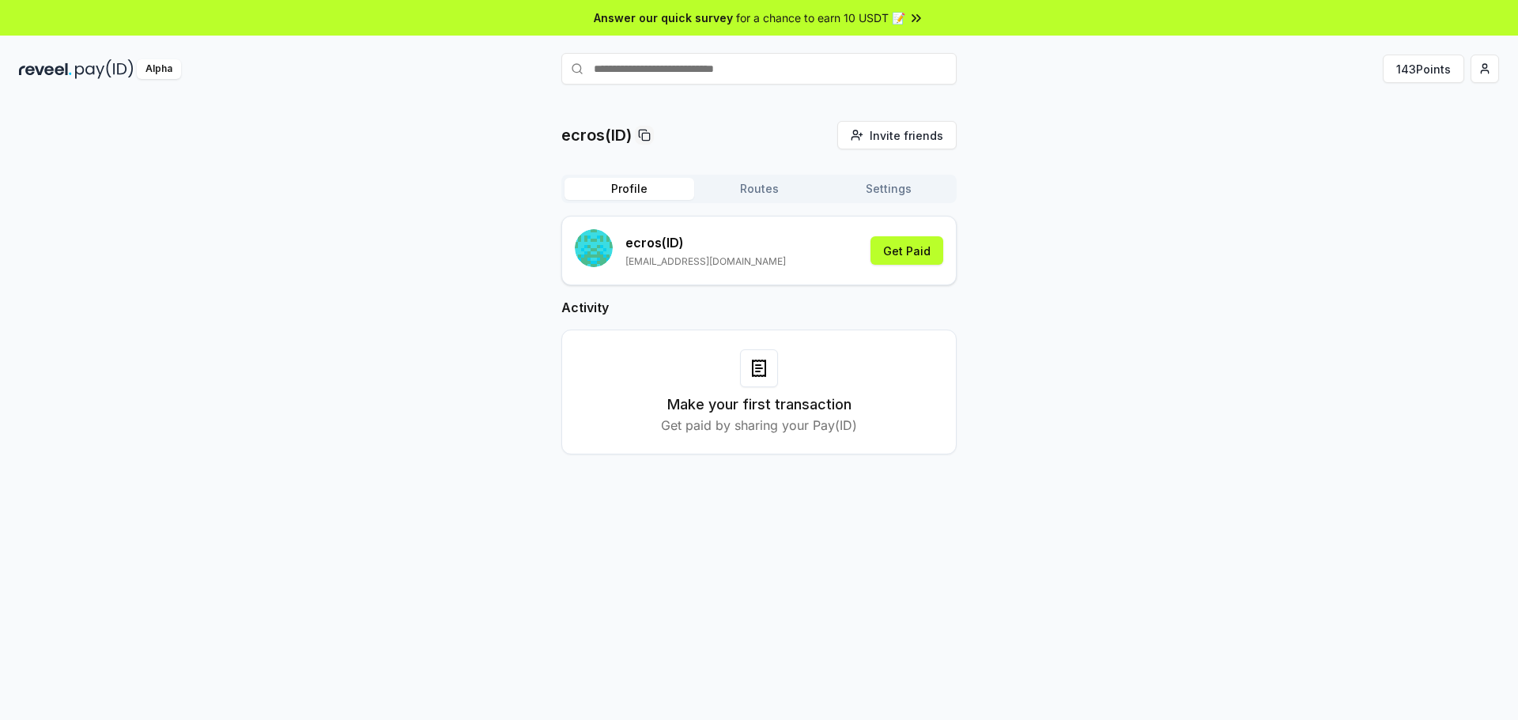
click at [638, 187] on button "Profile" at bounding box center [630, 189] width 130 height 22
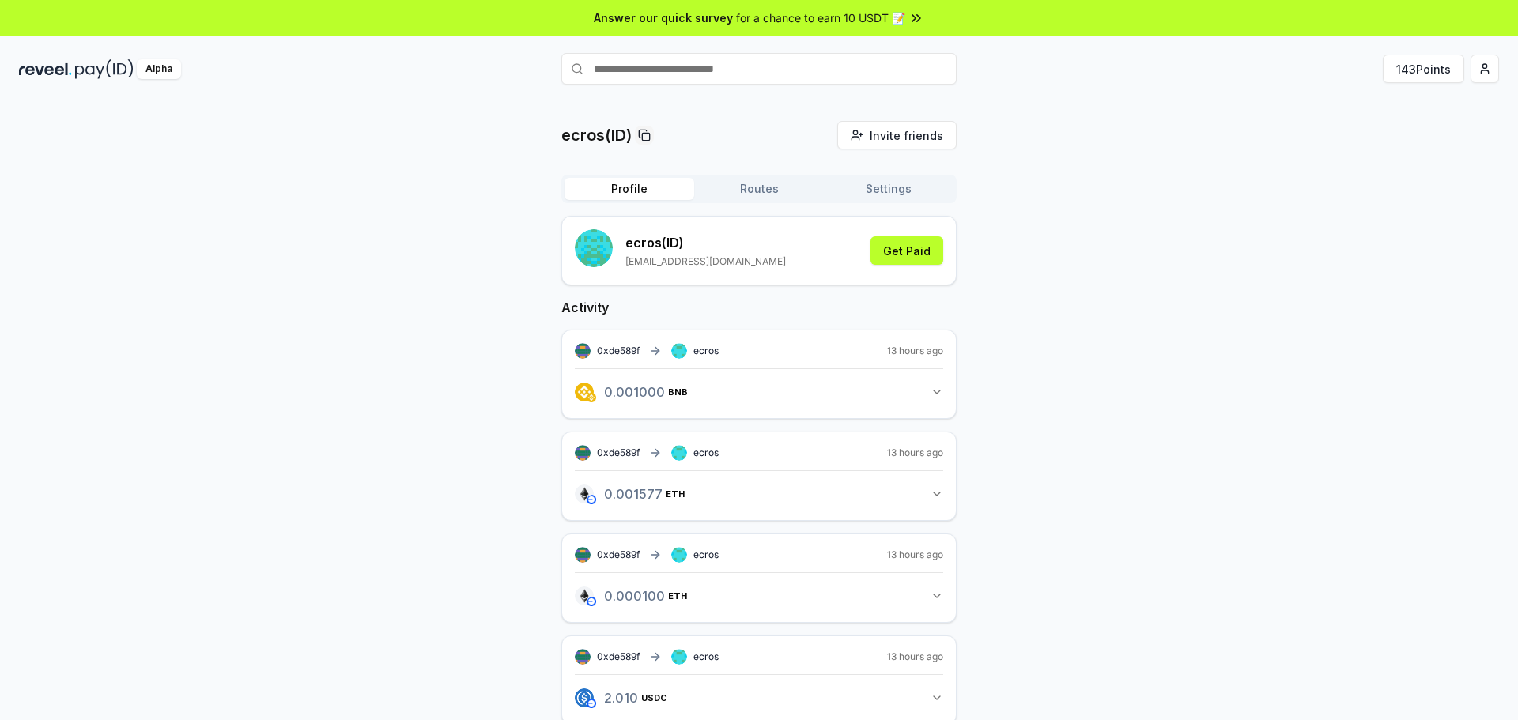
click at [754, 198] on button "Routes" at bounding box center [759, 189] width 130 height 22
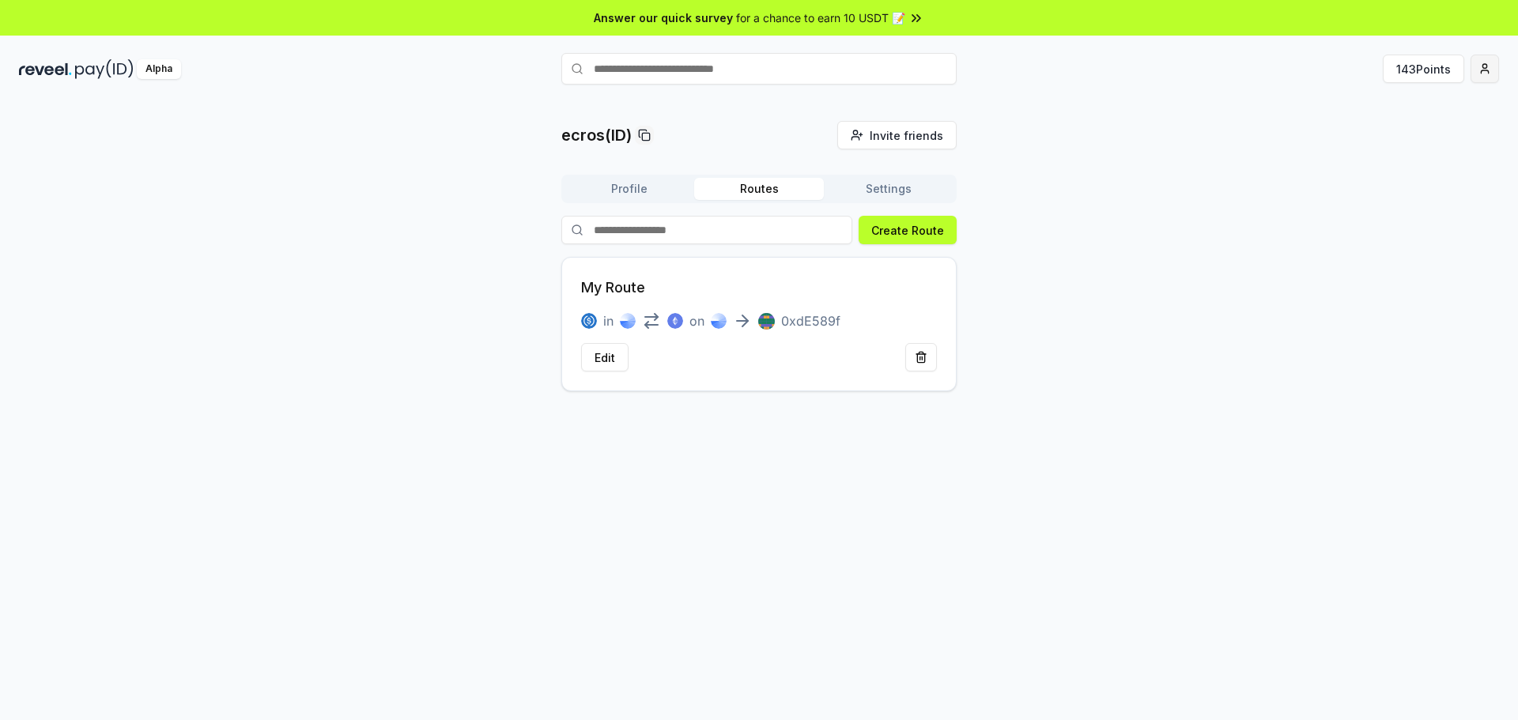
click at [1476, 66] on html "Answer our quick survey for a chance to earn 10 USDT 📝 Alpha 143 Points ecros(I…" at bounding box center [759, 360] width 1518 height 720
click at [1398, 166] on div "Connect Wallet" at bounding box center [1411, 162] width 176 height 26
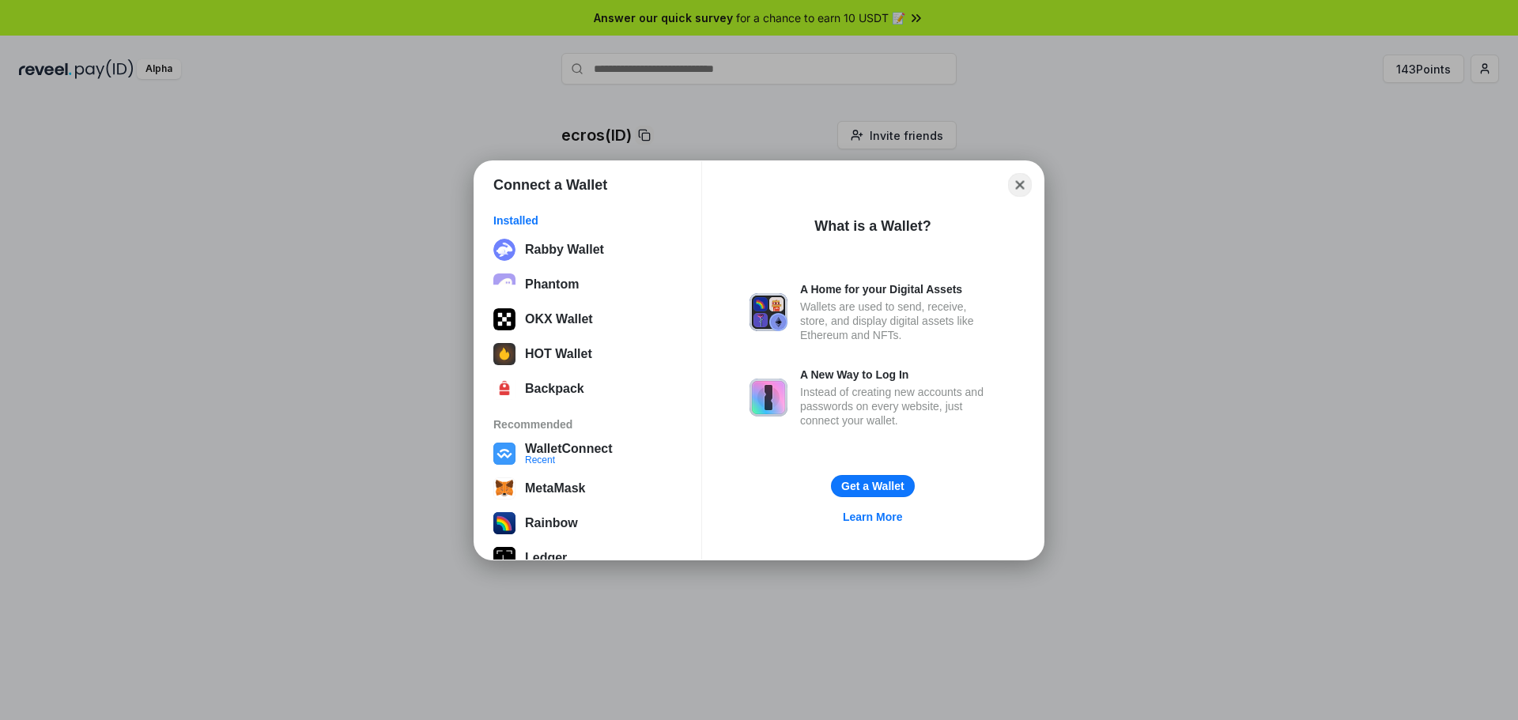
click at [1026, 189] on button "Close" at bounding box center [1020, 184] width 25 height 25
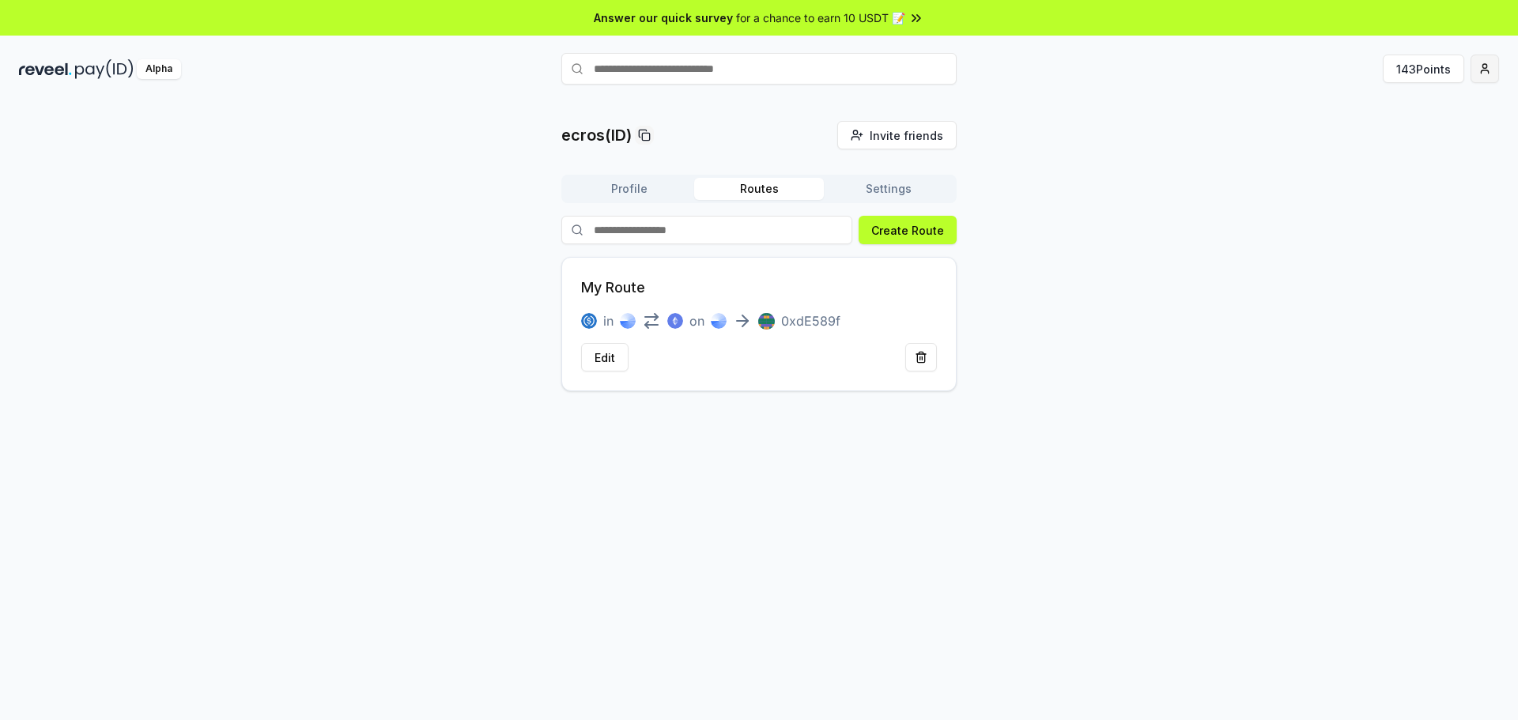
click at [1484, 77] on html "Answer our quick survey for a chance to earn 10 USDT 📝 Alpha 143 Points ecros(I…" at bounding box center [759, 360] width 1518 height 720
click at [1370, 191] on div "Support" at bounding box center [1411, 189] width 176 height 26
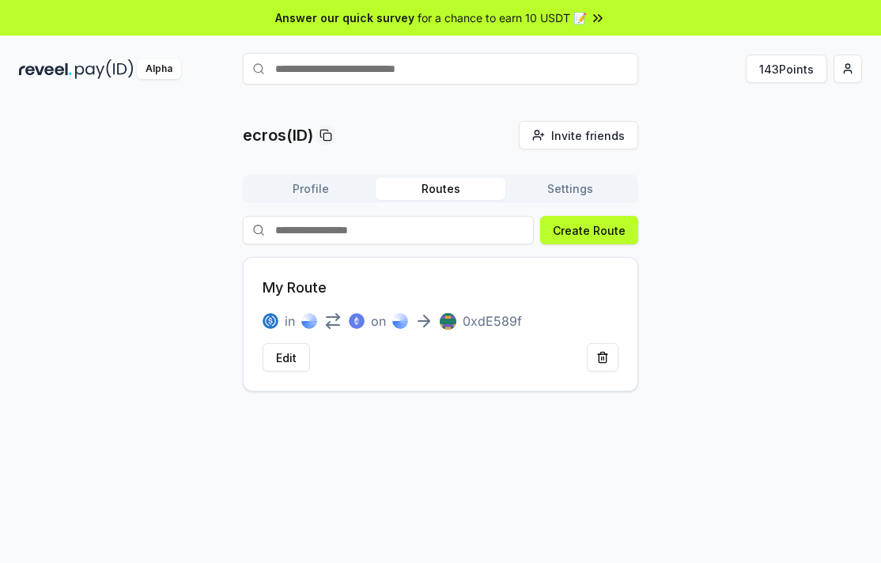
click at [467, 65] on input "text" at bounding box center [440, 69] width 395 height 32
click at [599, 361] on button at bounding box center [603, 357] width 32 height 28
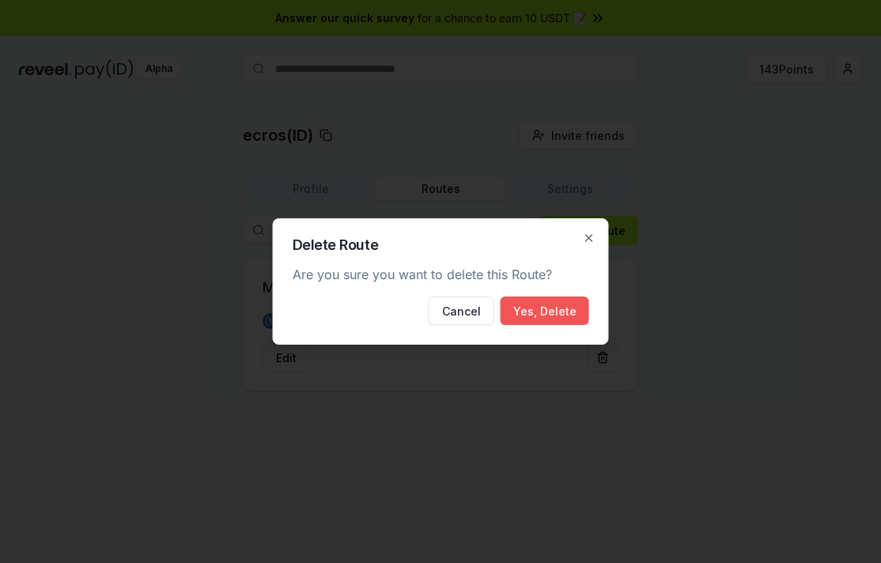
click at [546, 308] on button "Yes, Delete" at bounding box center [545, 311] width 89 height 28
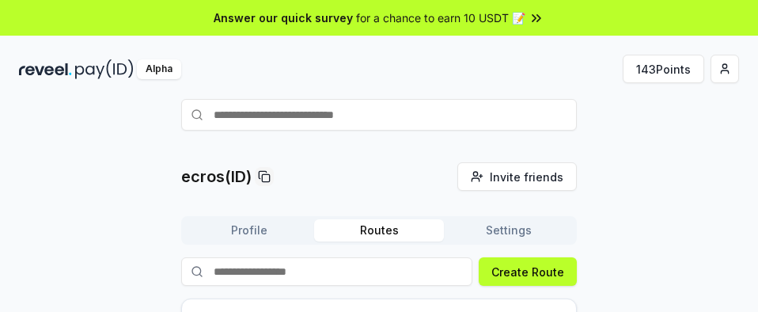
drag, startPoint x: 284, startPoint y: 108, endPoint x: 291, endPoint y: 112, distance: 8.1
click at [284, 109] on input "text" at bounding box center [378, 115] width 395 height 32
paste input "********"
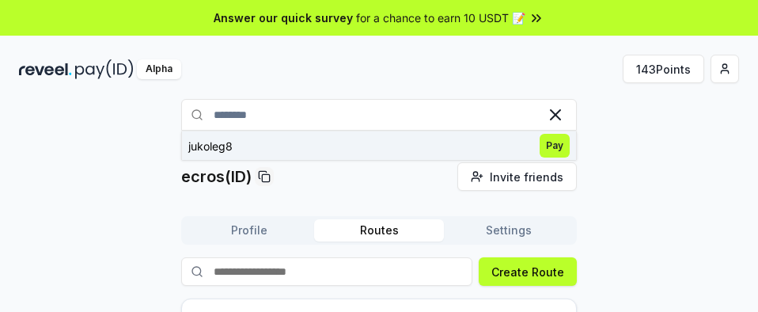
type input "********"
click at [555, 146] on span "Pay" at bounding box center [554, 146] width 30 height 24
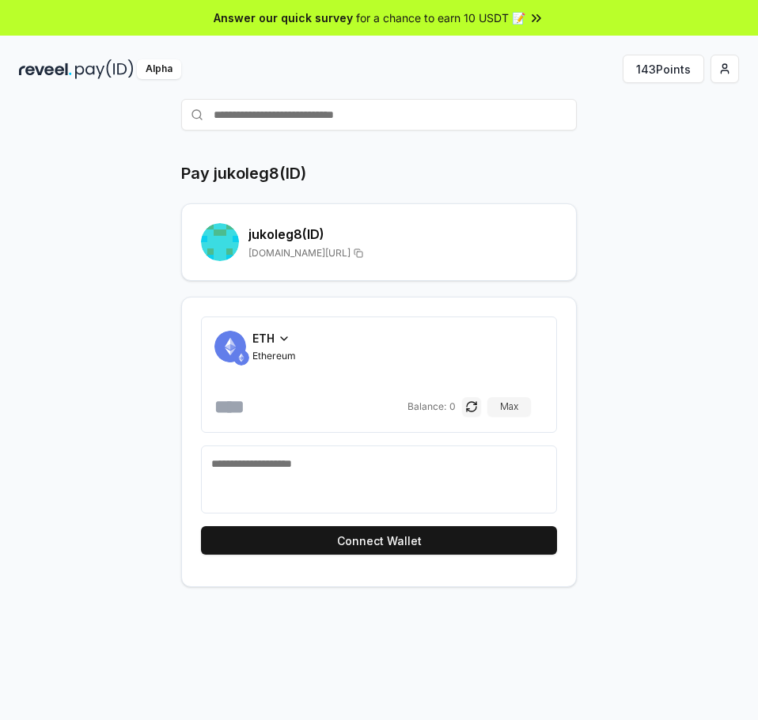
click at [300, 326] on div "ETH Ethereum Balance: 0 Max" at bounding box center [379, 374] width 356 height 116
click at [285, 337] on icon at bounding box center [284, 338] width 13 height 13
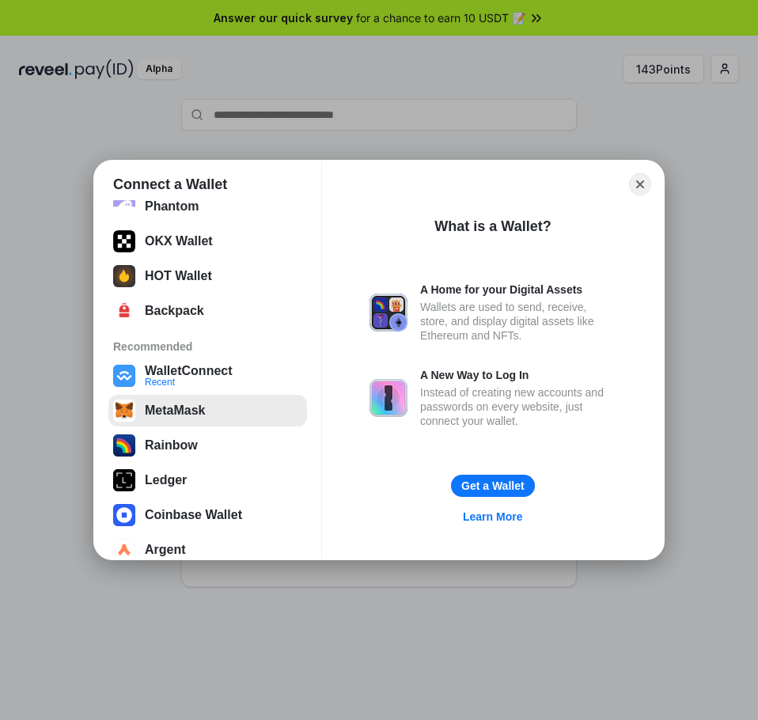
scroll to position [100, 0]
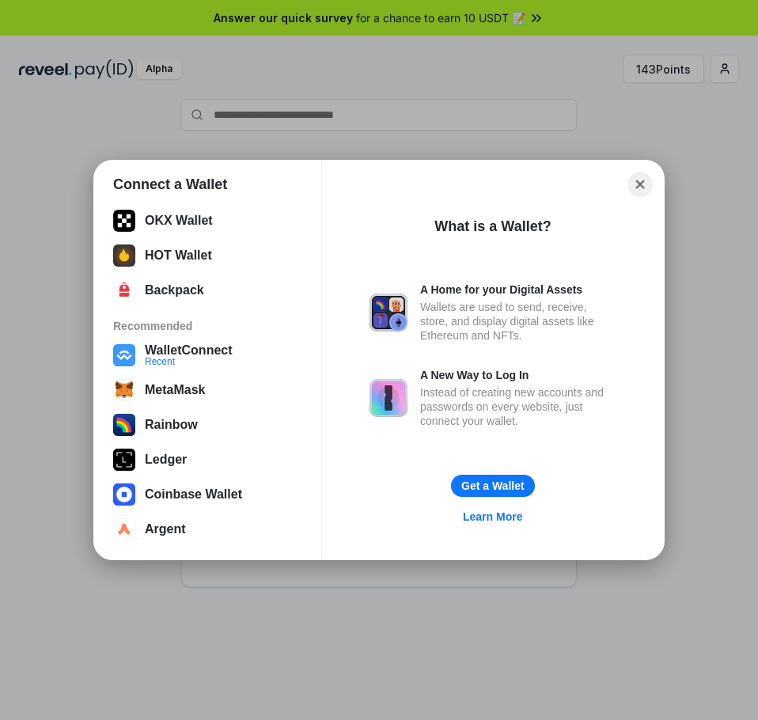
click at [643, 184] on button "Close" at bounding box center [640, 184] width 25 height 25
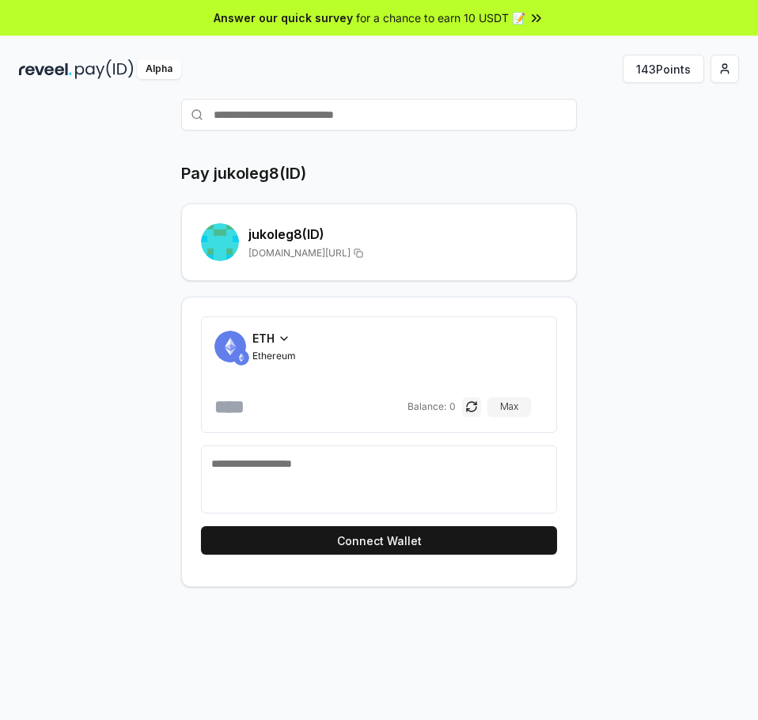
click at [265, 349] on div "ETH Ethereum" at bounding box center [273, 346] width 43 height 32
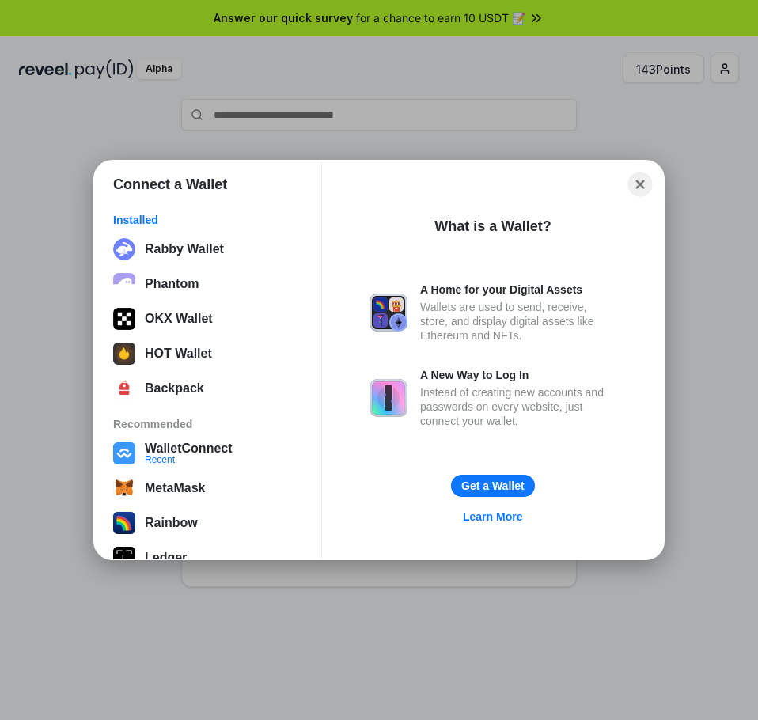
click at [643, 187] on button "Close" at bounding box center [640, 184] width 25 height 25
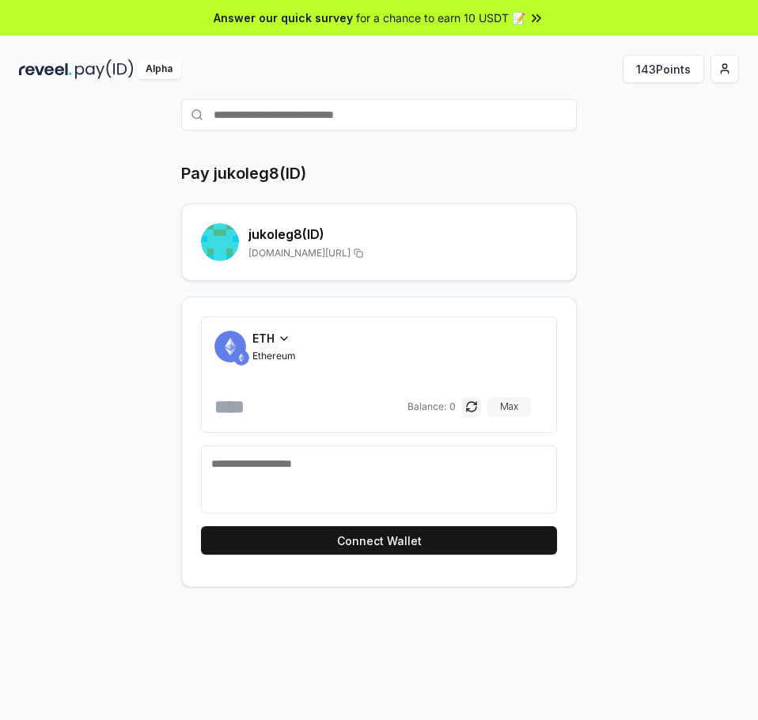
click at [243, 119] on input "text" at bounding box center [378, 115] width 395 height 32
paste input "*******"
type input "*******"
click at [564, 118] on icon at bounding box center [555, 114] width 19 height 19
click at [739, 73] on div "Alpha 143 Points" at bounding box center [379, 68] width 758 height 41
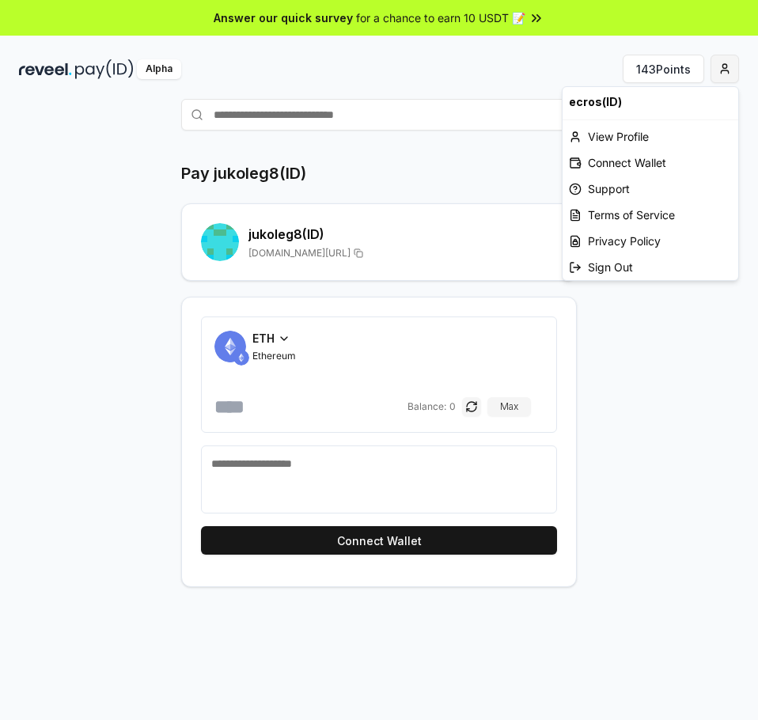
click at [729, 73] on html "Answer our quick survey for a chance to earn 10 USDT 📝 Alpha 143 Points Pay juk…" at bounding box center [379, 360] width 758 height 720
click at [605, 135] on div "View Profile" at bounding box center [650, 136] width 176 height 26
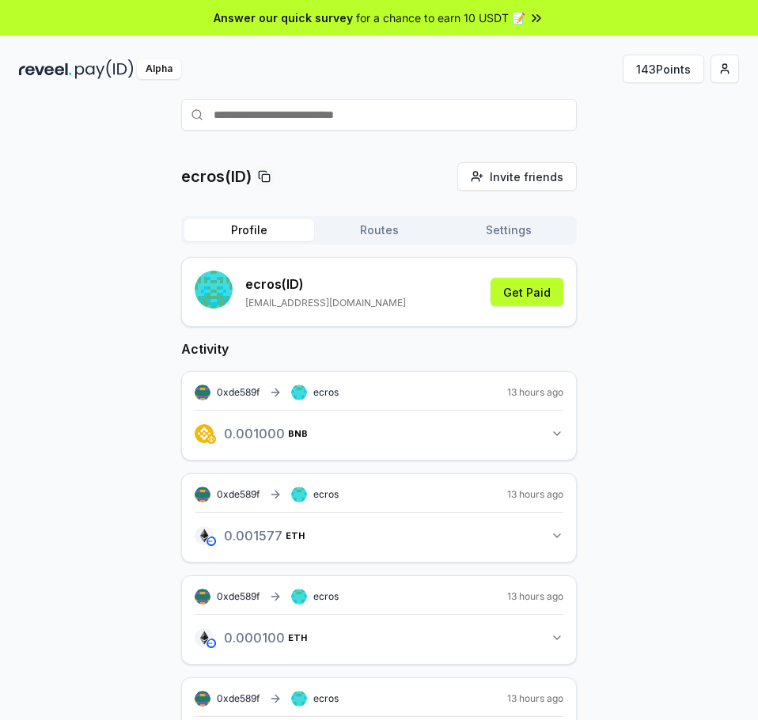
click at [261, 172] on icon at bounding box center [264, 176] width 13 height 13
click at [237, 96] on div "Alpha 143 Points" at bounding box center [379, 89] width 758 height 82
click at [246, 119] on input "text" at bounding box center [378, 115] width 395 height 32
paste input "*****"
type input "*****"
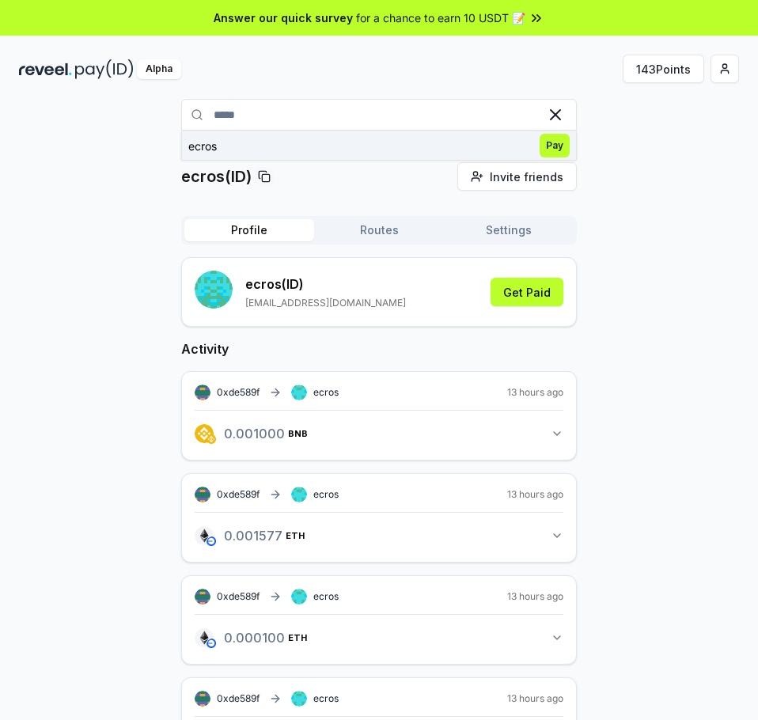
click at [553, 144] on span "Pay" at bounding box center [554, 146] width 30 height 24
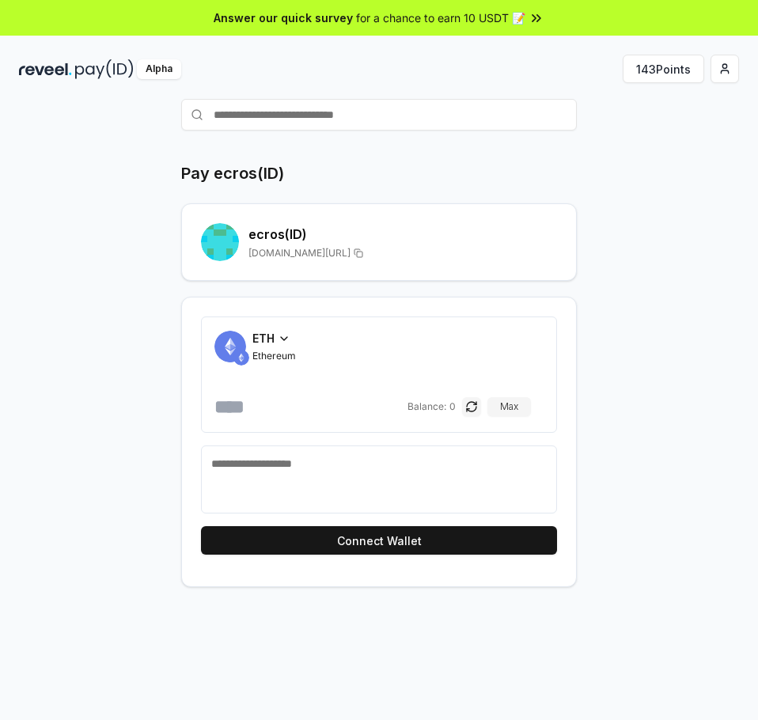
click at [288, 348] on div "ETH Ethereum" at bounding box center [273, 346] width 43 height 32
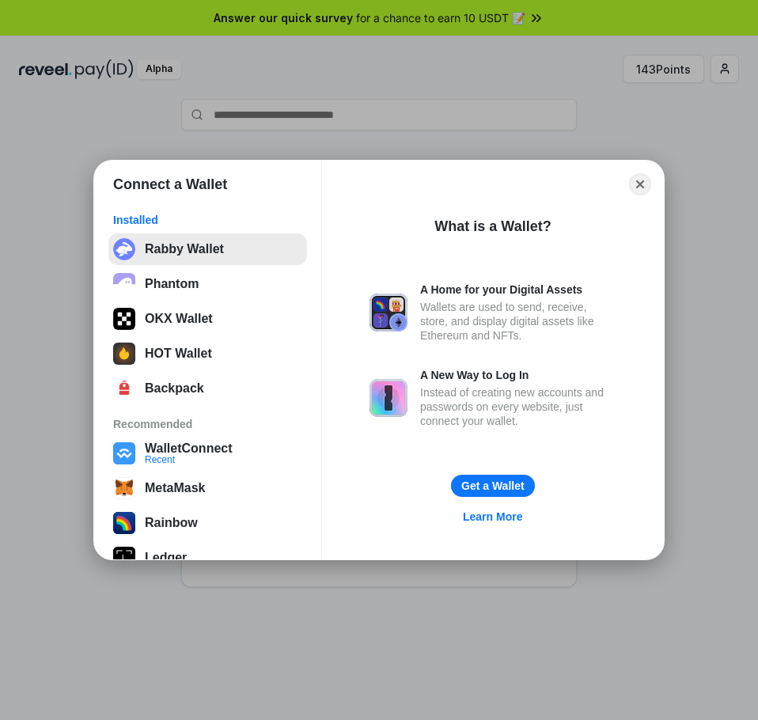
click at [187, 253] on button "Rabby Wallet" at bounding box center [207, 249] width 198 height 32
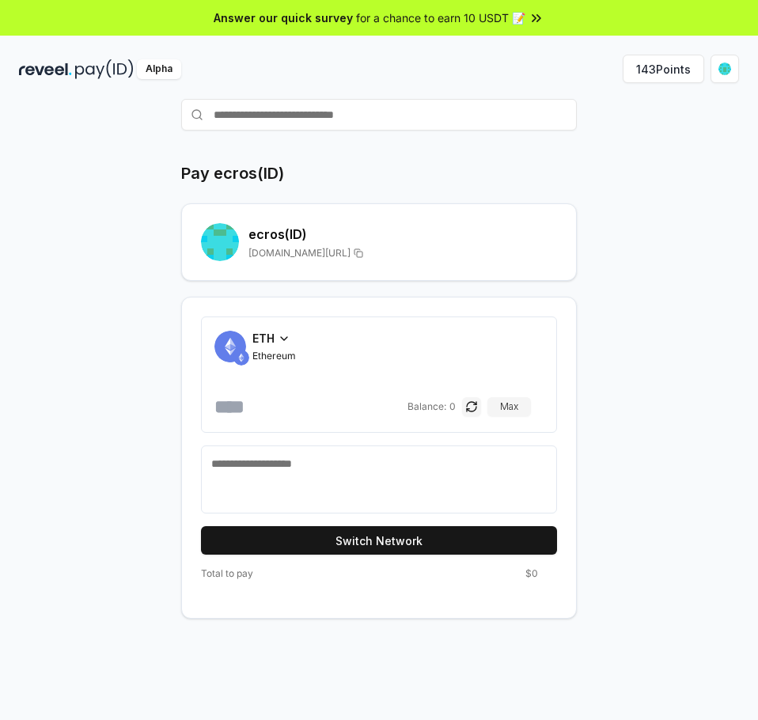
click at [656, 448] on div "Pay ecros(ID) ecros (ID) [DOMAIN_NAME][URL] ETH Ethereum Balance: 0 Max Switch …" at bounding box center [378, 390] width 633 height 456
click at [291, 342] on icon at bounding box center [293, 338] width 13 height 13
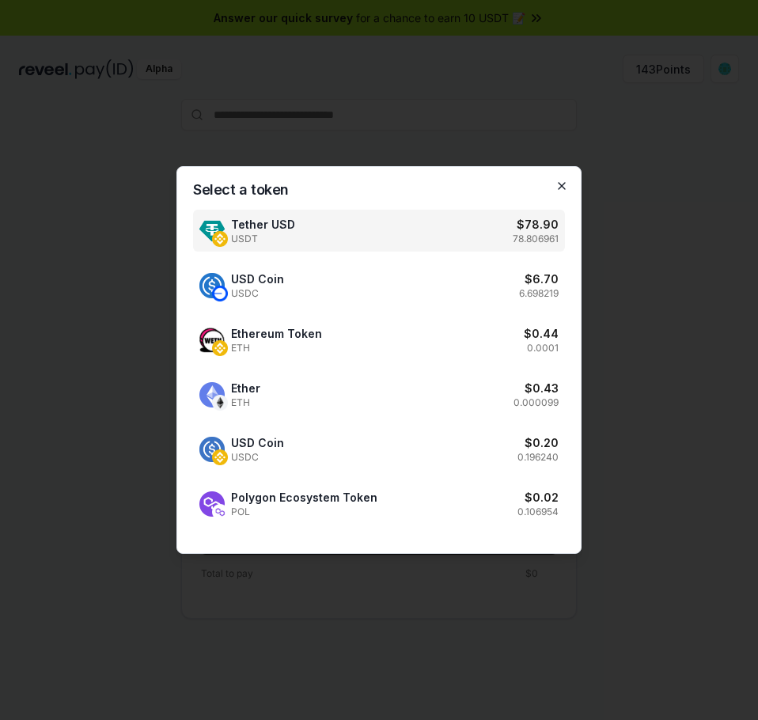
click at [565, 184] on icon "button" at bounding box center [561, 186] width 13 height 13
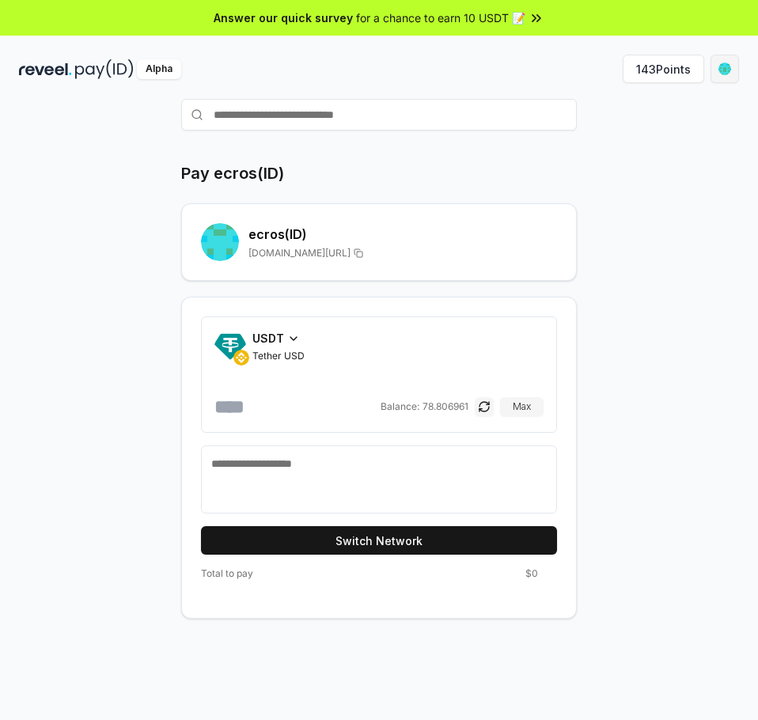
click at [731, 66] on html "Answer our quick survey for a chance to earn 10 USDT 📝 Alpha 143 Points Pay ecr…" at bounding box center [379, 360] width 758 height 720
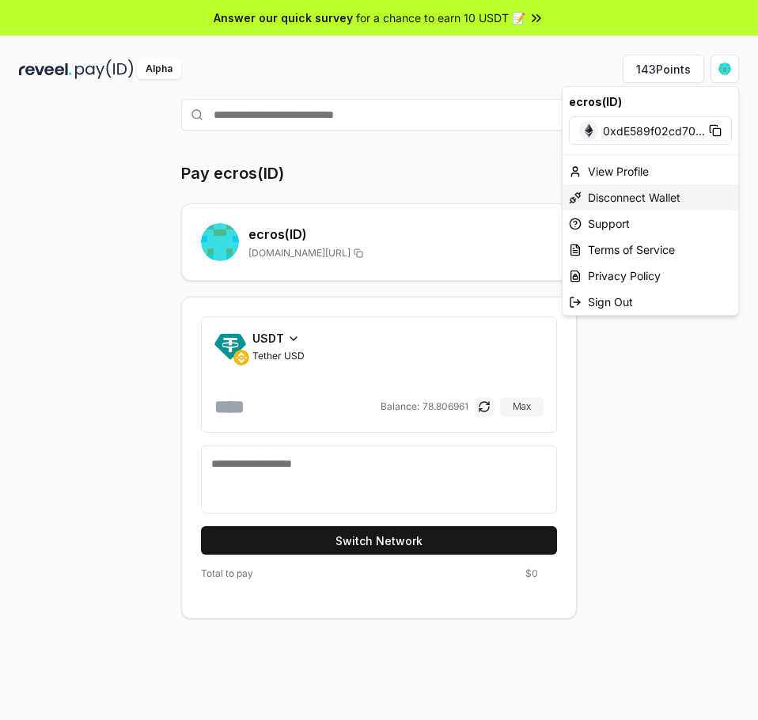
click at [610, 192] on div "Disconnect Wallet" at bounding box center [650, 197] width 176 height 26
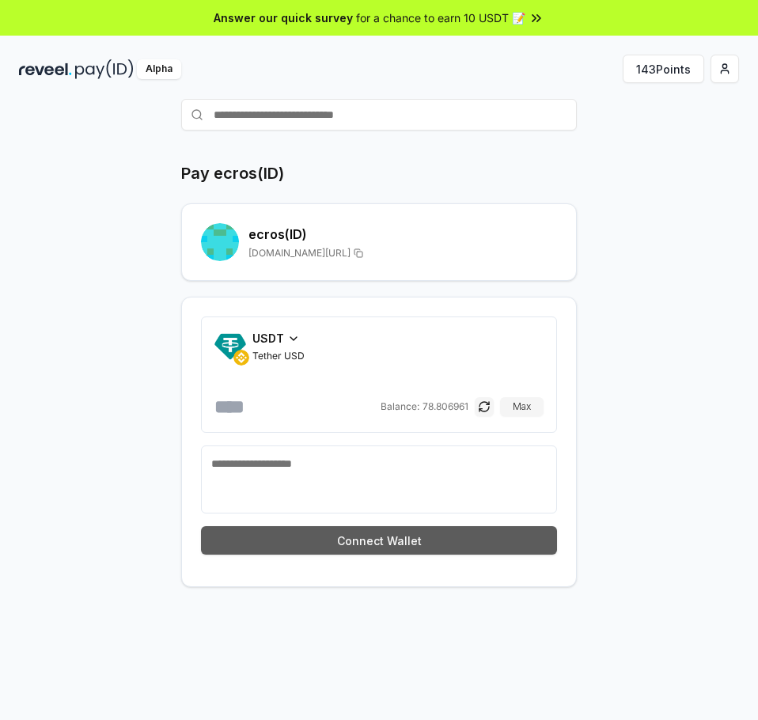
click at [331, 546] on button "Connect Wallet" at bounding box center [379, 540] width 356 height 28
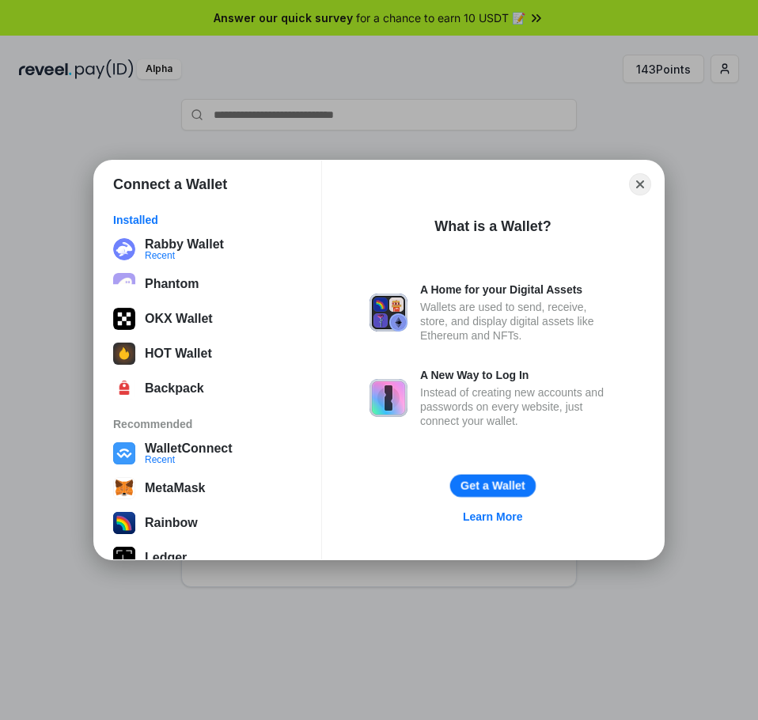
click at [504, 486] on button "Get a Wallet" at bounding box center [492, 485] width 85 height 23
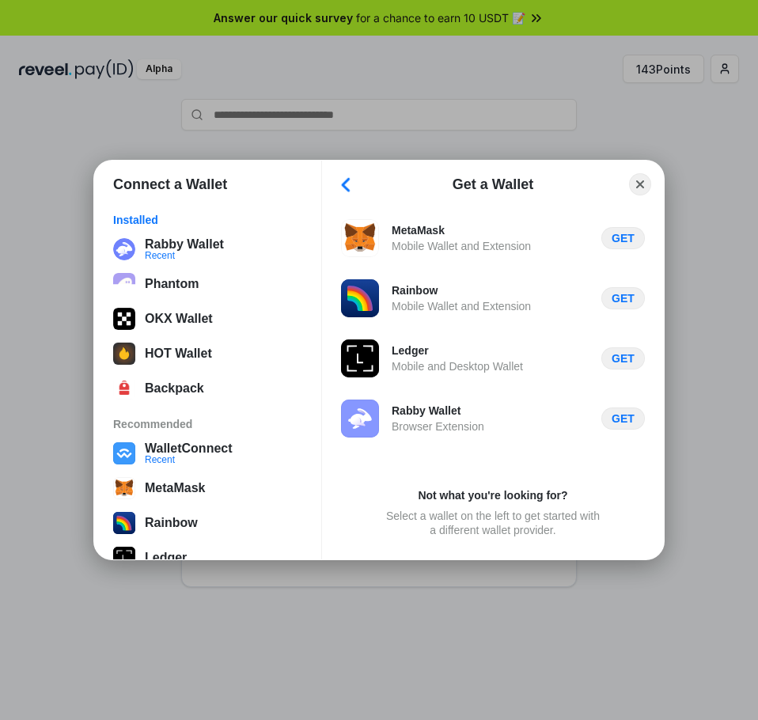
click at [350, 190] on button "Back" at bounding box center [346, 184] width 24 height 22
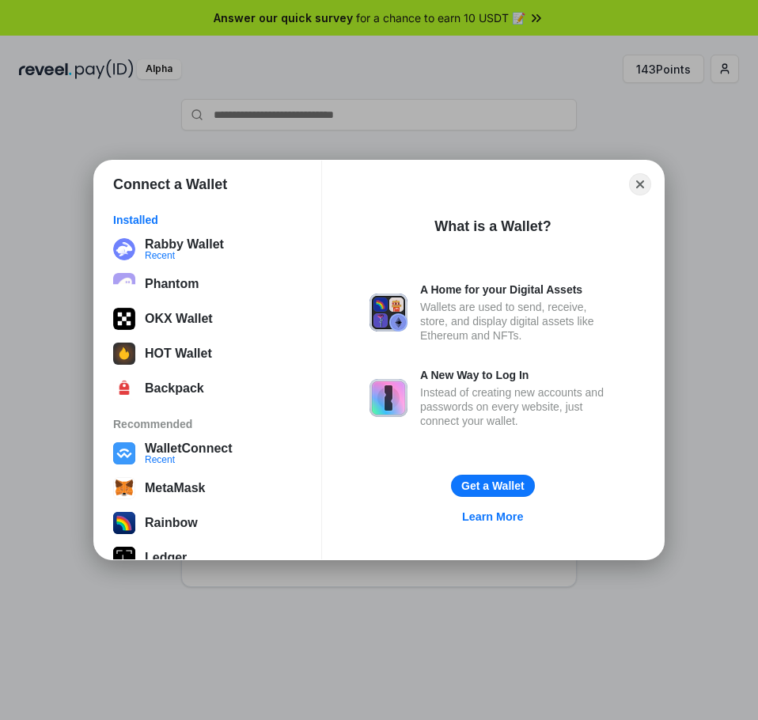
click at [473, 517] on link "Learn More" at bounding box center [492, 516] width 81 height 21
click at [500, 487] on button "Get a Wallet" at bounding box center [492, 485] width 85 height 23
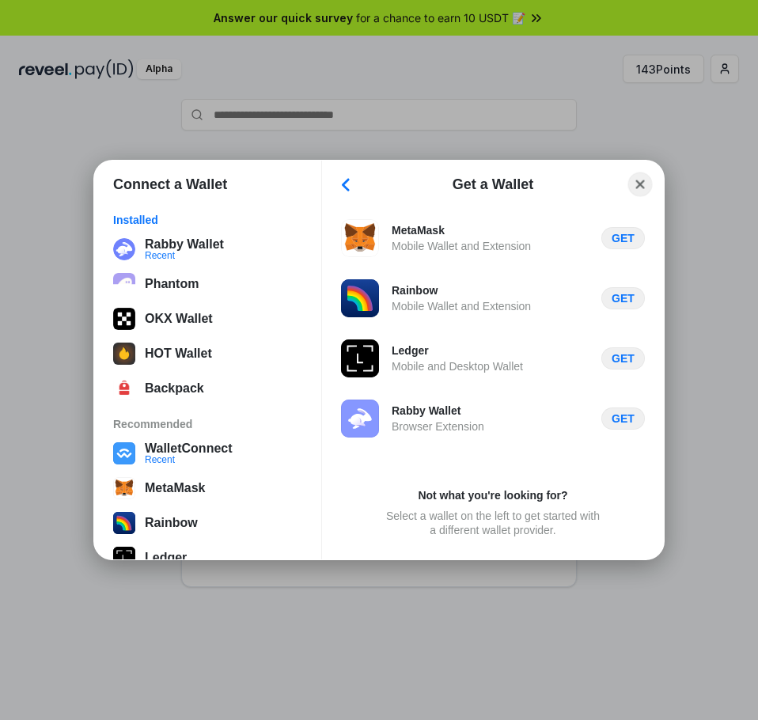
click at [644, 180] on button "Close" at bounding box center [640, 184] width 25 height 25
